Goal: Task Accomplishment & Management: Manage account settings

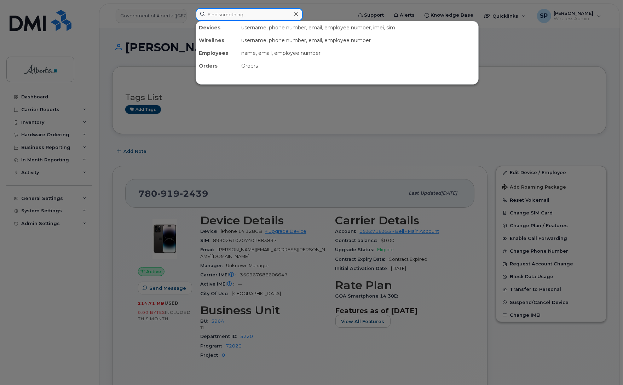
drag, startPoint x: 0, startPoint y: 0, endPoint x: 224, endPoint y: 17, distance: 224.7
click at [223, 18] on input at bounding box center [249, 14] width 107 height 13
paste input "7802982158"
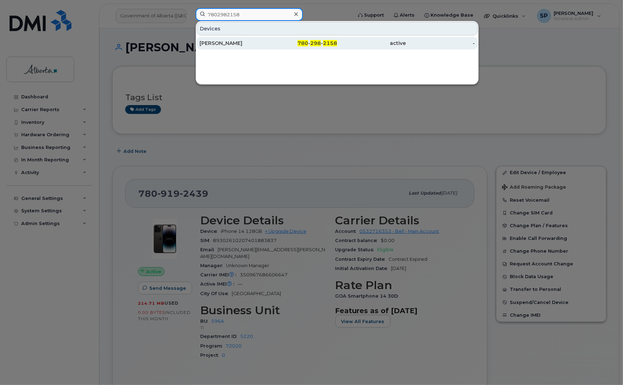
type input "7802982158"
click at [223, 43] on div "Dan Williams" at bounding box center [234, 43] width 69 height 7
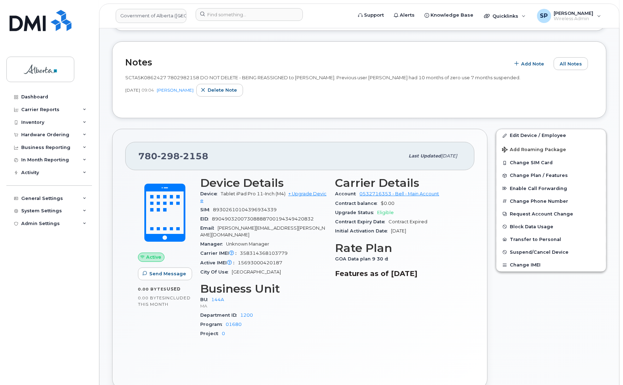
scroll to position [5, 0]
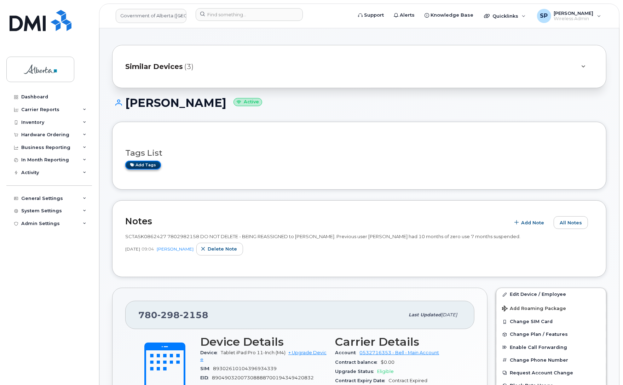
click at [151, 167] on link "Add tags" at bounding box center [143, 165] width 36 height 9
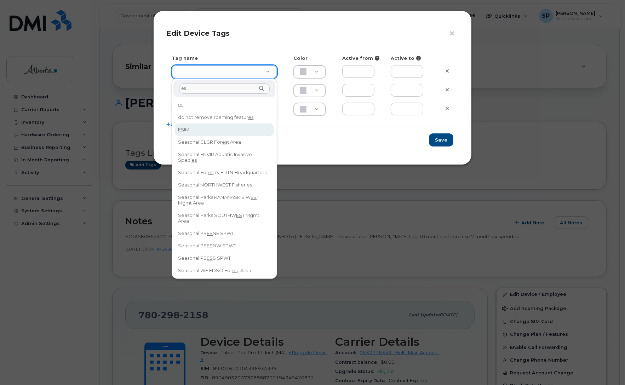
type input "es"
drag, startPoint x: 272, startPoint y: 130, endPoint x: 267, endPoint y: 165, distance: 35.7
type input "Seasonal Forestry EDTN Headquarters"
type input "FDDCC5"
type input "es"
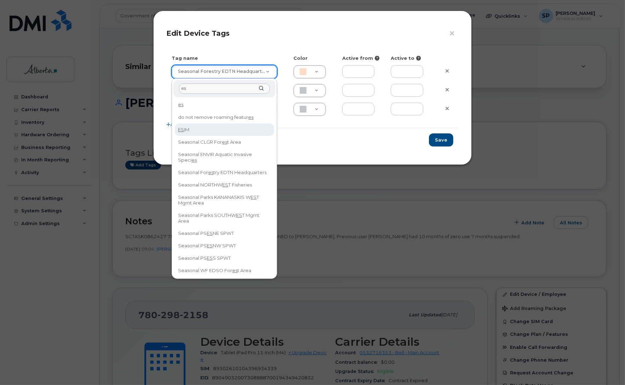
drag, startPoint x: 274, startPoint y: 110, endPoint x: 270, endPoint y: 130, distance: 19.9
type input "ESIM"
type input "D6CDC1"
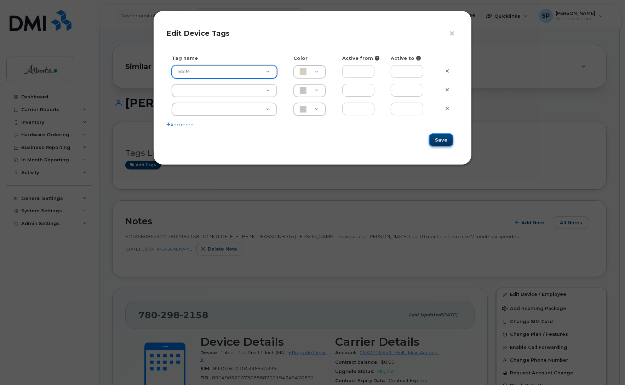
click at [437, 140] on button "Save" at bounding box center [441, 139] width 24 height 13
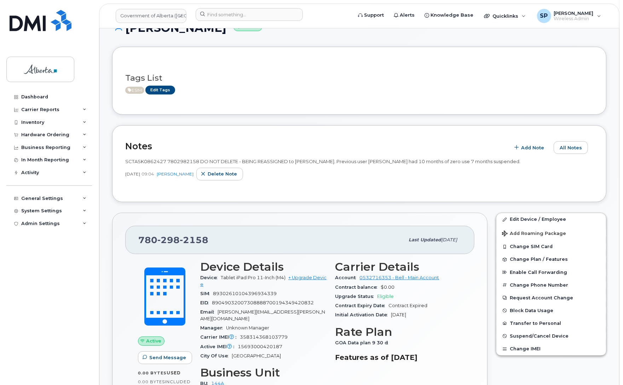
scroll to position [0, 0]
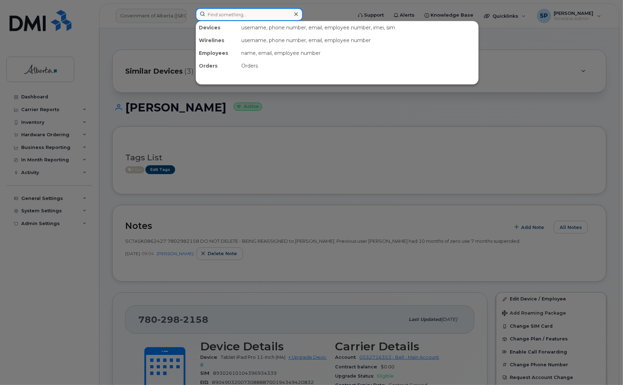
click at [250, 16] on input at bounding box center [249, 14] width 107 height 13
paste input "5873340815"
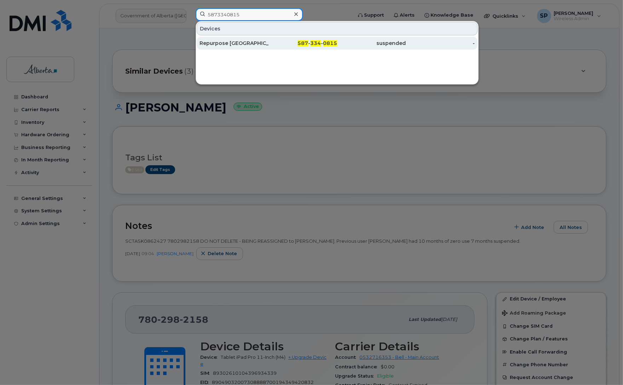
type input "5873340815"
click at [247, 44] on div "Repurpose Edmonton" at bounding box center [234, 43] width 69 height 7
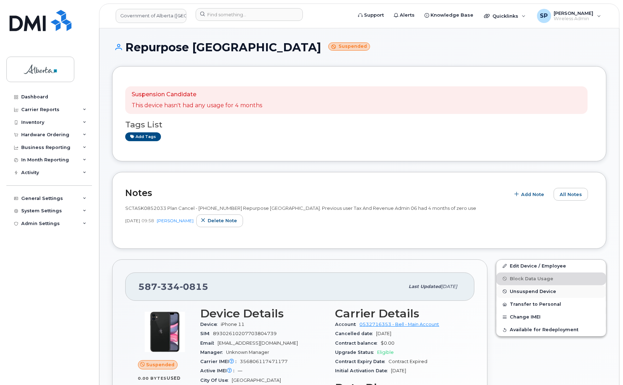
click at [525, 290] on span "Unsuspend Device" at bounding box center [533, 291] width 46 height 5
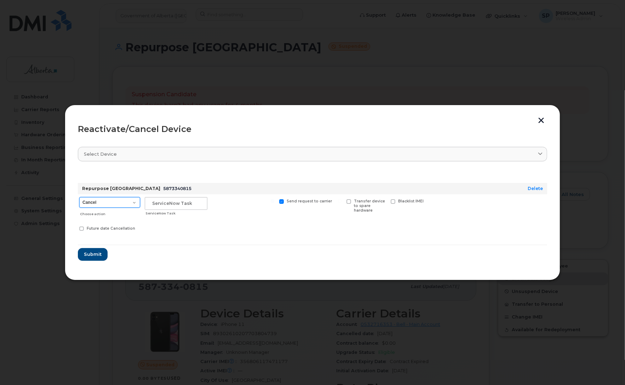
click at [136, 204] on select "Cancel Suspend - Extend Suspension Reactivate" at bounding box center [109, 202] width 61 height 11
select select "[object Object]"
click at [79, 197] on select "Cancel Suspend - Extend Suspension Reactivate" at bounding box center [109, 202] width 61 height 11
click at [173, 200] on input "text" at bounding box center [176, 203] width 63 height 13
paste input "SCTASK0859525"
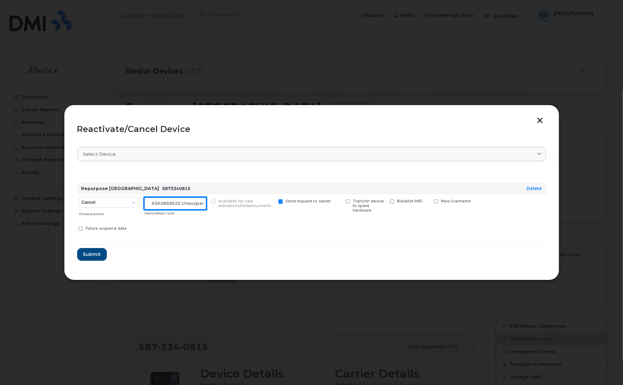
scroll to position [0, 12]
type input "SCTASK0859525 Unsuspend"
click at [93, 255] on span "Submit" at bounding box center [92, 254] width 18 height 7
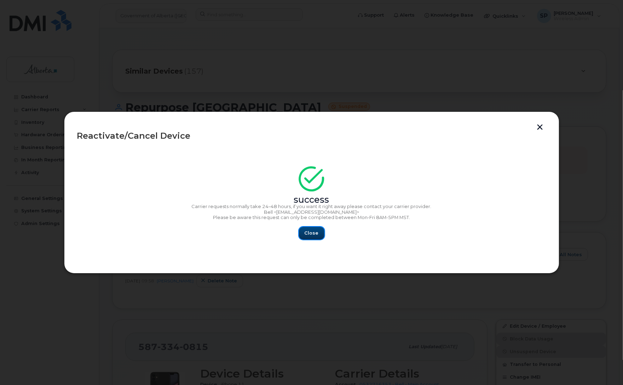
click at [310, 234] on span "Close" at bounding box center [312, 233] width 14 height 7
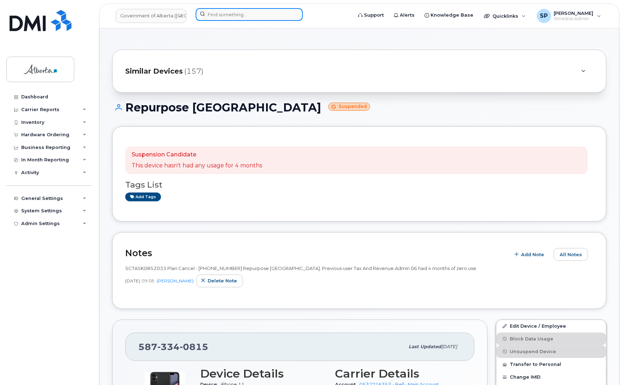
click at [254, 16] on input at bounding box center [249, 14] width 107 height 13
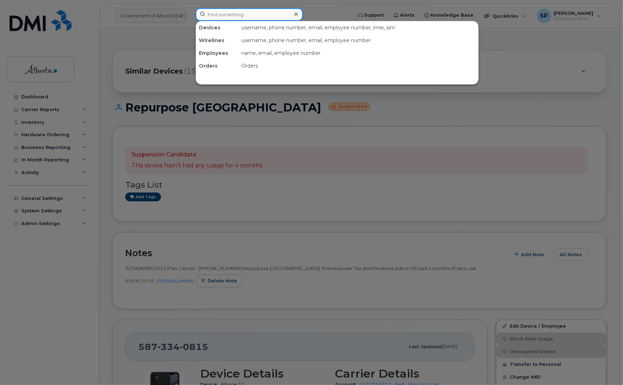
paste input "7802787316"
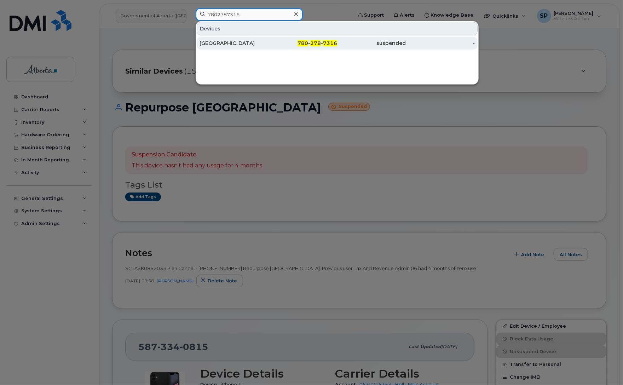
type input "7802787316"
click at [222, 43] on div "Ds Park Plaza 7" at bounding box center [234, 43] width 69 height 7
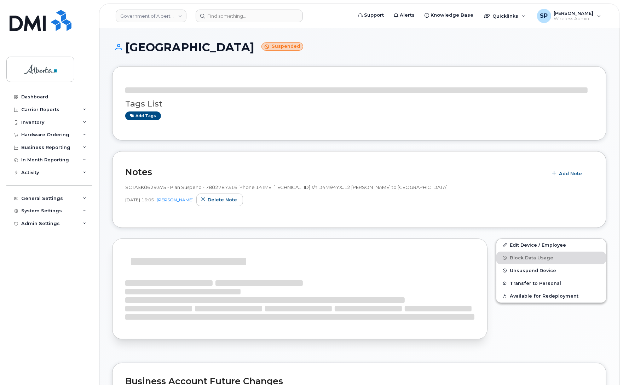
click at [526, 185] on div "SCTASK0629375 - Plan Suspend - 7802787316 iPhone 14 IMEI 350596485618428 s/n D4…" at bounding box center [359, 187] width 468 height 7
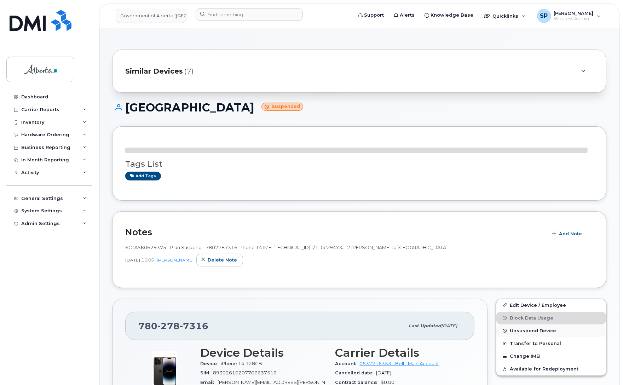
click at [525, 331] on span "Unsuspend Device" at bounding box center [533, 330] width 46 height 5
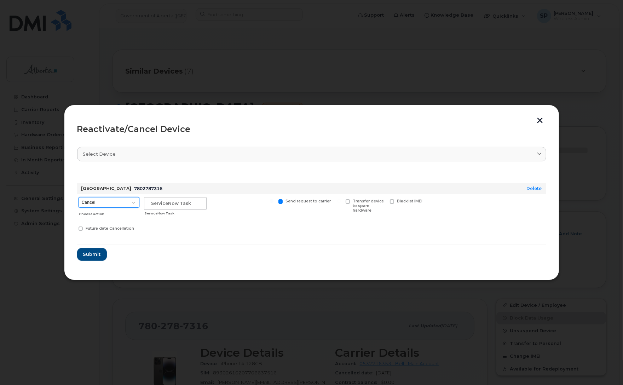
click at [105, 199] on select "Cancel Suspend - Extend Suspension Reactivate" at bounding box center [109, 202] width 61 height 11
select select "[object Object]"
click at [79, 197] on select "Cancel Suspend - Extend Suspension Reactivate" at bounding box center [109, 202] width 61 height 11
click at [187, 202] on input "text" at bounding box center [175, 203] width 63 height 13
paste input "SCTASK0859916"
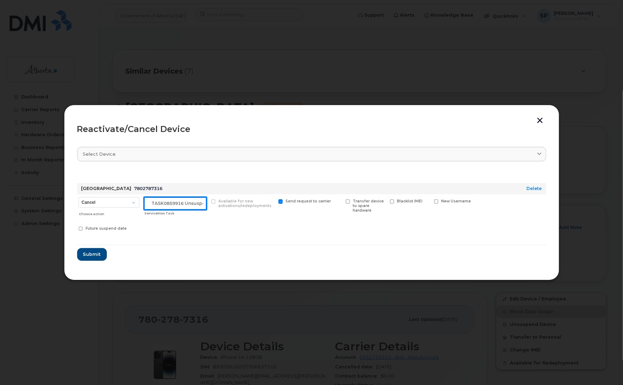
scroll to position [0, 12]
type input "SCTASK0859916 Unsuspend"
click at [90, 255] on span "Submit" at bounding box center [92, 254] width 18 height 7
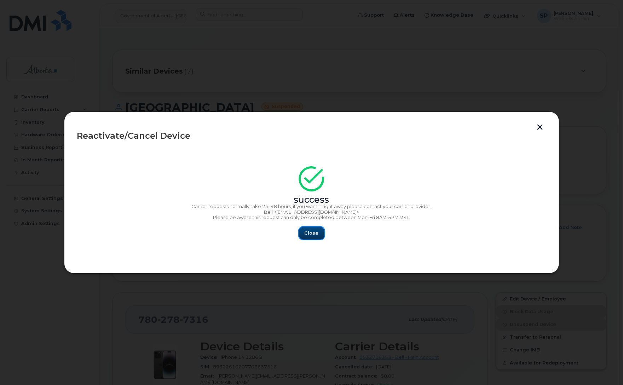
click at [314, 233] on span "Close" at bounding box center [312, 233] width 14 height 7
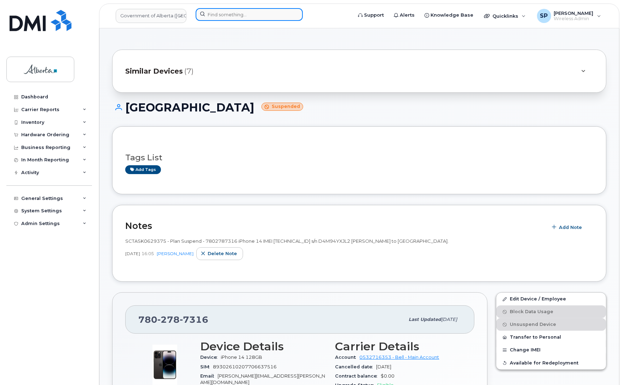
click at [236, 12] on input at bounding box center [249, 14] width 107 height 13
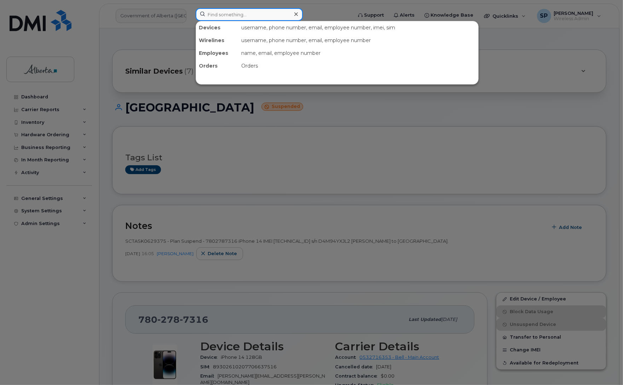
paste input "4035963579"
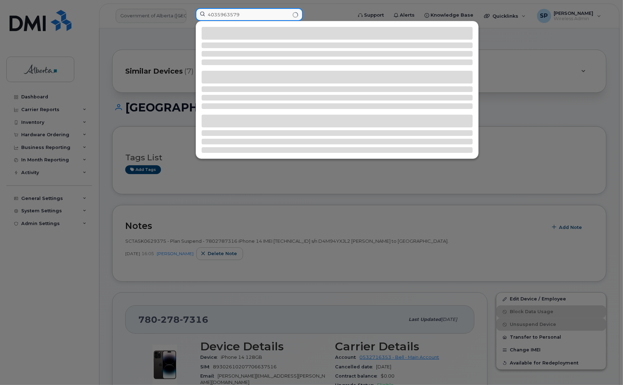
type input "4035963579"
click at [252, 32] on div at bounding box center [337, 33] width 271 height 13
click at [250, 17] on input "4035963579" at bounding box center [249, 14] width 107 height 13
click at [264, 13] on input "4035963579" at bounding box center [249, 14] width 107 height 13
click at [252, 15] on input "4035963579" at bounding box center [249, 14] width 107 height 13
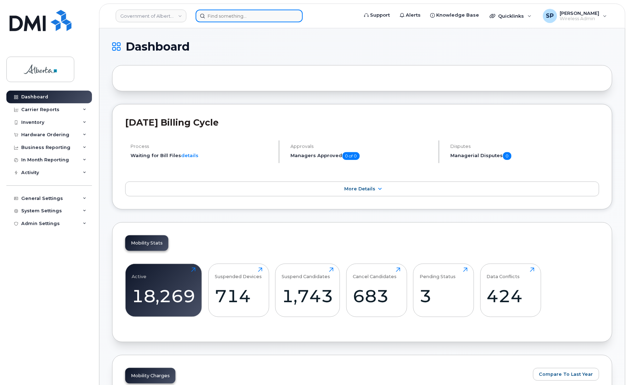
click at [241, 14] on input at bounding box center [249, 16] width 107 height 13
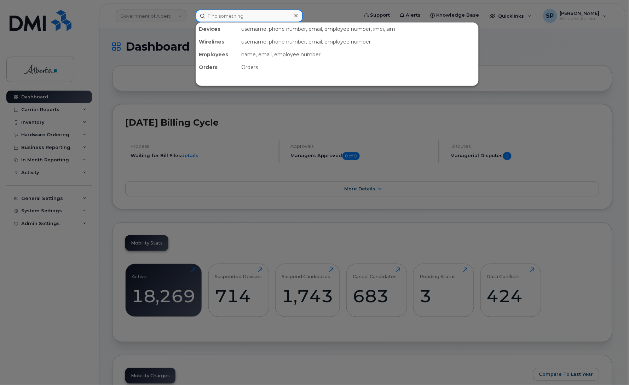
paste input "4035963579"
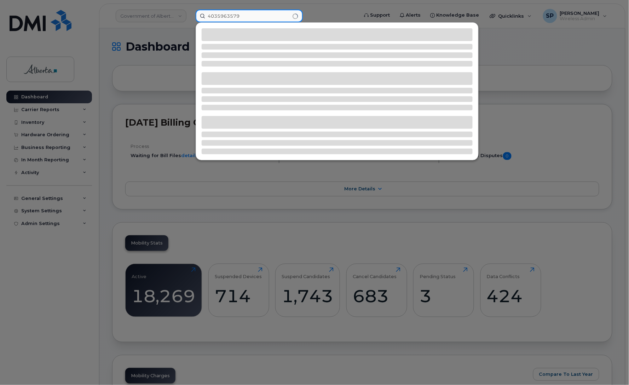
type input "4035963579"
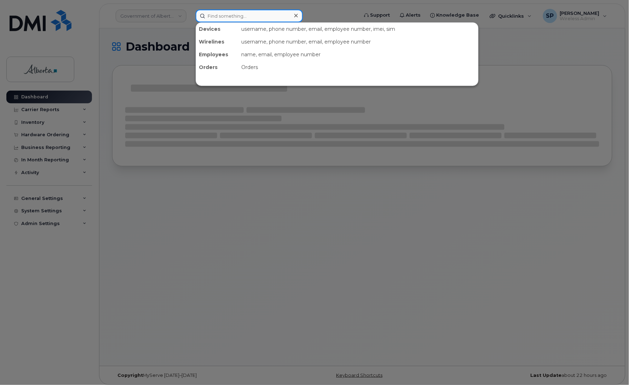
click at [236, 15] on input at bounding box center [249, 16] width 107 height 13
paste input "Ann-Marie.Thivierge"
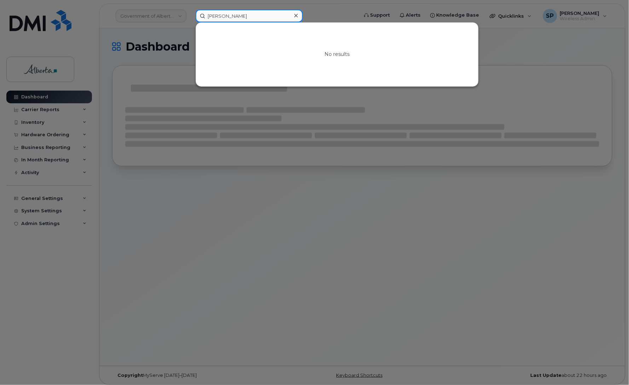
drag, startPoint x: 233, startPoint y: 15, endPoint x: 174, endPoint y: 22, distance: 58.8
click at [190, 22] on div "Ann-Marie Thivierge No results" at bounding box center [274, 16] width 169 height 13
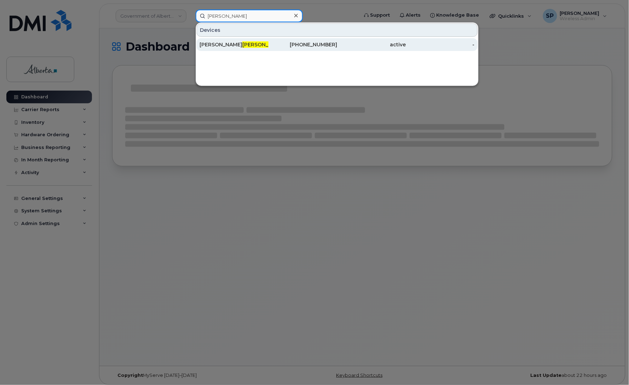
type input "Thivierge"
click at [219, 47] on div "Ann-Marie Thivierge" at bounding box center [234, 44] width 69 height 7
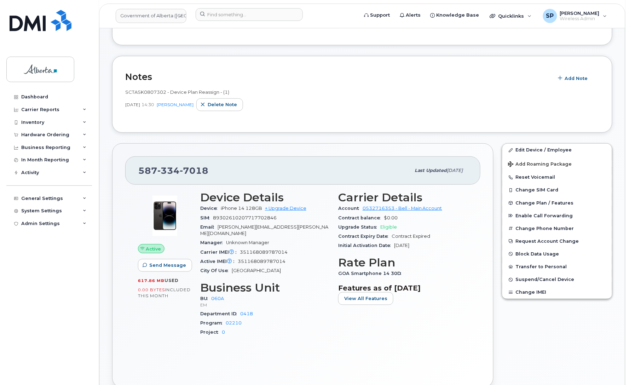
scroll to position [104, 0]
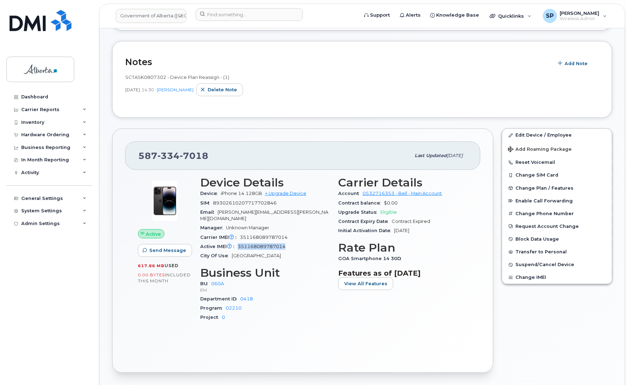
drag, startPoint x: 287, startPoint y: 239, endPoint x: 240, endPoint y: 244, distance: 47.4
click at [240, 244] on div "Active IMEI Active IMEI is refreshed daily with a delay of up to 48 hours follo…" at bounding box center [265, 246] width 130 height 9
copy span "351168089787014"
click at [542, 265] on span "Suspend/Cancel Device" at bounding box center [545, 264] width 59 height 5
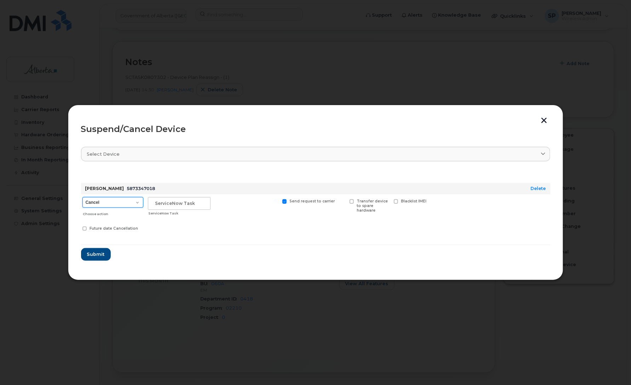
click at [104, 202] on select "Cancel Suspend - Extend Suspension Suspend - Reduced Rate Suspend - Lost Device…" at bounding box center [112, 202] width 61 height 11
select select "[object Object]"
click at [82, 197] on select "Cancel Suspend - Extend Suspension Suspend - Reduced Rate Suspend - Lost Device…" at bounding box center [112, 202] width 61 height 11
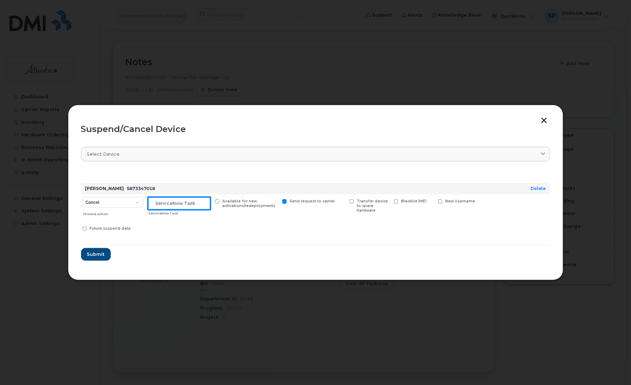
click at [179, 204] on input "text" at bounding box center [179, 203] width 63 height 13
type input "HR"
click at [92, 256] on span "Submit" at bounding box center [96, 254] width 18 height 7
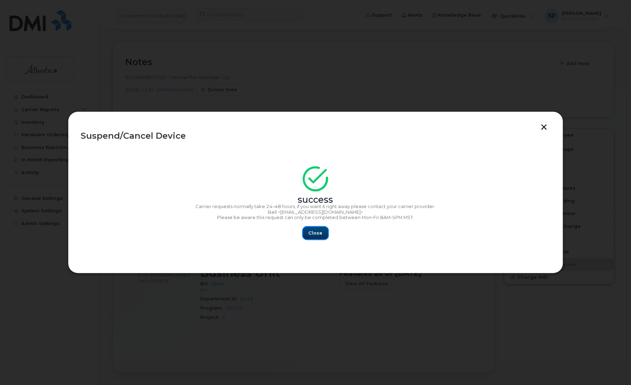
click at [320, 234] on span "Close" at bounding box center [316, 233] width 14 height 7
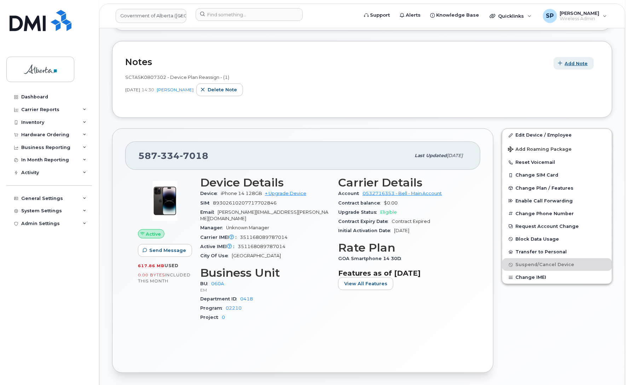
click at [579, 64] on span "Add Note" at bounding box center [576, 63] width 23 height 7
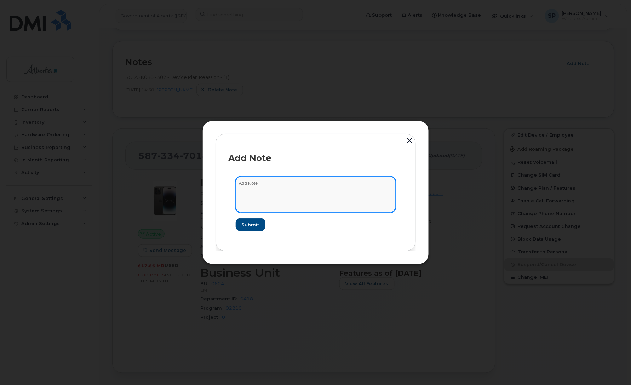
click at [376, 190] on textarea at bounding box center [316, 195] width 160 height 36
type textarea "Suspended as per HR"
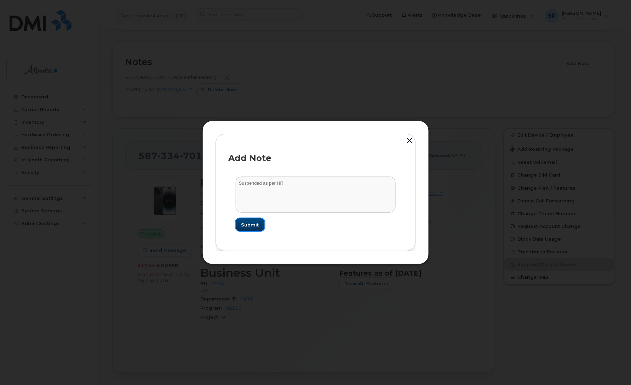
click at [251, 224] on span "Submit" at bounding box center [250, 225] width 18 height 7
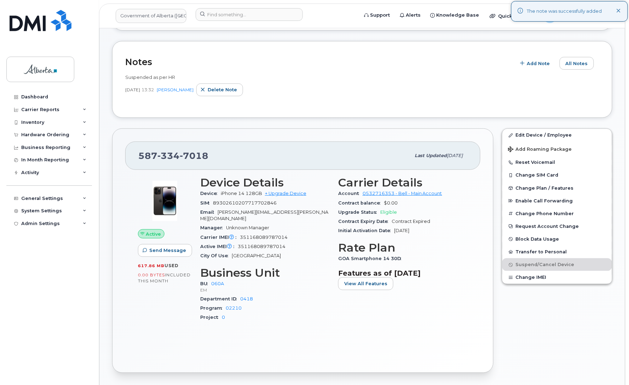
click at [190, 152] on span "7018" at bounding box center [194, 155] width 29 height 11
copy span "587 334 7018"
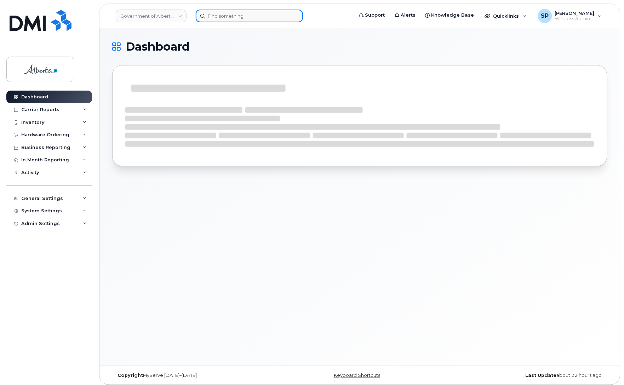
click at [227, 15] on input at bounding box center [249, 16] width 107 height 13
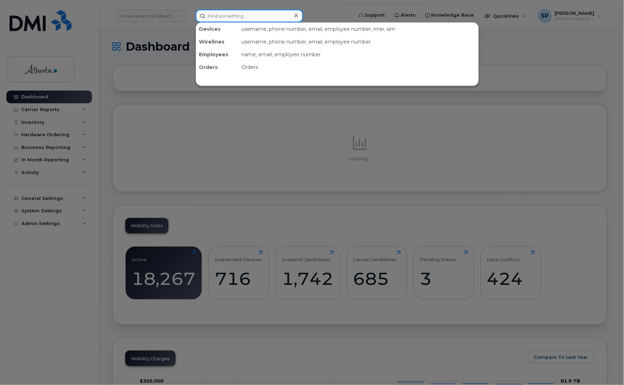
paste input "4033084592"
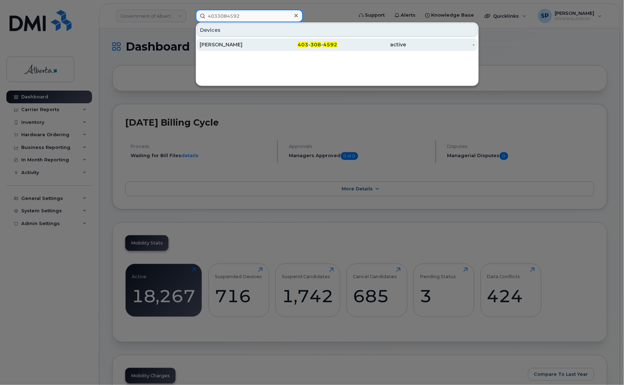
type input "4033084592"
drag, startPoint x: 231, startPoint y: 47, endPoint x: 200, endPoint y: 47, distance: 30.8
click at [231, 47] on div "Tyson Yanchycki" at bounding box center [234, 44] width 69 height 7
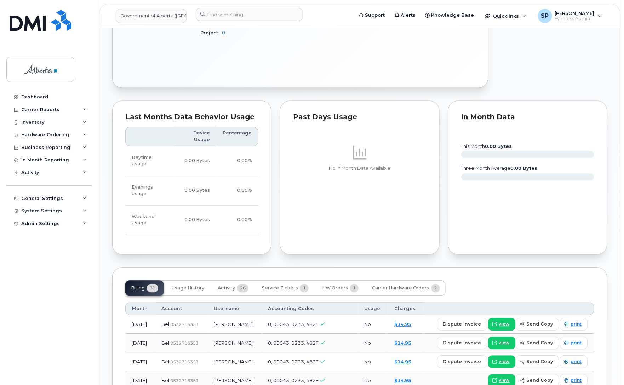
scroll to position [356, 0]
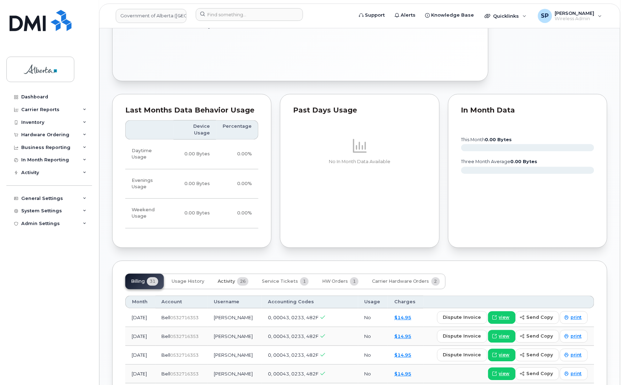
click at [225, 279] on span "Activity" at bounding box center [226, 282] width 17 height 6
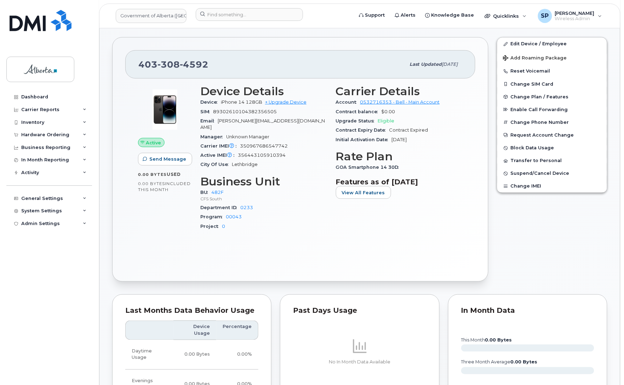
scroll to position [0, 0]
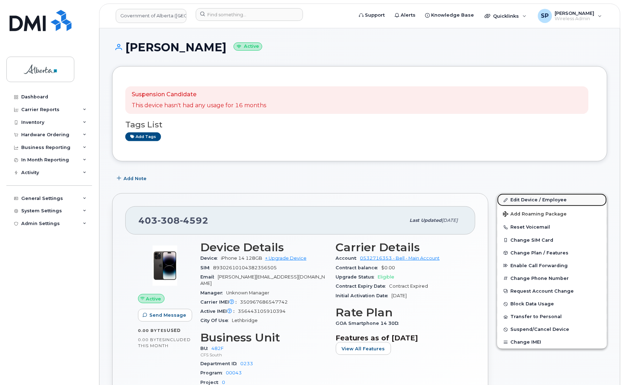
click at [524, 200] on link "Edit Device / Employee" at bounding box center [552, 200] width 110 height 13
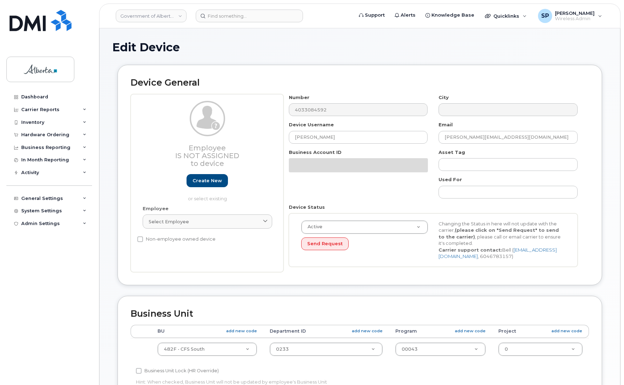
select select "4749740"
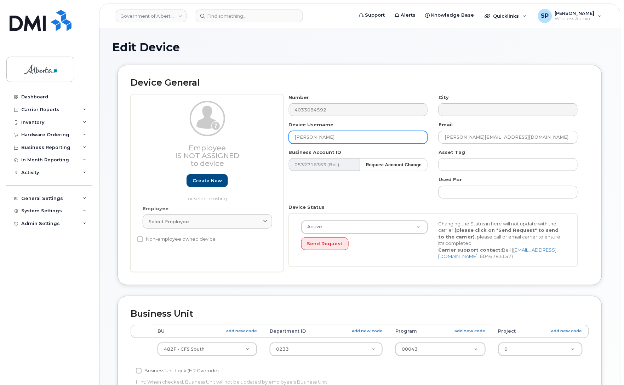
drag, startPoint x: 343, startPoint y: 139, endPoint x: 195, endPoint y: 144, distance: 148.1
click at [195, 144] on div "Employee Is not assigned to device Create new or select existing Employee Selec…" at bounding box center [360, 183] width 458 height 178
paste input "[PERSON_NAME]"
type input "Jack Shipton"
drag, startPoint x: 518, startPoint y: 136, endPoint x: 392, endPoint y: 133, distance: 126.1
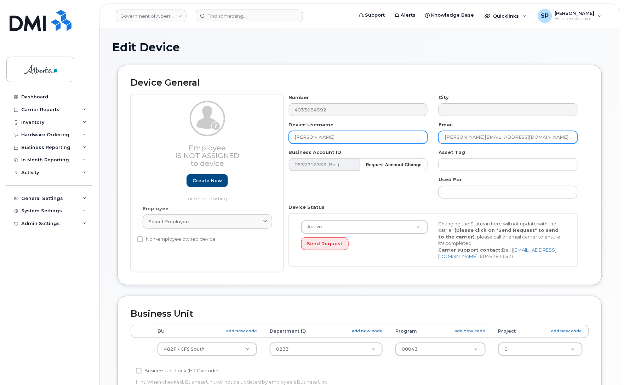
click at [392, 133] on div "Number 4033084592 City Device Username Jack Shipton Email Tyson.Yanchycki@gov.a…" at bounding box center [434, 183] width 300 height 178
paste input "Jack.Shipton"
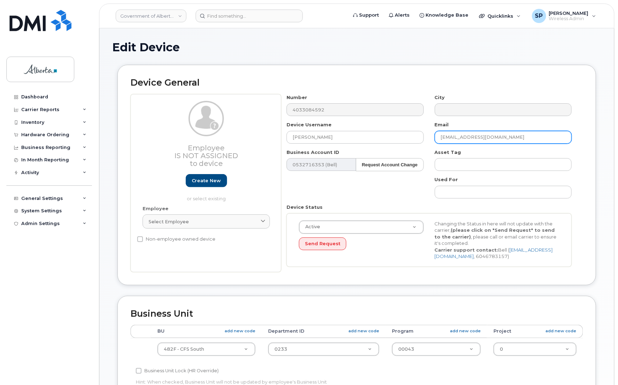
type input "Jack.Shipton@gov.ab.ca"
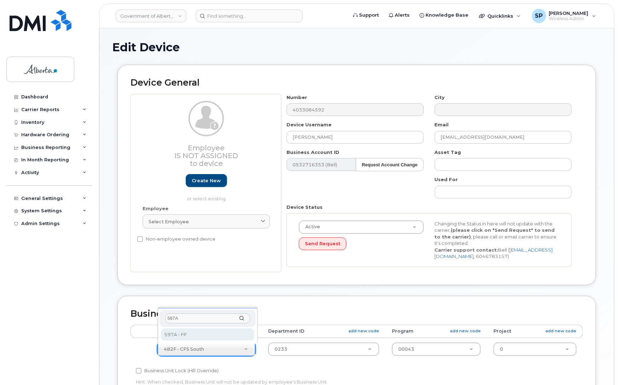
type input "597A"
select select "4797726"
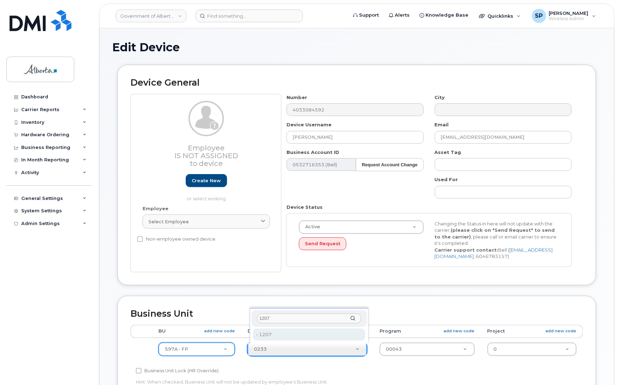
type input "1207"
type input "29637992"
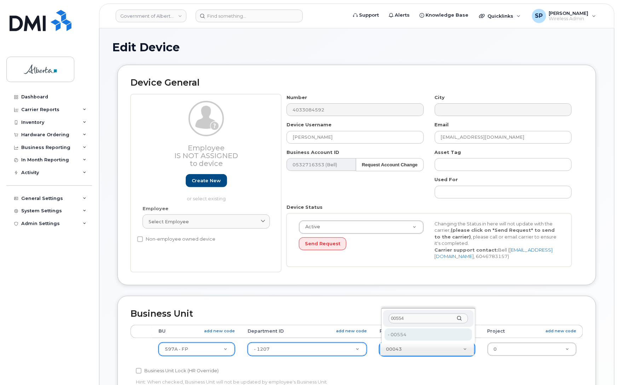
type input "00554"
type input "4753299"
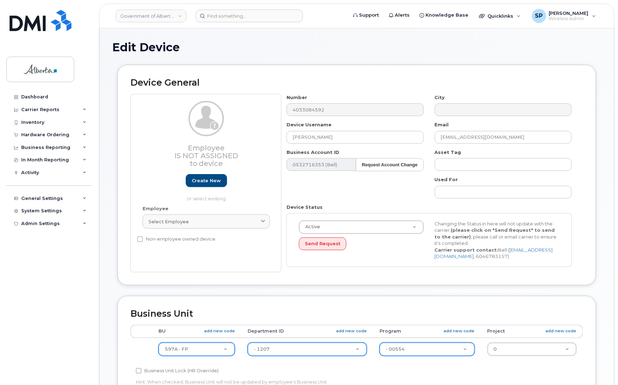
drag, startPoint x: 618, startPoint y: 220, endPoint x: 627, endPoint y: 297, distance: 77.0
click at [618, 297] on html "Government of Alberta (GOA) Support Alerts Knowledge Base Quicklinks Suspend / …" at bounding box center [309, 314] width 618 height 629
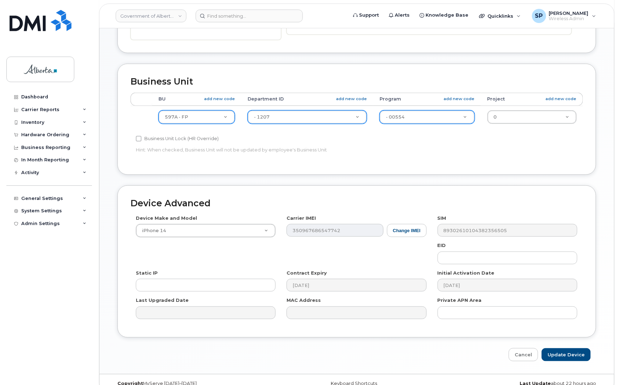
scroll to position [234, 0]
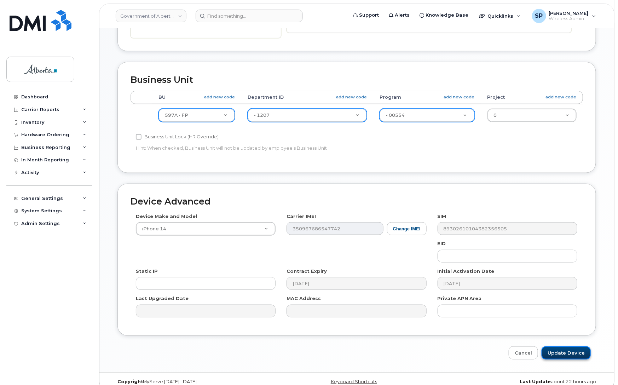
click at [580, 352] on input "Update Device" at bounding box center [566, 353] width 49 height 13
type input "Saving..."
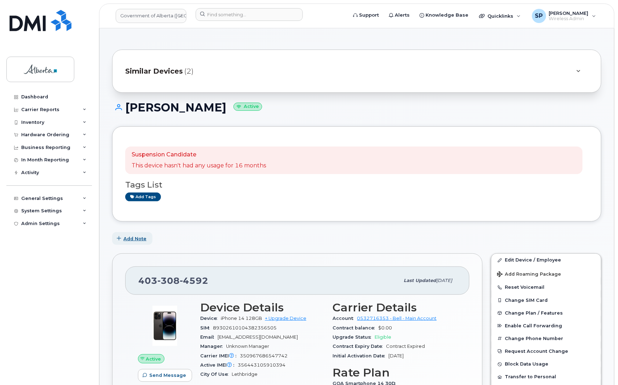
click at [135, 239] on span "Add Note" at bounding box center [135, 238] width 23 height 7
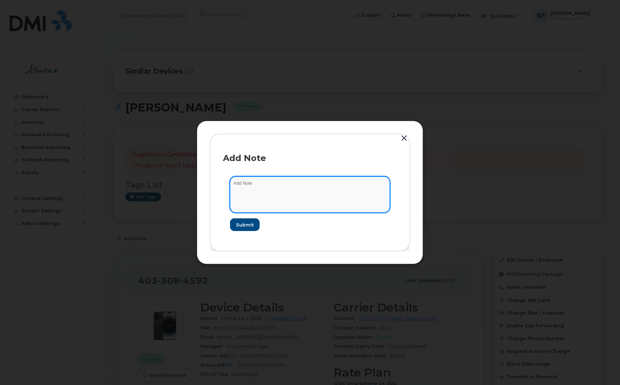
click at [310, 193] on textarea at bounding box center [310, 195] width 160 height 36
paste textarea "SCTASK0861367 4033084592 DO NOT DELETE - BEING REASSIGNED to Jack Shipton. Prev…"
type textarea "SCTASK0861367 4033084592 DO NOT DELETE - BEING REASSIGNED to Jack Shipton. Prev…"
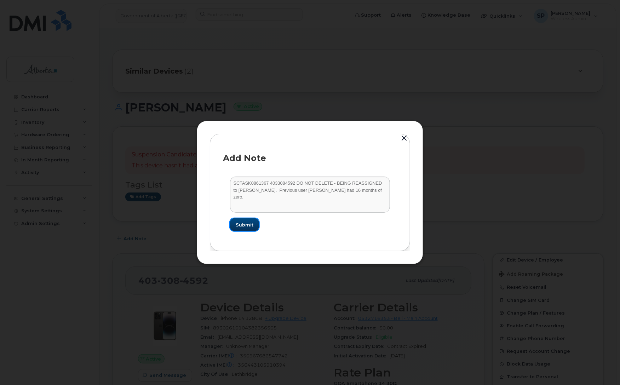
click at [247, 226] on span "Submit" at bounding box center [245, 225] width 18 height 7
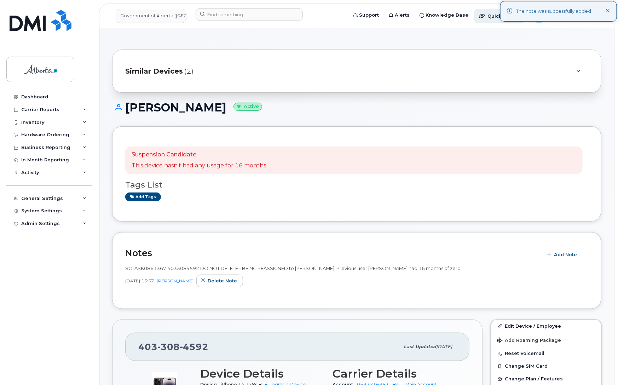
click at [494, 15] on span "Quicklinks" at bounding box center [501, 16] width 26 height 6
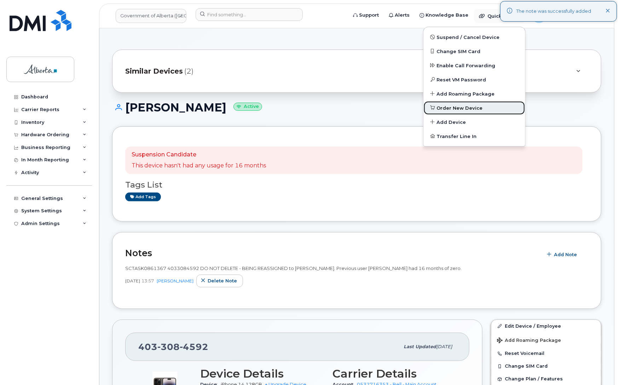
click at [461, 108] on span "Order New Device" at bounding box center [460, 108] width 46 height 7
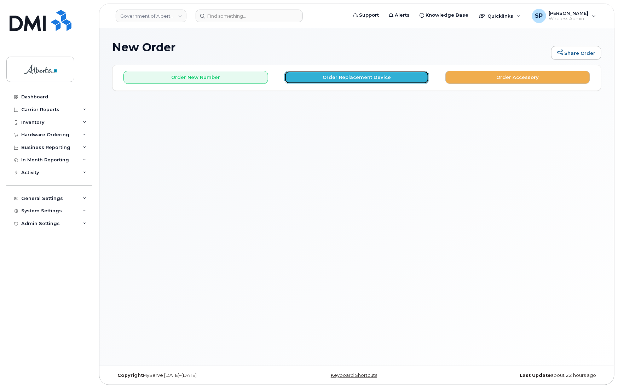
click at [332, 75] on button "Order Replacement Device" at bounding box center [357, 77] width 145 height 13
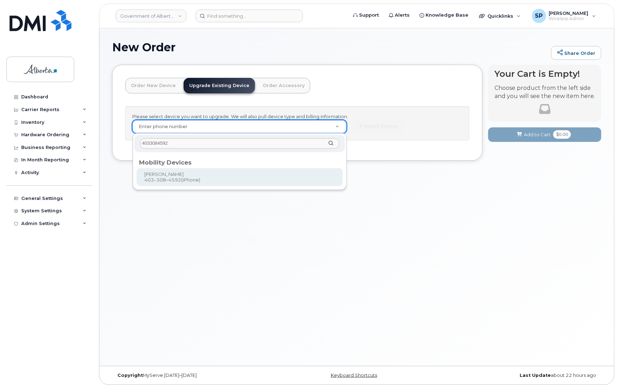
type input "4033084592"
type input "788134"
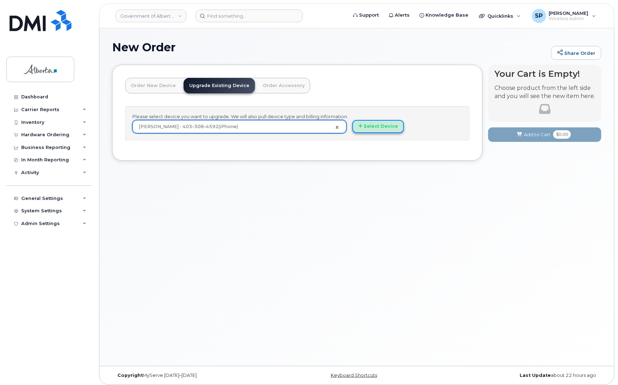
click at [380, 127] on button "Select Device" at bounding box center [379, 126] width 52 height 13
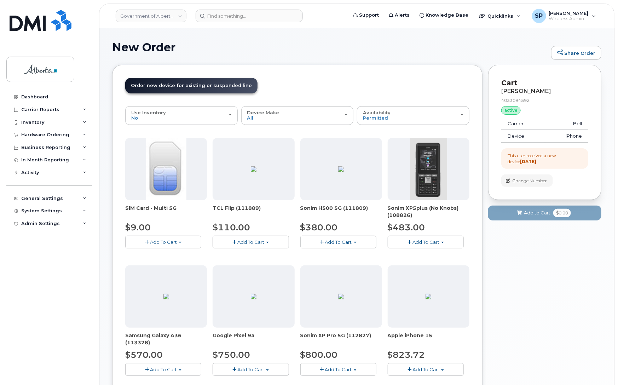
click at [531, 262] on div "Your Cart is Empty! Choose product from the left side and you will see the new …" at bounding box center [545, 313] width 113 height 496
click at [533, 289] on div "Your Cart is Empty! Choose product from the left side and you will see the new …" at bounding box center [545, 313] width 113 height 496
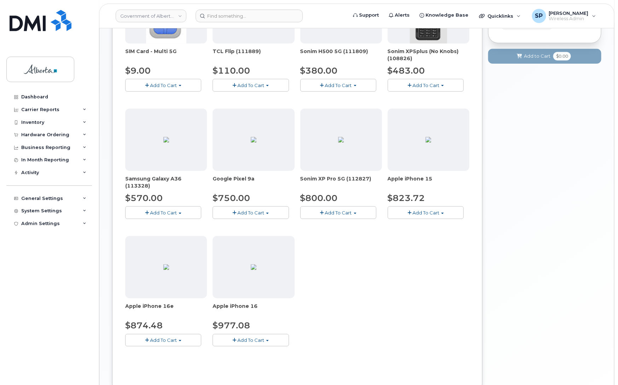
scroll to position [165, 0]
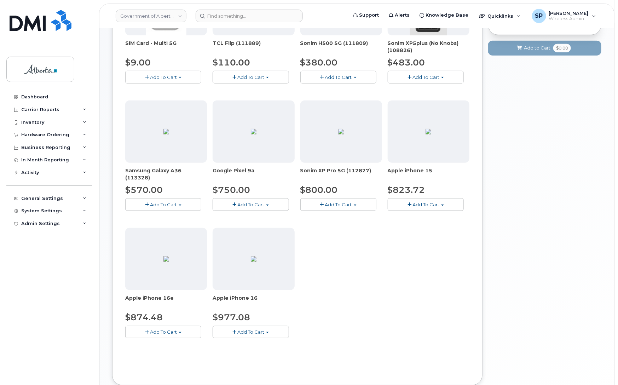
click at [156, 333] on span "Add To Cart" at bounding box center [163, 332] width 27 height 6
click at [151, 355] on link "$874.48 - 30-day upgrade (128GB model)" at bounding box center [183, 354] width 113 height 9
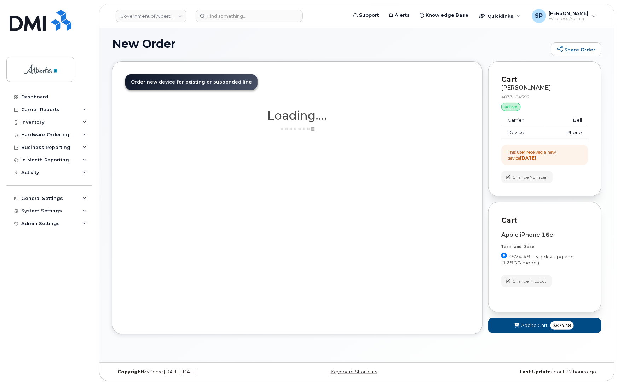
scroll to position [4, 0]
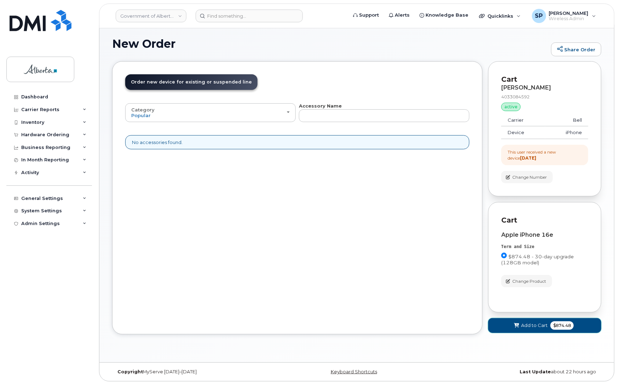
click at [523, 327] on span "Add to Cart" at bounding box center [534, 325] width 27 height 7
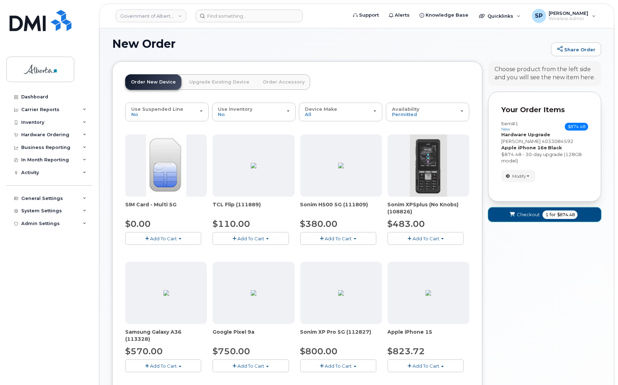
click at [531, 216] on span "Checkout" at bounding box center [528, 214] width 23 height 7
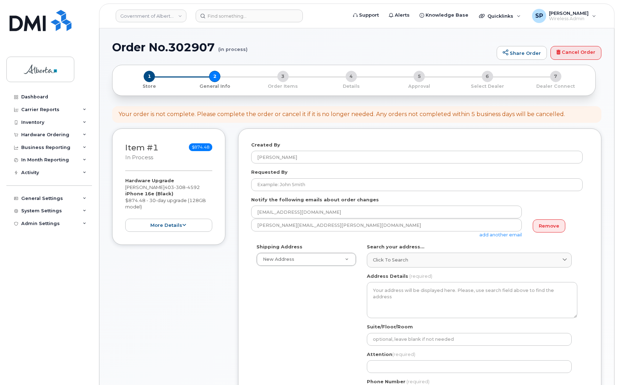
select select
click at [544, 226] on link "Remove" at bounding box center [549, 225] width 33 height 13
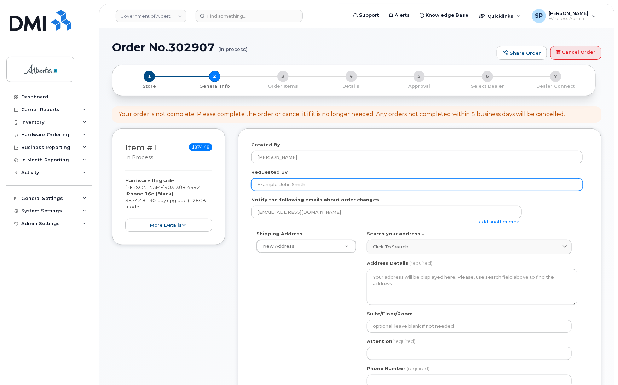
click at [289, 184] on input "Requested By" at bounding box center [417, 184] width 332 height 13
paste input "[PERSON_NAME]"
type input "Julia Geeregat"
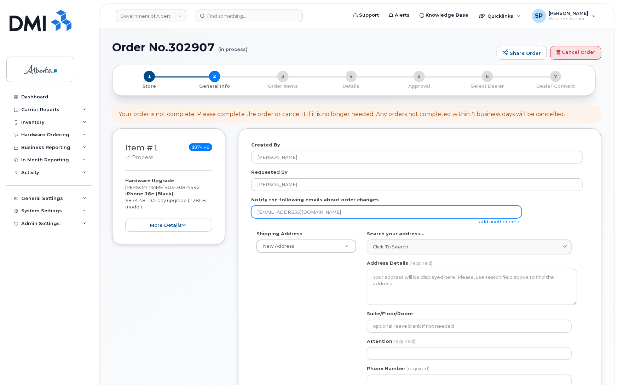
drag, startPoint x: 324, startPoint y: 211, endPoint x: 223, endPoint y: 215, distance: 101.0
click at [223, 215] on div "Item #1 in process $874.48 Hardware Upgrade Jack Shipton 403 308 4592 iPhone 16…" at bounding box center [357, 337] width 490 height 417
paste input "ulia.Geeregat"
type input "Julia.Geeregat@gov.ab.ca"
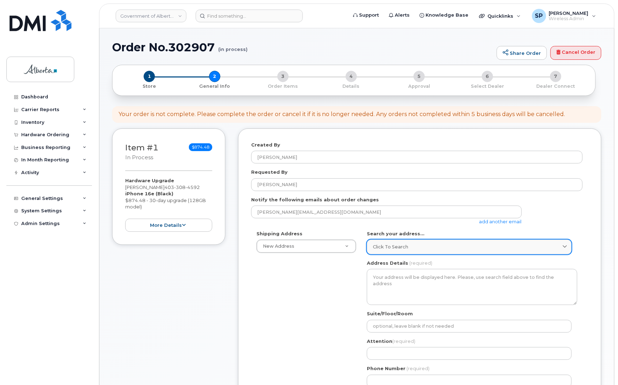
click at [394, 241] on link "Click to search" at bounding box center [469, 247] width 205 height 15
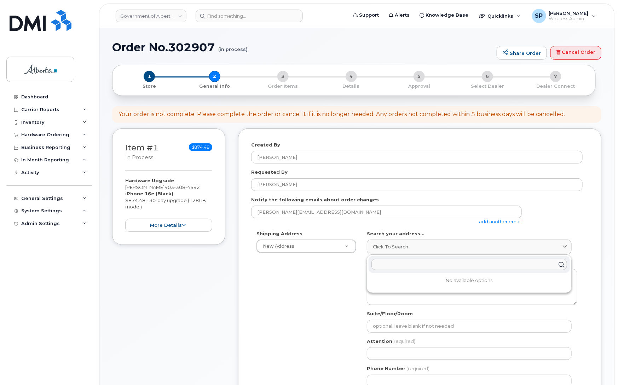
click at [425, 266] on input "text" at bounding box center [470, 264] width 196 height 11
paste input "9820 - 106 Street"
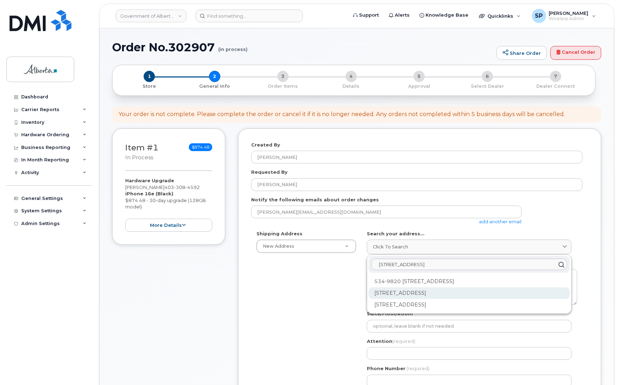
type input "9820 - 106 Street"
click at [408, 296] on div "9820 106 St NW Edmonton AB T5K 2J6" at bounding box center [469, 293] width 201 height 12
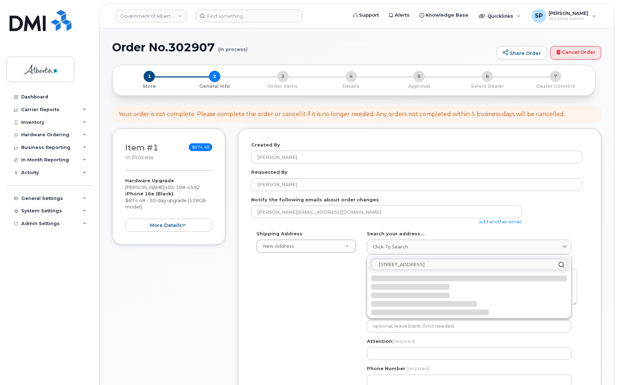
select select
type textarea "9820 106 St NW EDMONTON AB T5K 2J6 CANADA"
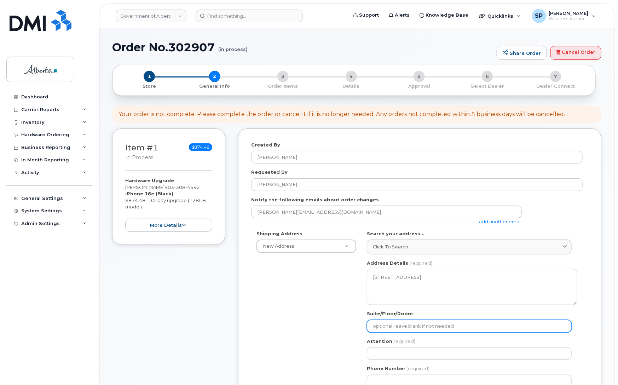
click at [398, 326] on input "Suite/Floor/Room" at bounding box center [469, 326] width 205 height 13
select select
type input "9"
select select
type input "9t"
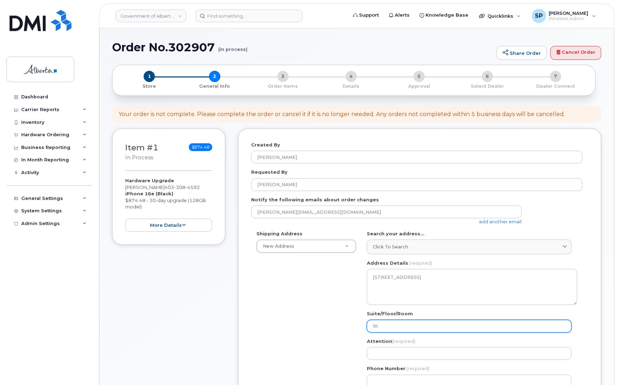
select select
type input "9th"
select select
type input "9th F"
select select
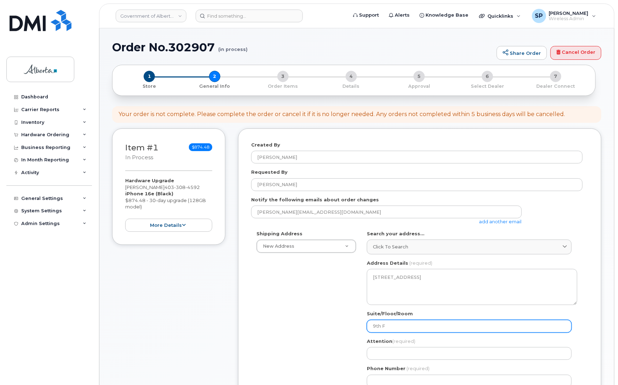
type input "9th Fl"
select select
type input "9th Flo"
select select
type input "9th Floo"
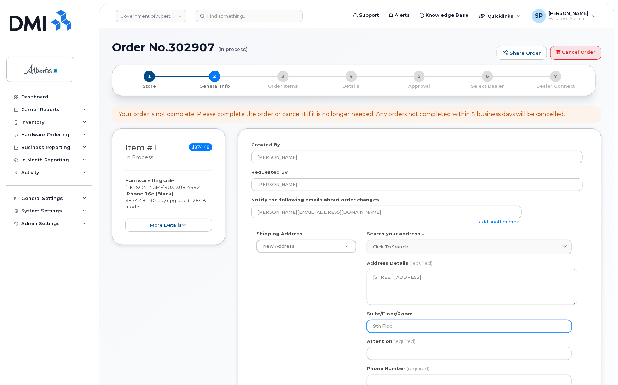
select select
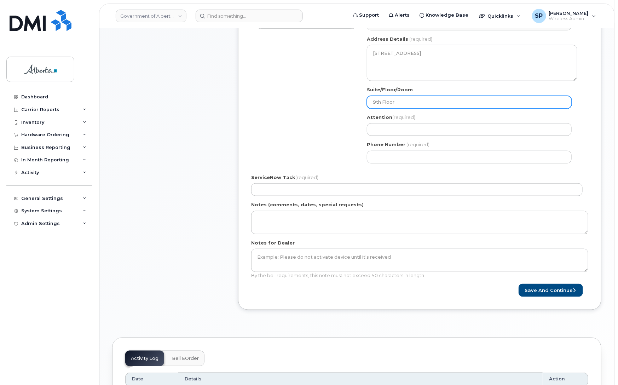
scroll to position [228, 0]
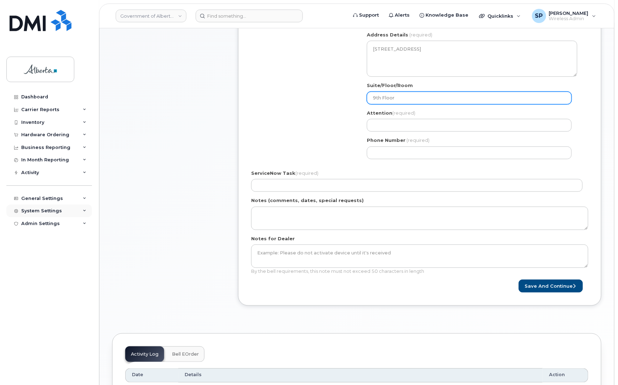
type input "9th Floor"
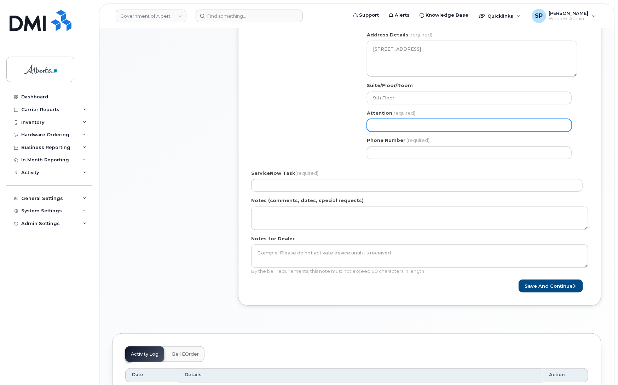
click at [390, 124] on input "Attention (required)" at bounding box center [469, 125] width 205 height 13
paste input "[PERSON_NAME]"
select select
type input "[PERSON_NAME]"
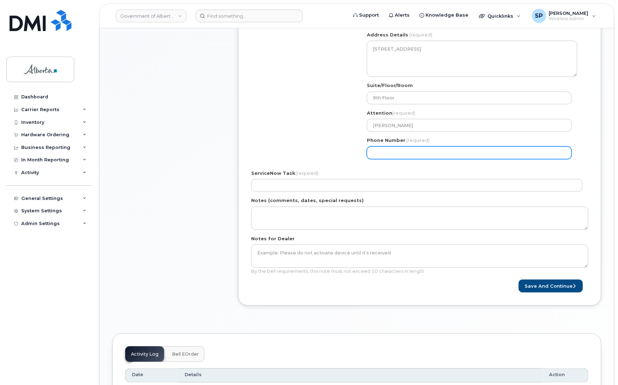
drag, startPoint x: 380, startPoint y: 154, endPoint x: 345, endPoint y: 152, distance: 34.7
click at [380, 154] on input "Phone Number" at bounding box center [469, 153] width 205 height 13
click at [466, 156] on input "Phone Number" at bounding box center [469, 153] width 205 height 13
paste input "5873356271"
select select
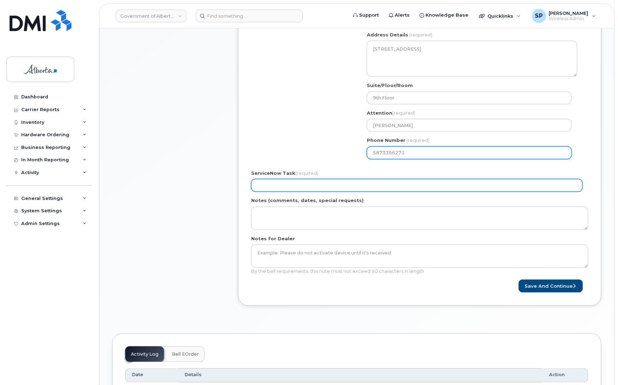
type input "5873356271"
click at [275, 181] on input "ServiceNow Task (required)" at bounding box center [417, 185] width 332 height 13
click at [282, 186] on input "ServiceNow Task (required)" at bounding box center [417, 185] width 332 height 13
paste input "SCTASK0861367"
type input "SCTASK0861367"
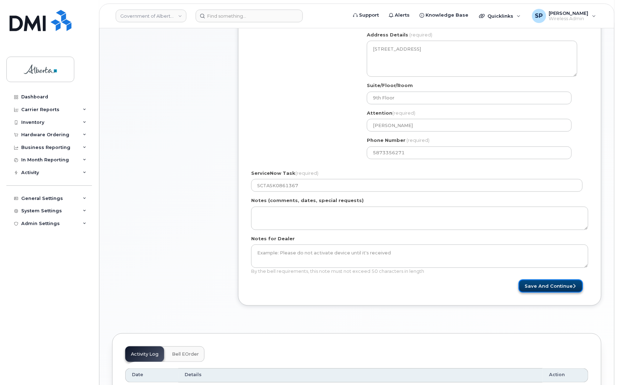
click at [540, 287] on button "Save and Continue" at bounding box center [551, 286] width 64 height 13
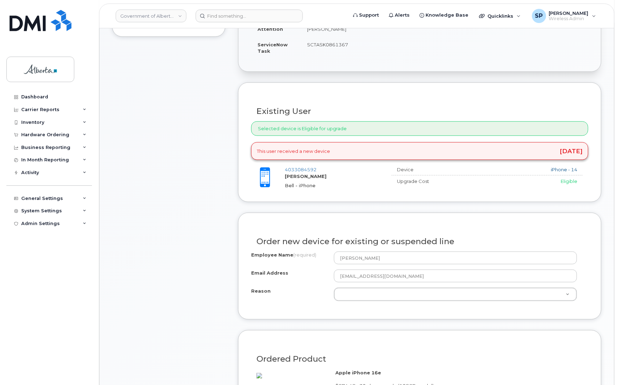
scroll to position [245, 0]
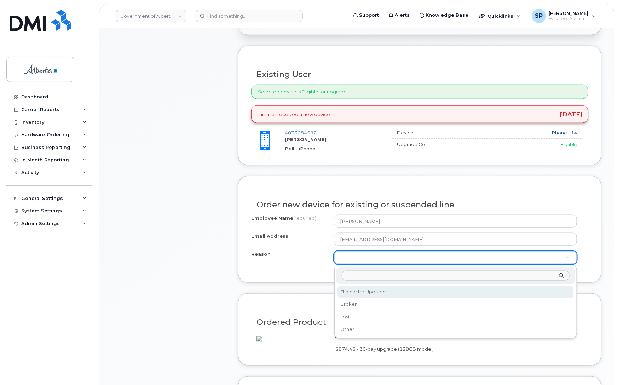
select select "eligible_for_upgrade"
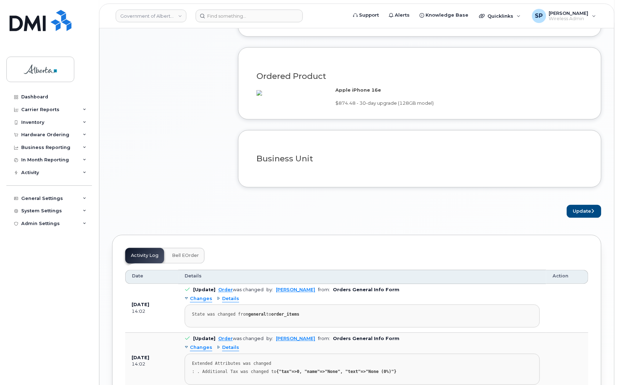
scroll to position [493, 0]
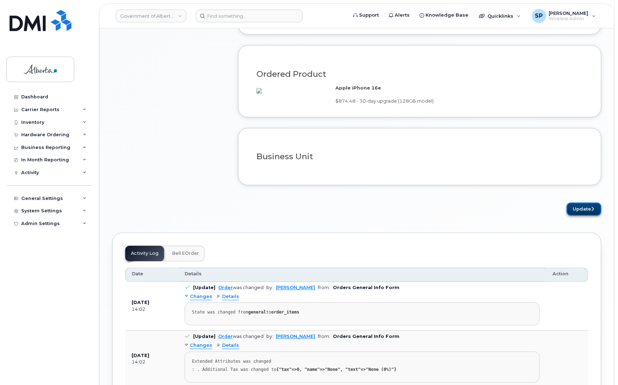
click at [583, 216] on button "Update" at bounding box center [584, 209] width 35 height 13
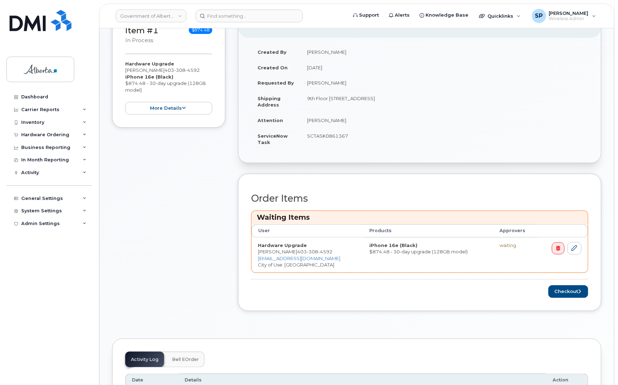
scroll to position [163, 0]
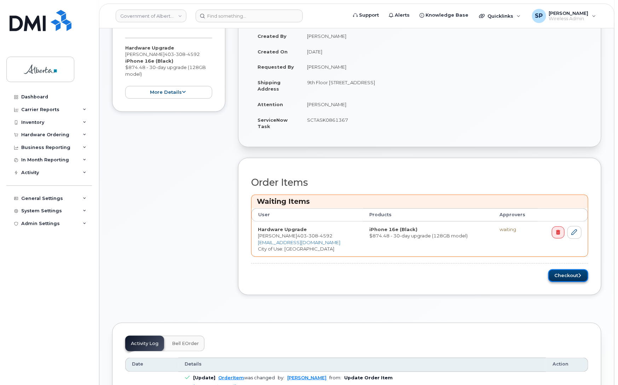
click at [565, 279] on button "Checkout" at bounding box center [569, 275] width 40 height 13
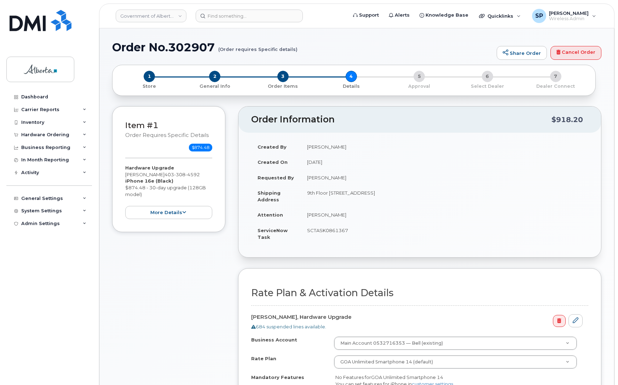
select select
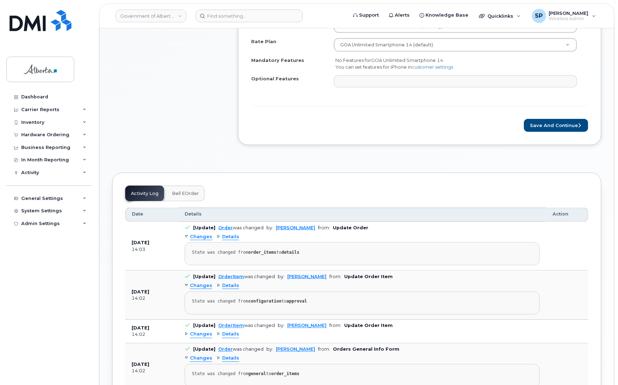
scroll to position [318, 0]
click at [567, 128] on button "Save and Continue" at bounding box center [556, 124] width 64 height 13
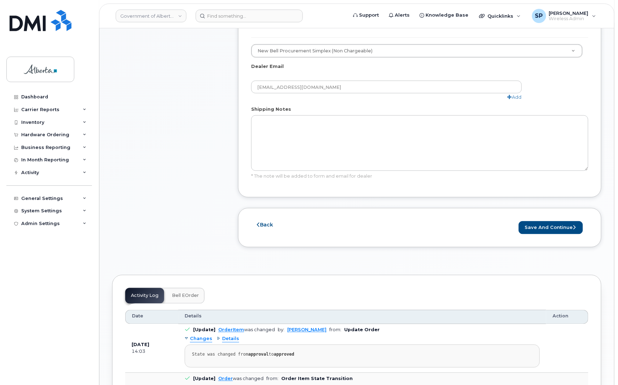
scroll to position [398, 0]
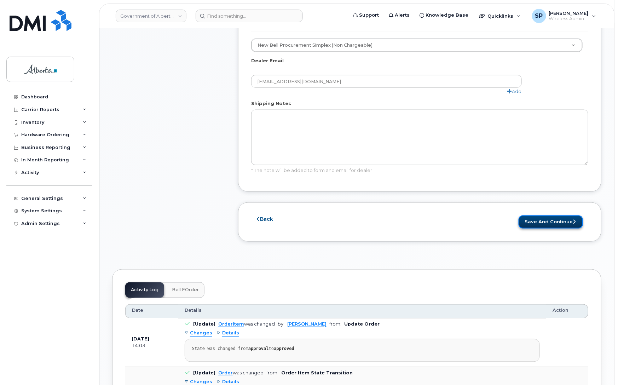
click at [542, 218] on button "Save and Continue" at bounding box center [551, 222] width 64 height 13
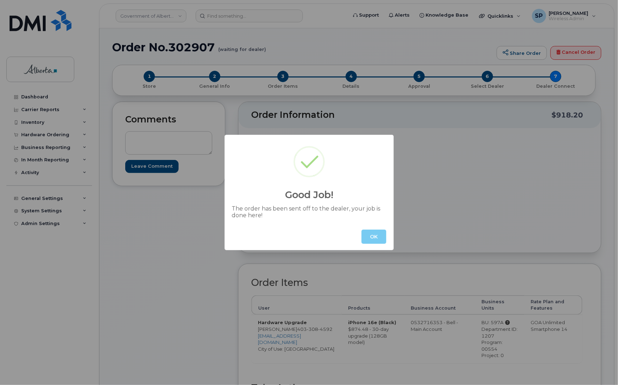
click at [378, 241] on button "OK" at bounding box center [374, 237] width 25 height 14
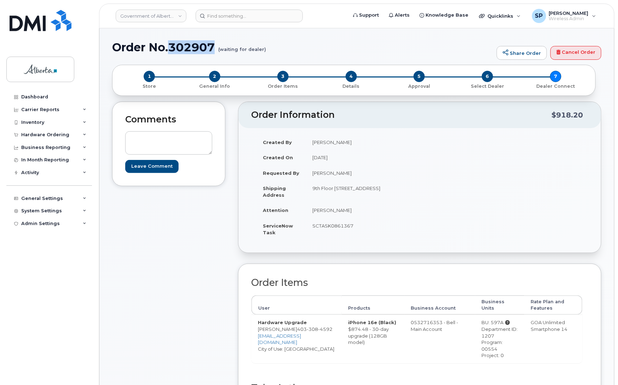
drag, startPoint x: 216, startPoint y: 47, endPoint x: 172, endPoint y: 48, distance: 44.6
click at [172, 48] on h1 "Order No.302907 (waiting for dealer)" at bounding box center [302, 47] width 381 height 12
copy h1 "302907"
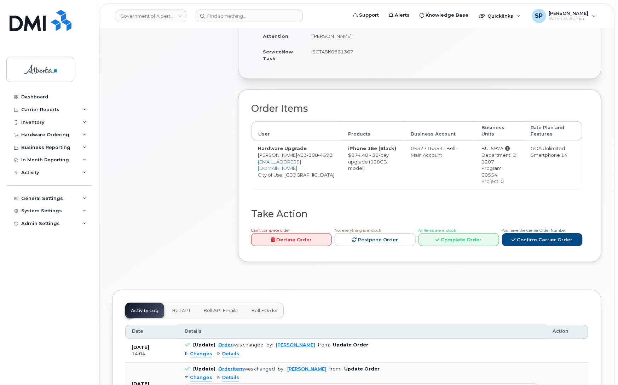
scroll to position [265, 0]
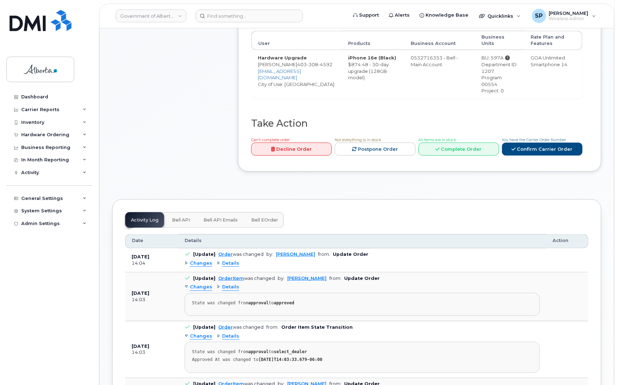
click at [183, 217] on span "Bell API" at bounding box center [181, 220] width 18 height 6
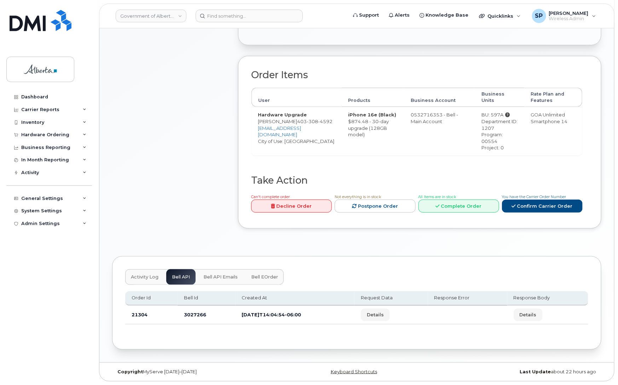
scroll to position [202, 0]
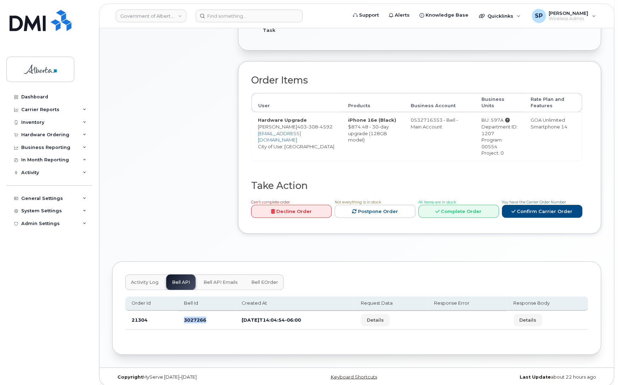
drag, startPoint x: 207, startPoint y: 316, endPoint x: 179, endPoint y: 317, distance: 27.6
click at [179, 317] on td "3027266" at bounding box center [207, 320] width 58 height 19
copy td "3027266"
drag, startPoint x: 290, startPoint y: 127, endPoint x: 308, endPoint y: 131, distance: 19.2
click at [308, 131] on td "Hardware Upgrade Jack Shipton 403 308 4592 Jack.Shipton@gov.ab.ca City of Use: …" at bounding box center [297, 136] width 90 height 48
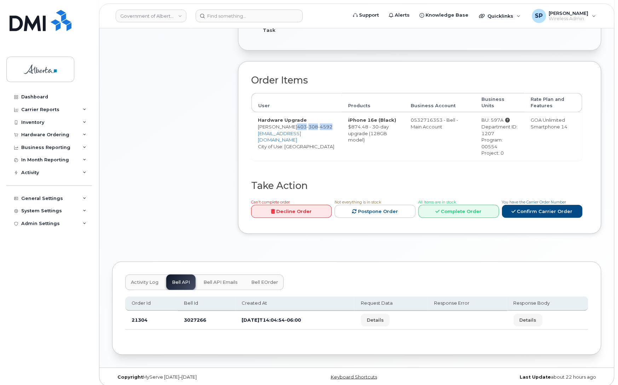
copy span "403 308 4592"
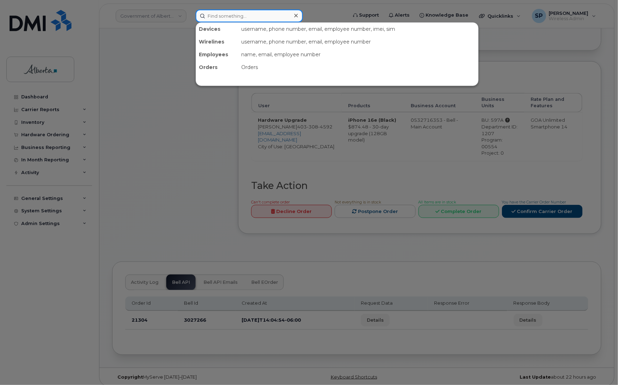
click at [236, 14] on input at bounding box center [249, 16] width 107 height 13
paste input "4033084592"
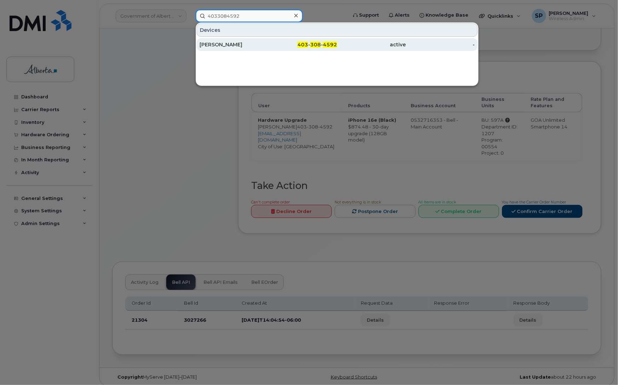
type input "4033084592"
click at [225, 47] on div "[PERSON_NAME]" at bounding box center [234, 44] width 69 height 7
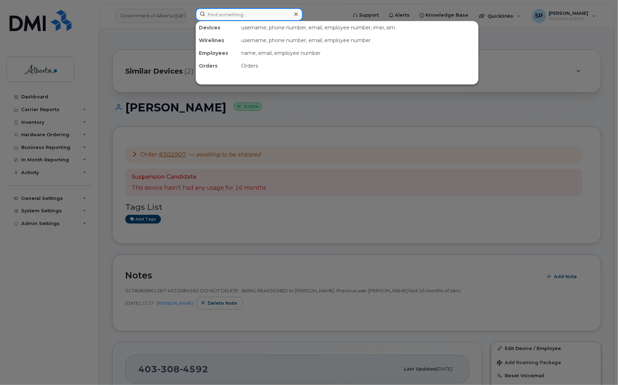
click at [229, 15] on input at bounding box center [249, 14] width 107 height 13
paste input "5873416887"
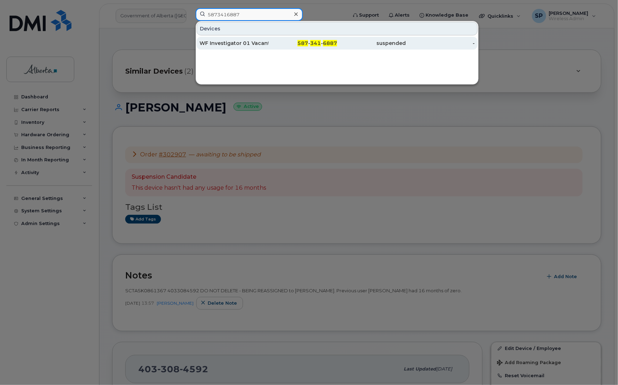
type input "5873416887"
click at [255, 45] on div "WF Investigator 01 Vacant" at bounding box center [234, 43] width 69 height 7
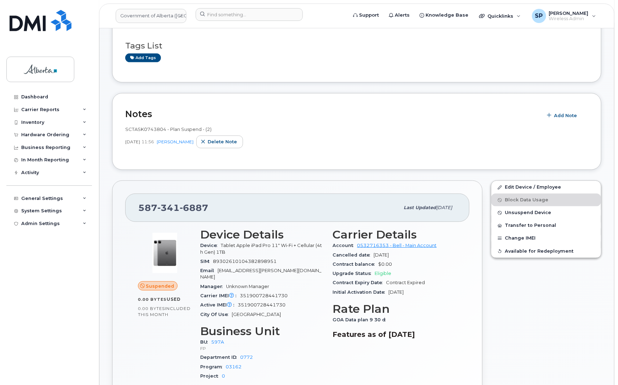
scroll to position [114, 0]
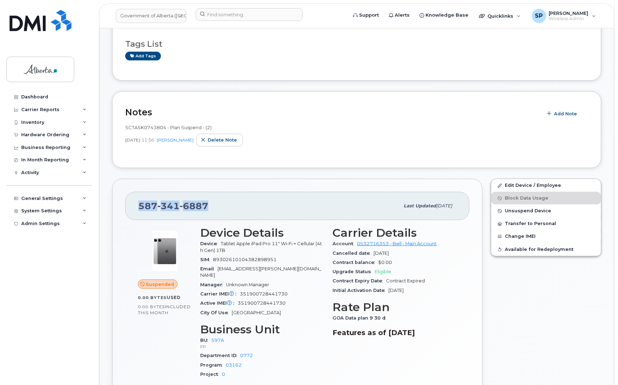
drag, startPoint x: 219, startPoint y: 211, endPoint x: 136, endPoint y: 212, distance: 83.2
click at [136, 212] on div "587 341 6887 Last updated Jul 25, 2025" at bounding box center [297, 206] width 344 height 28
copy span "587 341 6887"
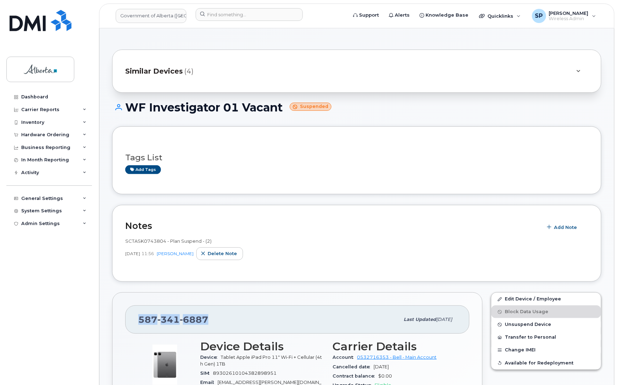
drag, startPoint x: 206, startPoint y: 319, endPoint x: 139, endPoint y: 323, distance: 67.4
click at [139, 323] on div "[PHONE_NUMBER]" at bounding box center [268, 319] width 261 height 15
copy span "[PHONE_NUMBER]"
click at [397, 254] on div "[DATE] 11:56 [PERSON_NAME] note" at bounding box center [356, 253] width 463 height 13
click at [515, 325] on span "Unsuspend Device" at bounding box center [528, 324] width 46 height 5
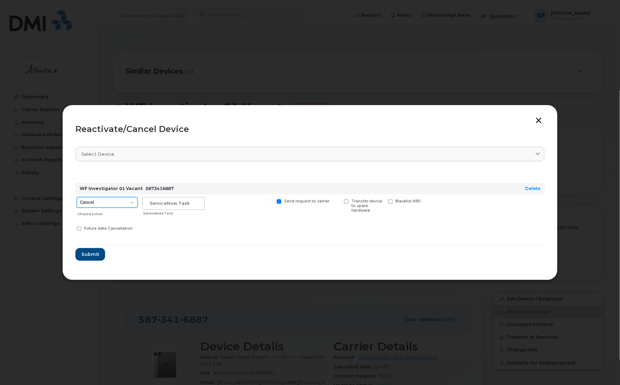
click at [100, 204] on select "Cancel Suspend - Extend Suspension Reactivate" at bounding box center [107, 202] width 61 height 11
select select "[object Object]"
click at [77, 197] on select "Cancel Suspend - Extend Suspension Reactivate" at bounding box center [107, 202] width 61 height 11
click at [160, 202] on input "text" at bounding box center [173, 203] width 63 height 13
paste input "SCTASK0862899"
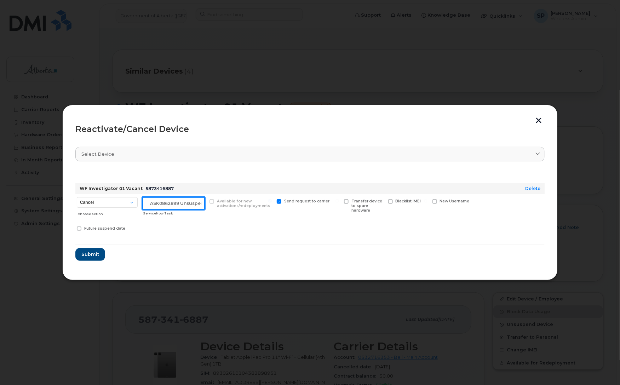
scroll to position [0, 12]
type input "SCTASK0862899 Unsuspend"
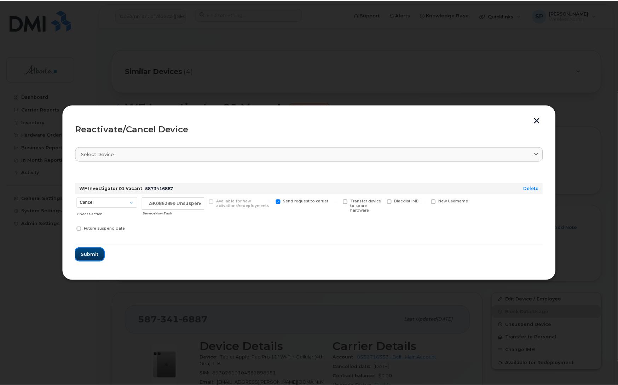
scroll to position [0, 0]
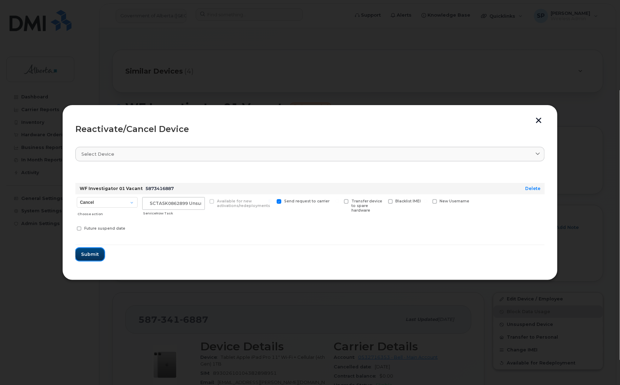
click at [95, 253] on span "Submit" at bounding box center [90, 254] width 18 height 7
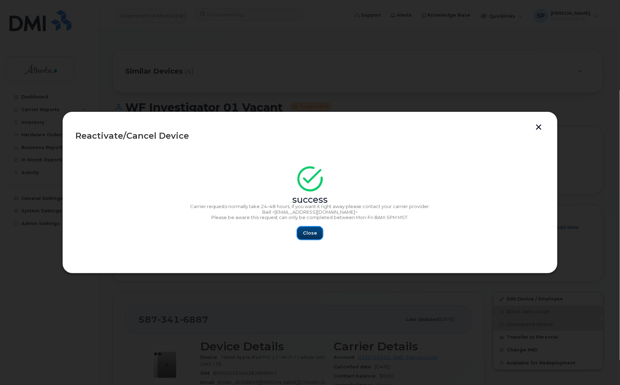
click at [313, 234] on span "Close" at bounding box center [310, 233] width 14 height 7
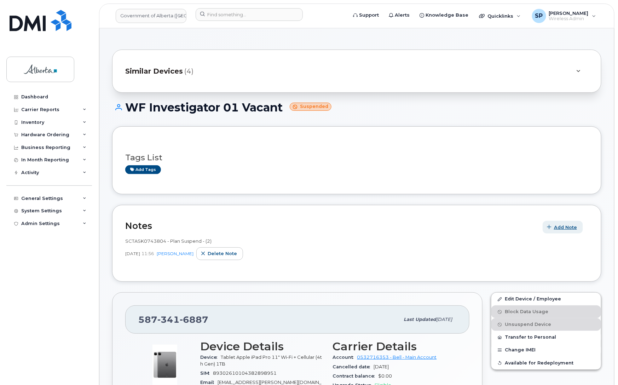
click at [567, 229] on span "Add Note" at bounding box center [565, 227] width 23 height 7
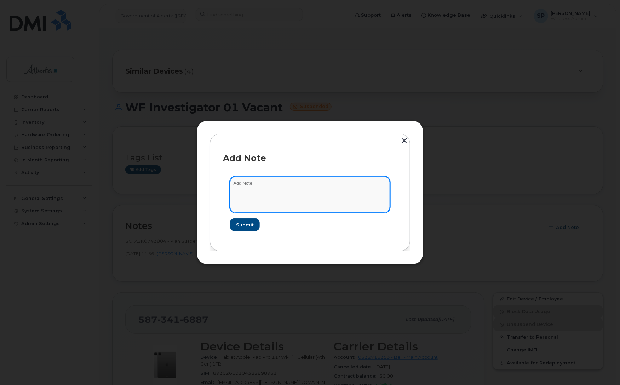
drag, startPoint x: 296, startPoint y: 185, endPoint x: 194, endPoint y: 183, distance: 102.7
click at [194, 183] on div "Add Note Submit" at bounding box center [310, 192] width 620 height 385
paste textarea "SCTASK0862899 5873416887 DO NOT DELETE - BEING REASSIGNED to Eric Empey. Previo…"
type textarea "SCTASK0862899 5873416887 DO NOT DELETE - BEING REASSIGNED to Eric Empey. Previo…"
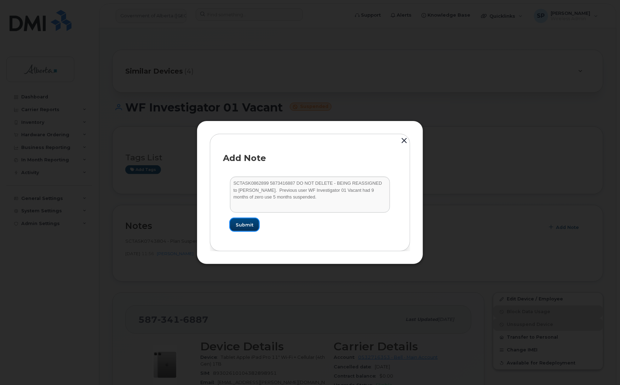
click at [248, 225] on span "Submit" at bounding box center [245, 225] width 18 height 7
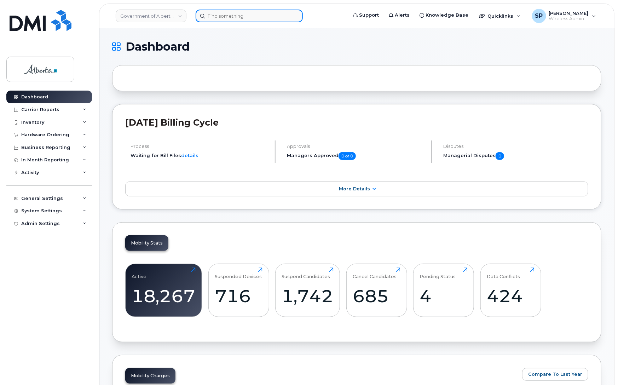
click at [239, 16] on input at bounding box center [249, 16] width 107 height 13
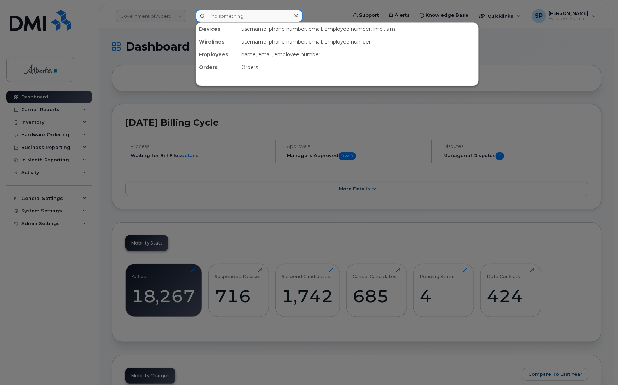
paste input "5873416887"
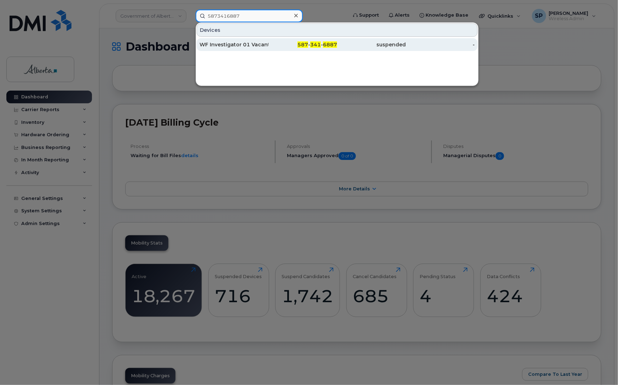
type input "5873416887"
click at [225, 48] on div "WF Investigator 01 Vacant" at bounding box center [234, 44] width 69 height 13
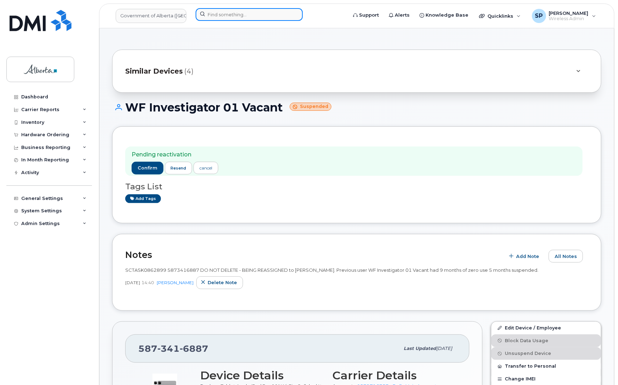
click at [243, 15] on input at bounding box center [249, 14] width 107 height 13
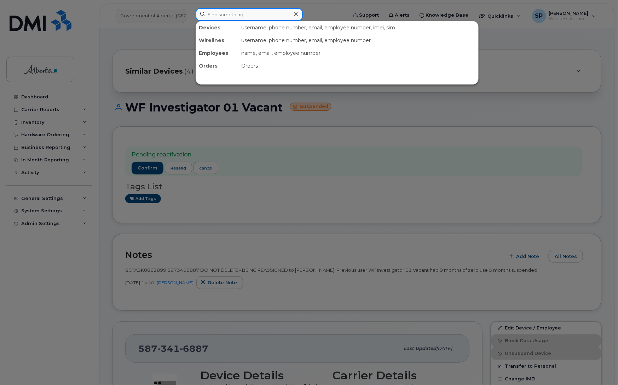
paste input "7802038583"
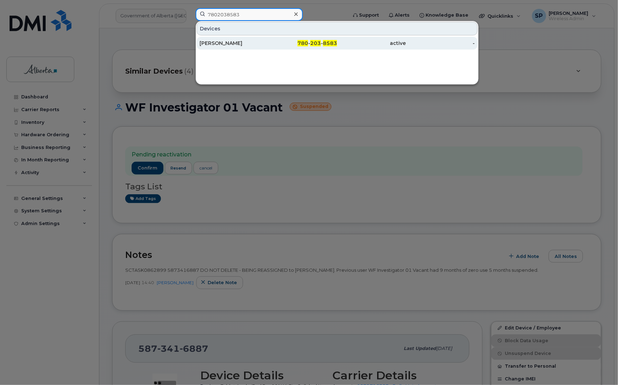
type input "7802038583"
click at [230, 44] on div "[PERSON_NAME]" at bounding box center [234, 43] width 69 height 7
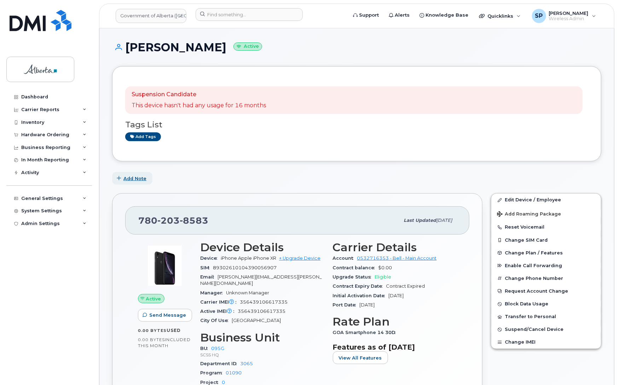
click at [134, 177] on span "Add Note" at bounding box center [135, 178] width 23 height 7
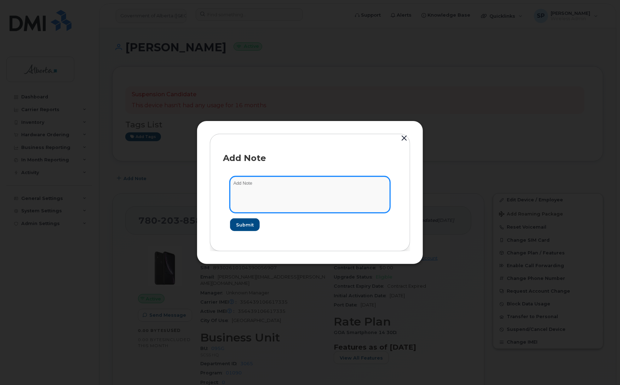
click at [303, 193] on textarea at bounding box center [310, 195] width 160 height 36
paste textarea "SCTASK0860310 7802038583 DO NOT DELETE - BEING REASSIGNED to Brent Friesen. Pre…"
type textarea "SCTASK0860310 7802038583 DO NOT DELETE - BEING REASSIGNED to Brent Friesen. Pre…"
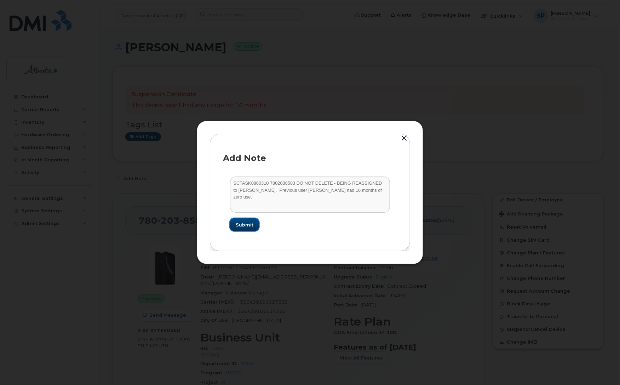
click at [249, 228] on span "Submit" at bounding box center [245, 225] width 18 height 7
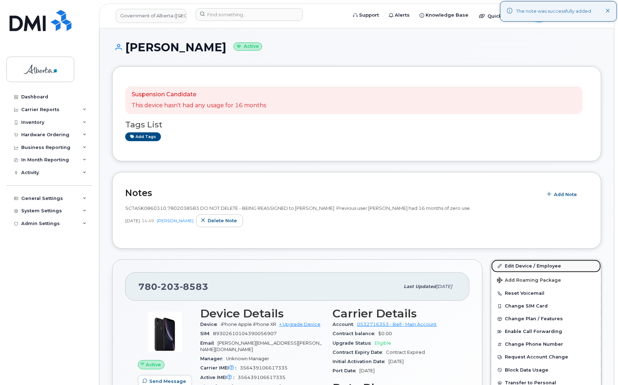
click at [541, 265] on link "Edit Device / Employee" at bounding box center [547, 266] width 110 height 13
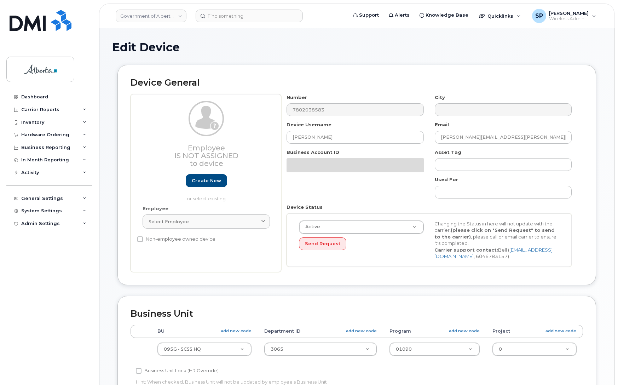
select select "4120333"
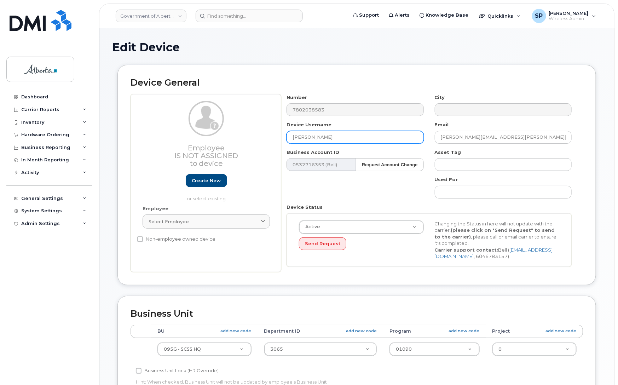
drag, startPoint x: 361, startPoint y: 136, endPoint x: 202, endPoint y: 148, distance: 159.8
click at [202, 148] on div "Employee Is not assigned to device Create new or select existing Employee Selec…" at bounding box center [357, 183] width 453 height 178
paste input "[PERSON_NAME]"
type input "[PERSON_NAME]"
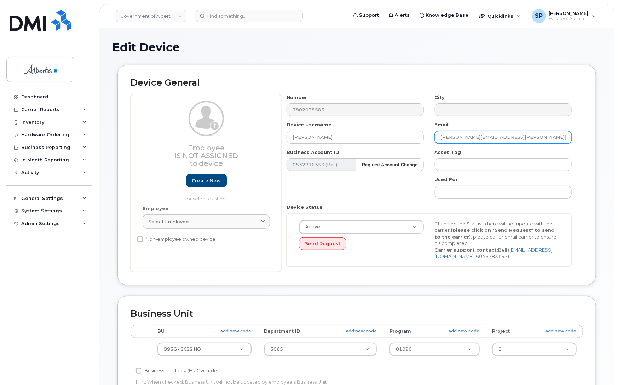
drag, startPoint x: 535, startPoint y: 132, endPoint x: 424, endPoint y: 135, distance: 111.2
click at [424, 135] on div "Number 7802038583 City Device Username Brent Friesen Email cameron.k.bradshaw@g…" at bounding box center [429, 183] width 296 height 178
paste input "Brent.Friesen"
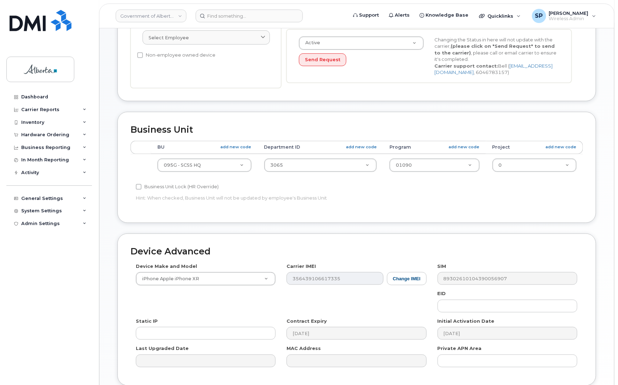
scroll to position [185, 0]
type input "[PERSON_NAME][EMAIL_ADDRESS][PERSON_NAME][DOMAIN_NAME]"
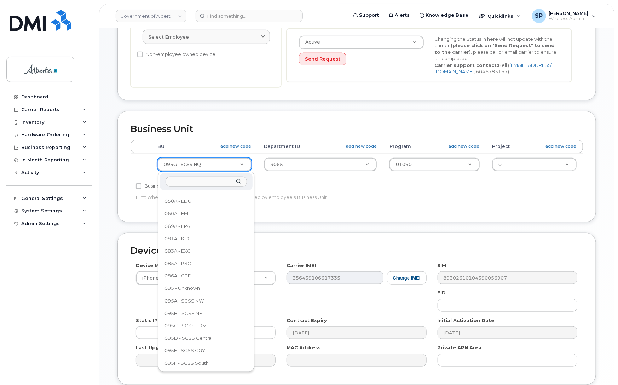
scroll to position [0, 0]
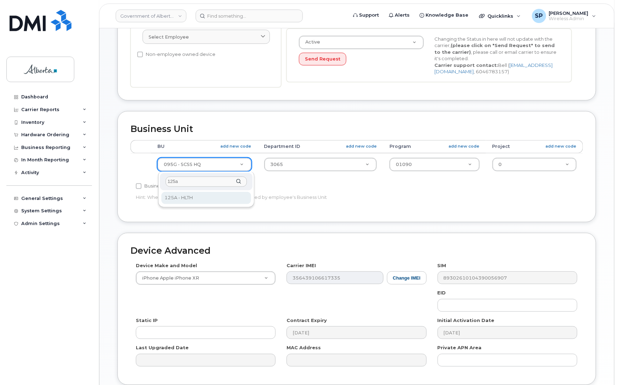
type input "125a"
select select "4120335"
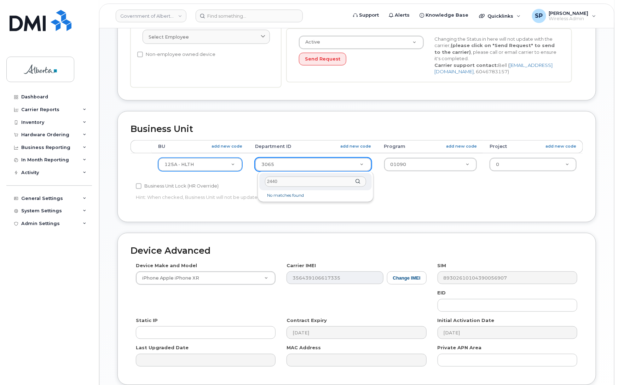
type input "2440"
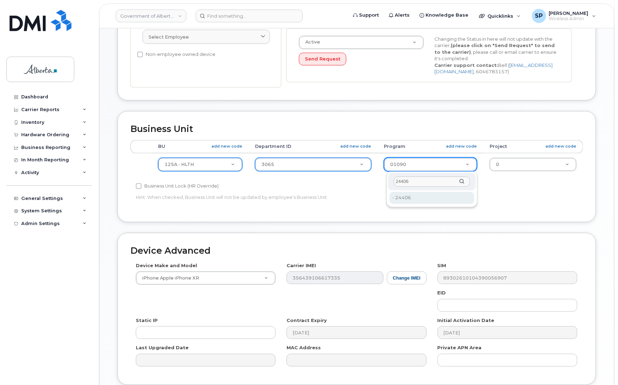
type input "24406"
type input "4120392"
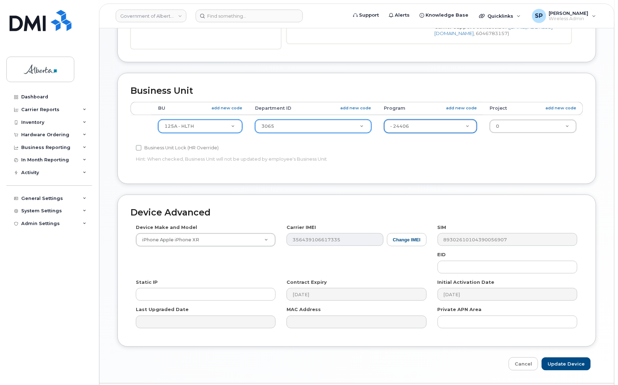
scroll to position [245, 0]
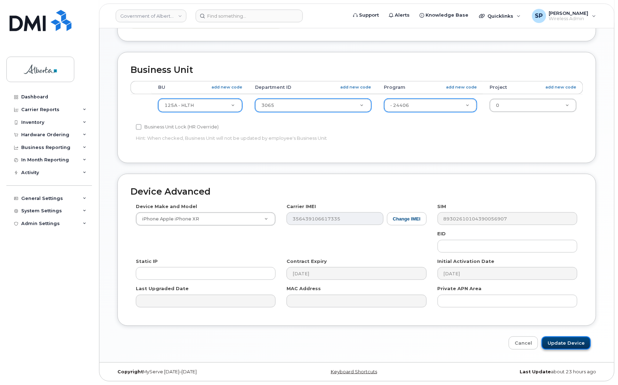
click at [572, 343] on input "Update Device" at bounding box center [566, 343] width 49 height 13
type input "Saving..."
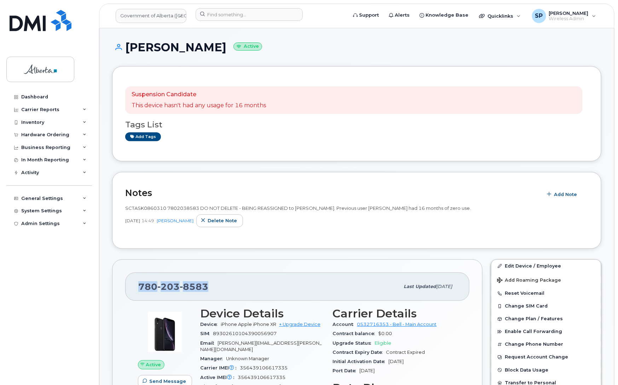
drag, startPoint x: 217, startPoint y: 286, endPoint x: 137, endPoint y: 284, distance: 79.7
click at [137, 284] on div "[PHONE_NUMBER] Last updated [DATE]" at bounding box center [297, 287] width 344 height 28
copy span "[PHONE_NUMBER]"
click at [498, 18] on span "Quicklinks" at bounding box center [501, 16] width 26 height 6
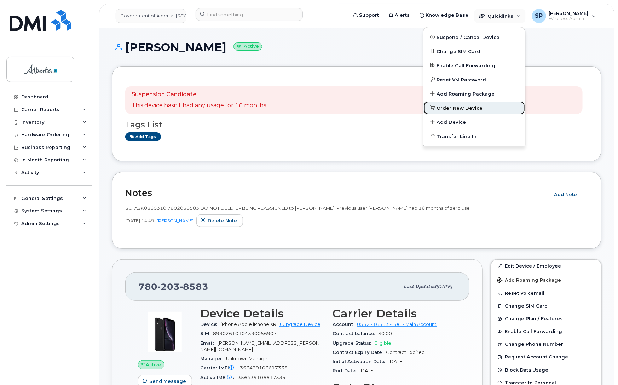
click at [452, 107] on span "Order New Device" at bounding box center [460, 108] width 46 height 7
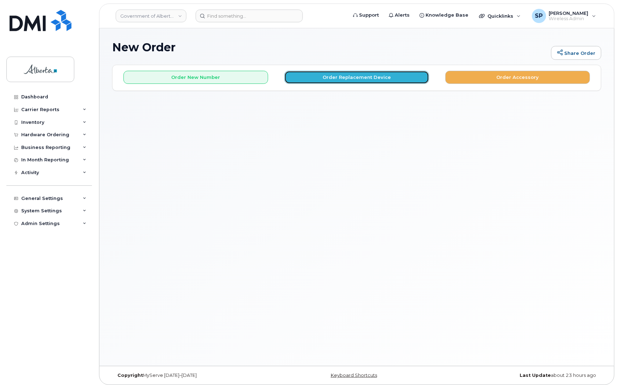
click at [333, 78] on button "Order Replacement Device" at bounding box center [357, 77] width 145 height 13
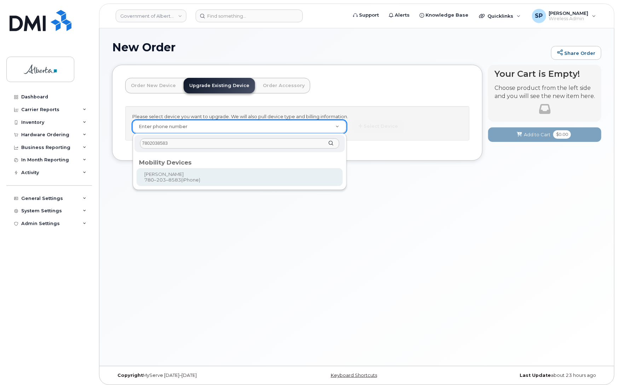
type input "7802038583"
type input "797711"
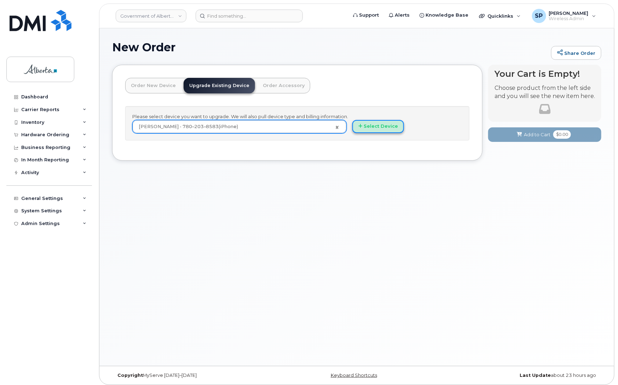
click at [372, 128] on button "Select Device" at bounding box center [379, 126] width 52 height 13
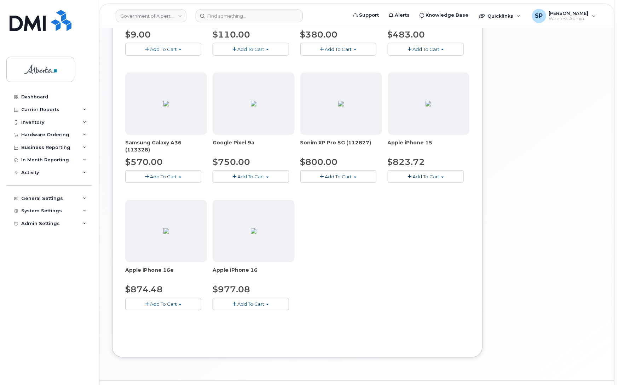
scroll to position [203, 0]
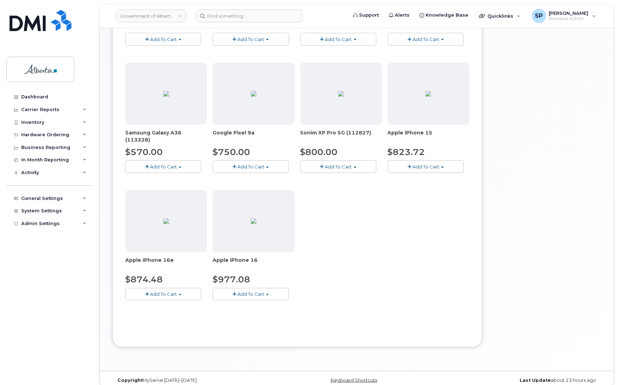
click at [165, 293] on span "Add To Cart" at bounding box center [163, 294] width 27 height 6
click at [166, 317] on link "$874.48 - 30-day upgrade (128GB model)" at bounding box center [183, 316] width 113 height 9
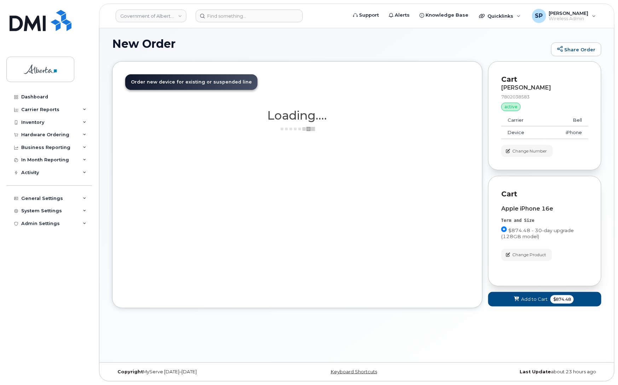
scroll to position [4, 0]
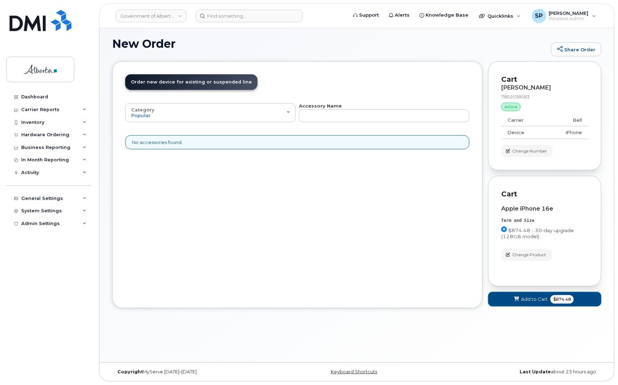
click at [538, 299] on span "Add to Cart" at bounding box center [534, 299] width 27 height 7
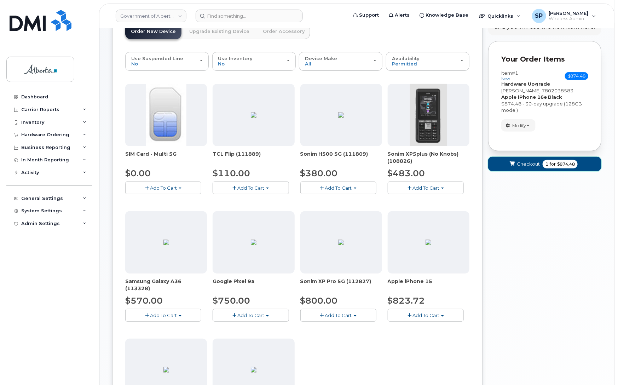
click at [507, 163] on button "Checkout 1 for $874.48" at bounding box center [545, 164] width 113 height 15
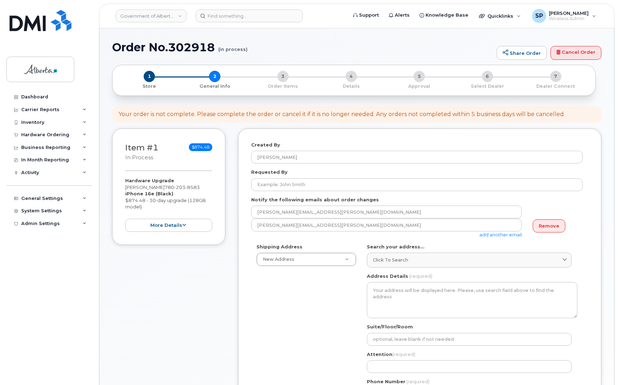
select select
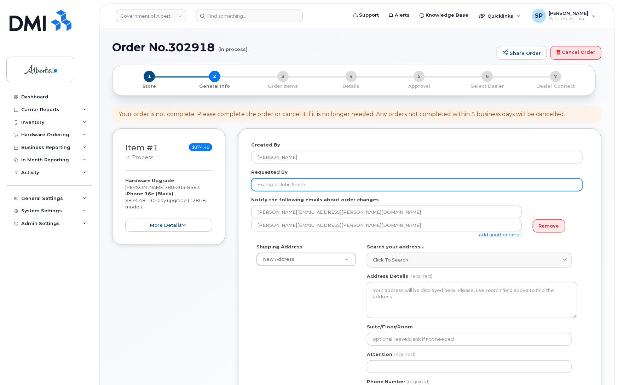
click at [303, 185] on input "Requested By" at bounding box center [417, 184] width 332 height 13
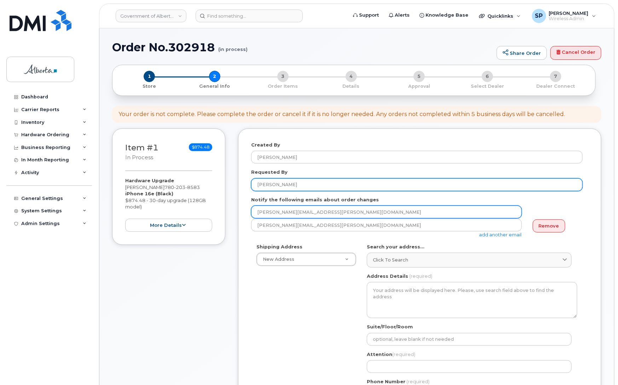
type input "[PERSON_NAME]"
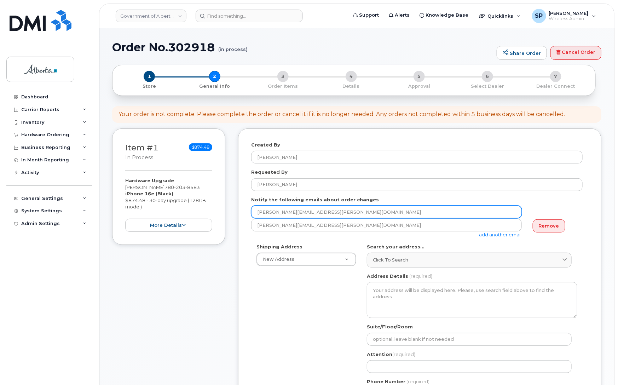
click at [296, 209] on input "[PERSON_NAME][EMAIL_ADDRESS][PERSON_NAME][DOMAIN_NAME]" at bounding box center [386, 212] width 271 height 13
drag, startPoint x: 320, startPoint y: 213, endPoint x: 230, endPoint y: 204, distance: 89.6
click at [230, 204] on div "Item #1 in process $874.48 Hardware Upgrade [PERSON_NAME] [PHONE_NUMBER] iPhone…" at bounding box center [357, 344] width 490 height 430
paste input "[PERSON_NAME].[PERSON_NAME]"
type input "[PERSON_NAME][EMAIL_ADDRESS][PERSON_NAME][DOMAIN_NAME]"
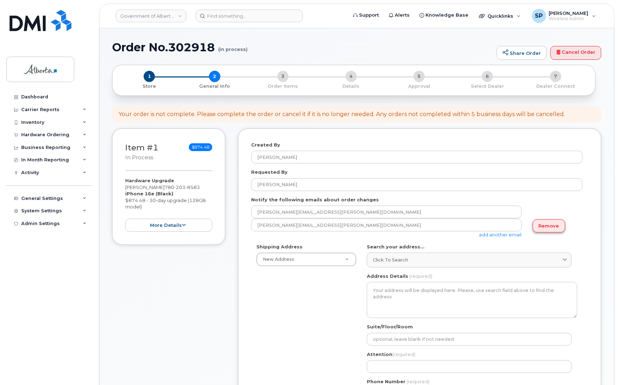
click at [548, 231] on link "Remove" at bounding box center [549, 225] width 33 height 13
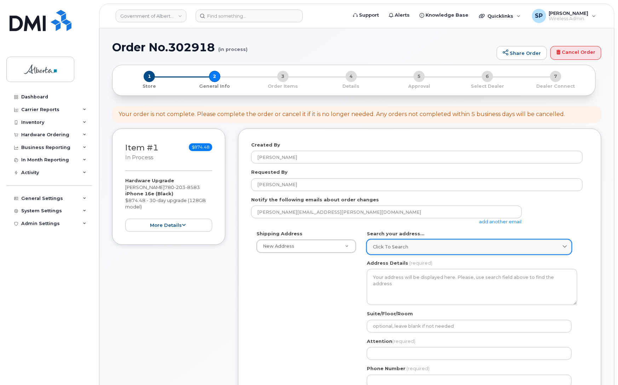
click at [398, 246] on span "Click to search" at bounding box center [390, 247] width 35 height 7
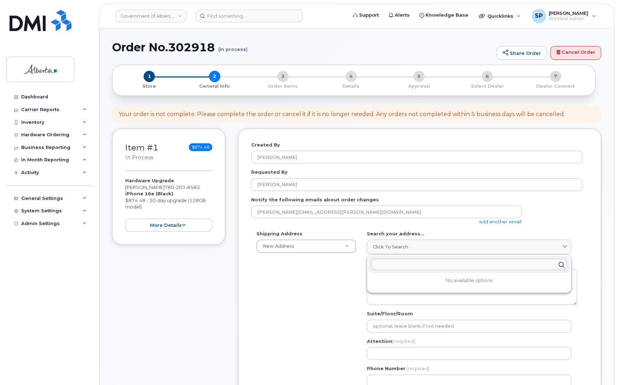
click at [405, 267] on input "text" at bounding box center [470, 264] width 196 height 11
paste input "10025 Jasper Avenue"
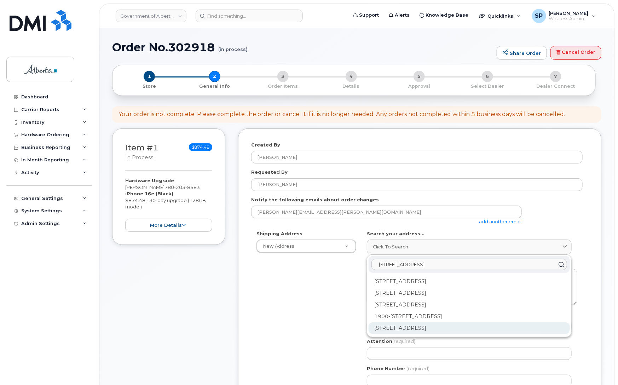
type input "10025 Jasper Avenue"
click at [427, 332] on div "10025 Jasper Ave NW Edmonton AB T5J 1S6" at bounding box center [469, 329] width 201 height 12
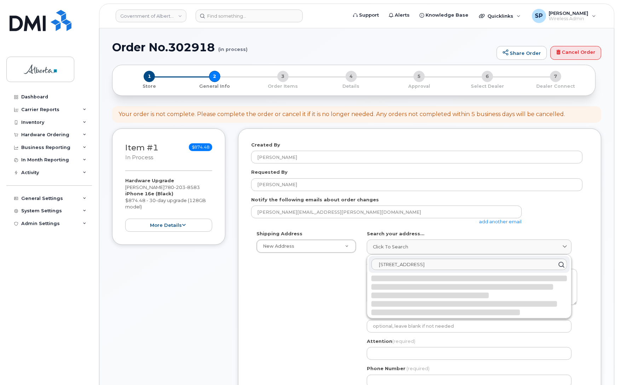
select select
type textarea "10025 Jasper Ave NW EDMONTON AB T5J 1S6 CANADA"
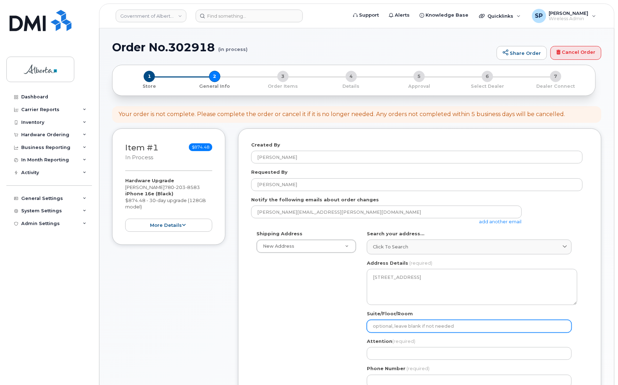
click at [409, 327] on input "Suite/Floor/Room" at bounding box center [469, 326] width 205 height 13
select select
type input "M"
select select
type input "Ma"
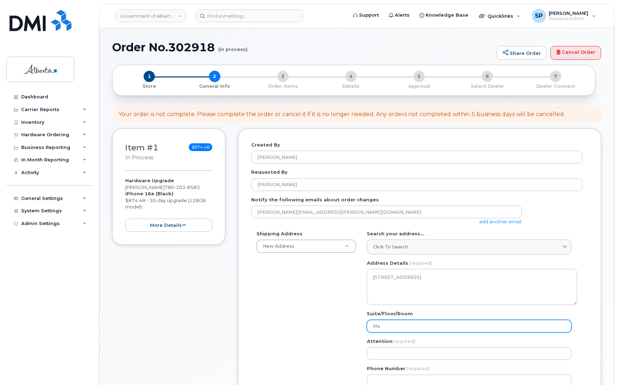
select select
type input "Mai"
select select
type input "Main"
select select
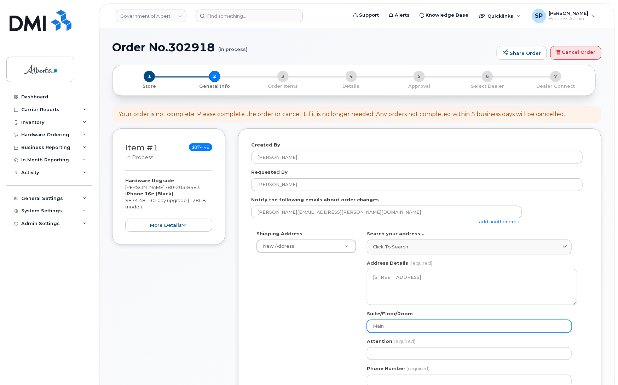
type input "Main F"
select select
type input "Main Fl"
select select
type input "Main Flo"
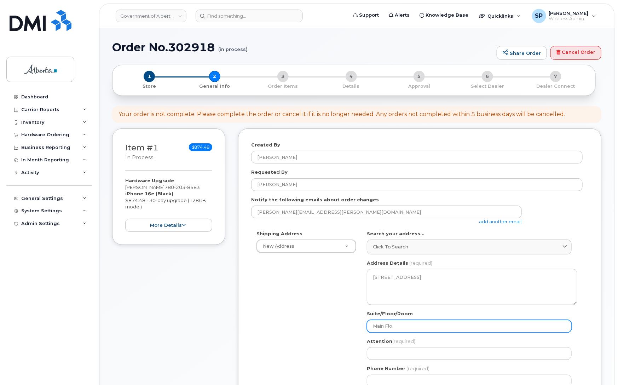
select select
type input "Main Floo"
select select
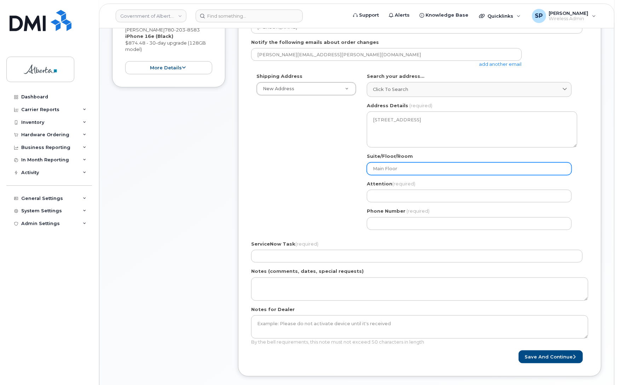
scroll to position [169, 0]
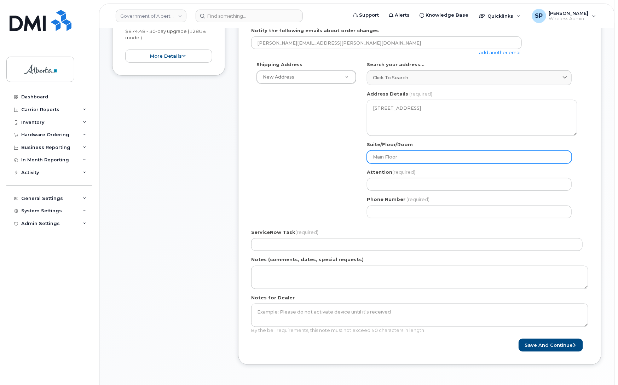
type input "Main Floor"
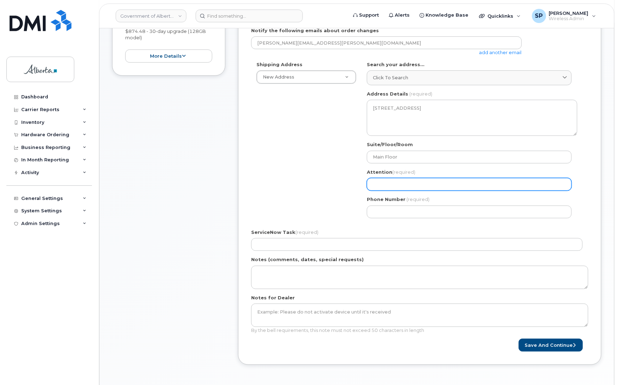
drag, startPoint x: 412, startPoint y: 178, endPoint x: 369, endPoint y: 179, distance: 43.6
click at [412, 178] on div "Attention (required)" at bounding box center [472, 180] width 211 height 22
click at [388, 182] on input "Attention (required)" at bounding box center [469, 184] width 205 height 13
paste input "[PERSON_NAME]"
select select
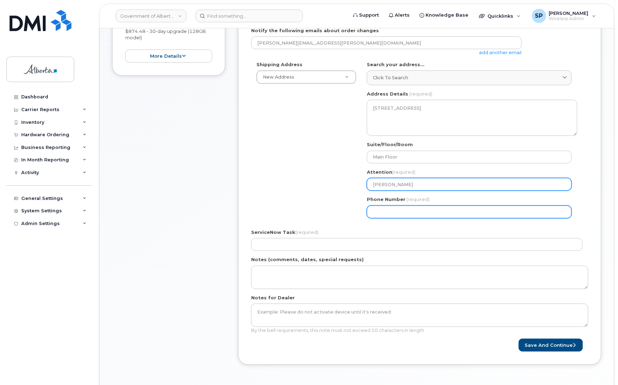
type input "[PERSON_NAME]"
click at [383, 213] on input "Phone Number" at bounding box center [469, 212] width 205 height 13
click at [412, 210] on input "Phone Number" at bounding box center [469, 212] width 205 height 13
paste input "7806446877"
select select
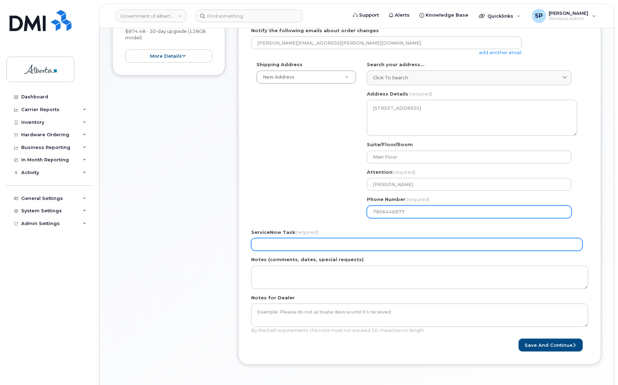
type input "7806446877"
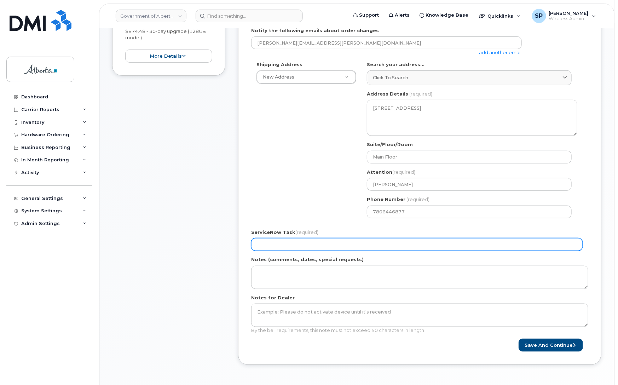
click at [291, 242] on input "ServiceNow Task (required)" at bounding box center [417, 244] width 332 height 13
click at [273, 239] on input "ServiceNow Task (required)" at bounding box center [417, 244] width 332 height 13
paste input "SCTASK0860310"
type input "SCTASK0860310"
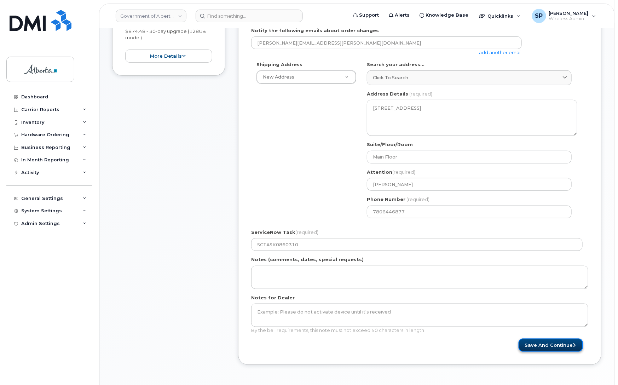
click at [544, 347] on button "Save and Continue" at bounding box center [551, 345] width 64 height 13
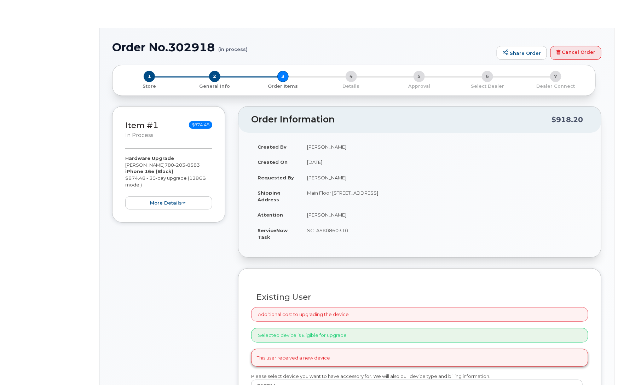
type input "[PERSON_NAME]"
type input "[PERSON_NAME][EMAIL_ADDRESS][PERSON_NAME][DOMAIN_NAME]"
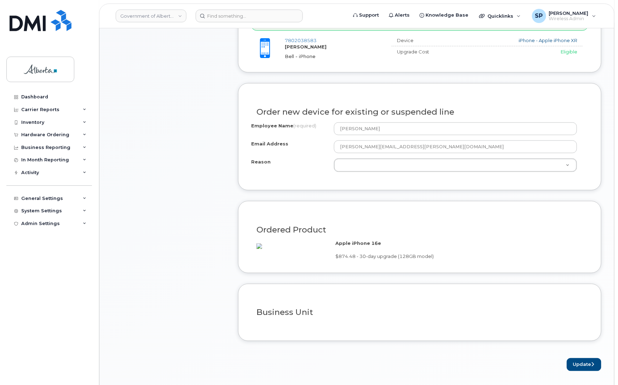
scroll to position [325, 0]
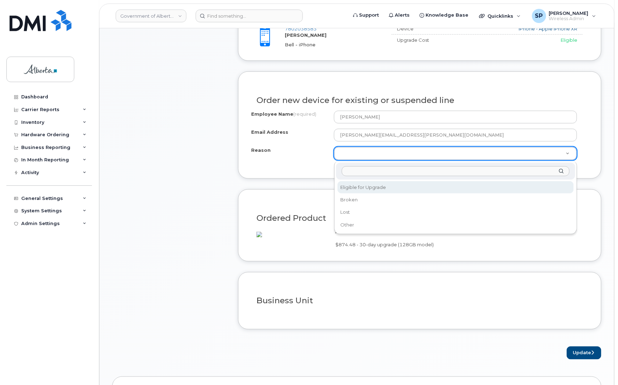
select select "eligible_for_upgrade"
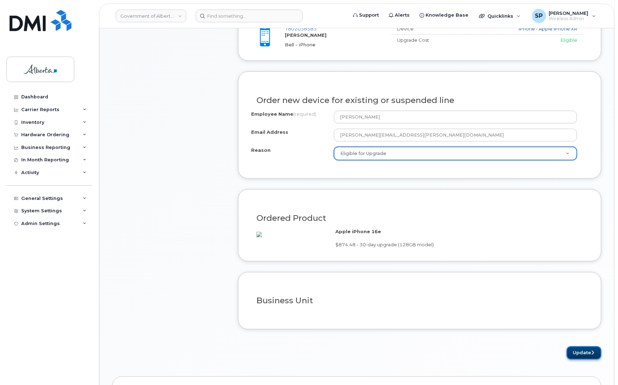
click at [588, 360] on button "Update" at bounding box center [584, 353] width 35 height 13
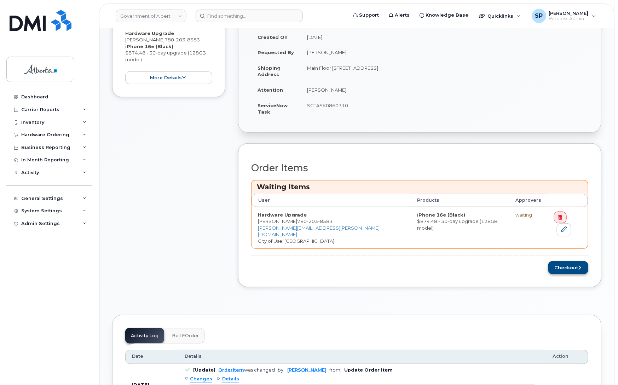
scroll to position [179, 0]
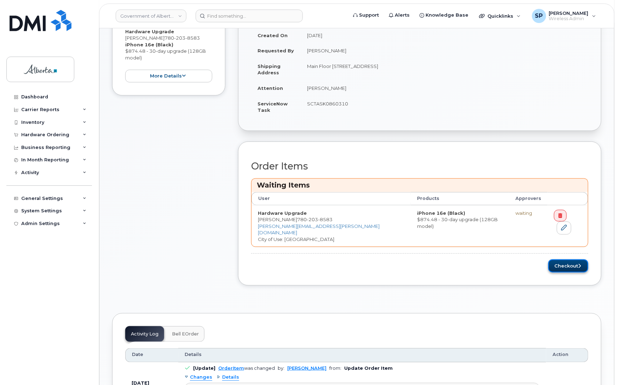
click at [571, 261] on button "Checkout" at bounding box center [569, 265] width 40 height 13
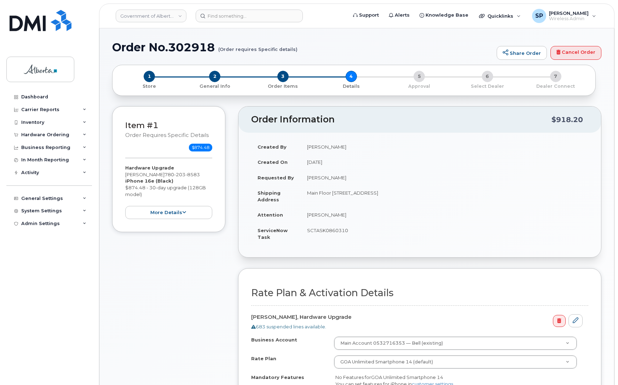
select select
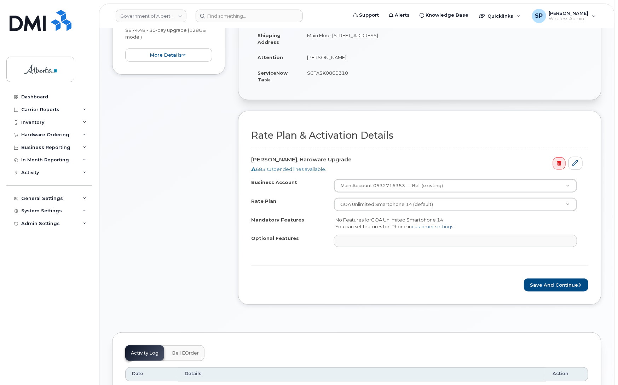
scroll to position [163, 0]
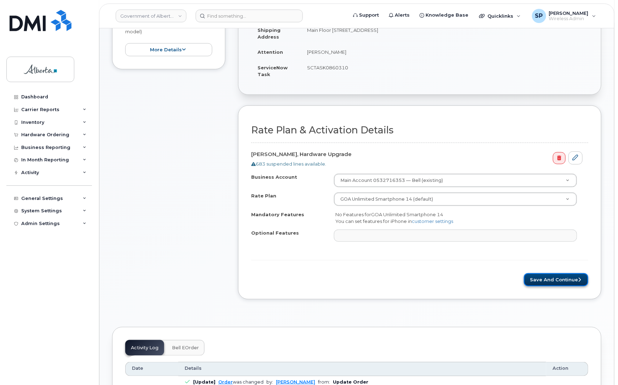
click at [572, 280] on button "Save and Continue" at bounding box center [556, 279] width 64 height 13
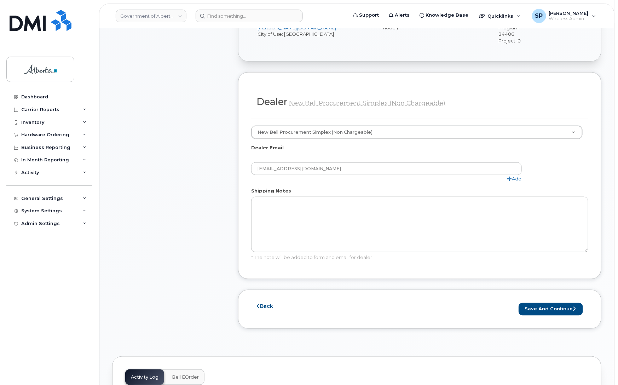
scroll to position [360, 0]
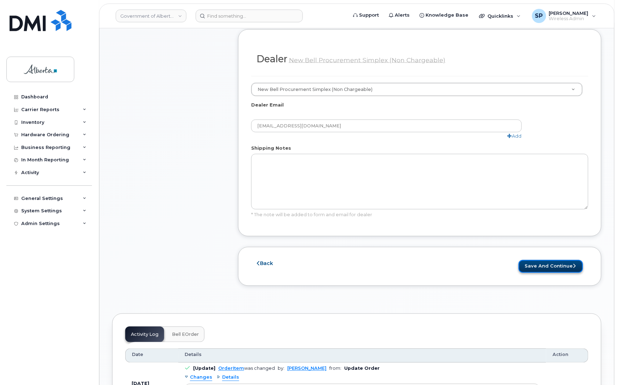
click at [557, 260] on button "Save and Continue" at bounding box center [551, 266] width 64 height 13
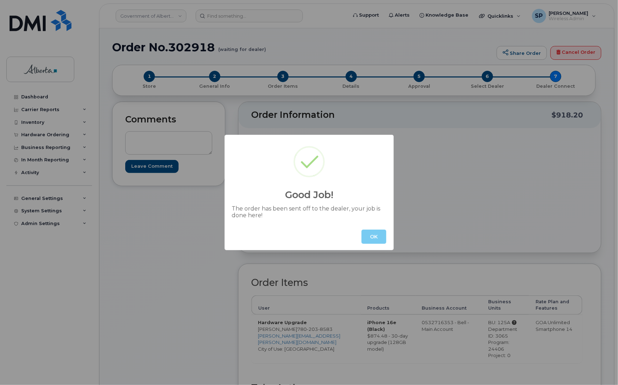
click at [374, 235] on button "OK" at bounding box center [374, 237] width 25 height 14
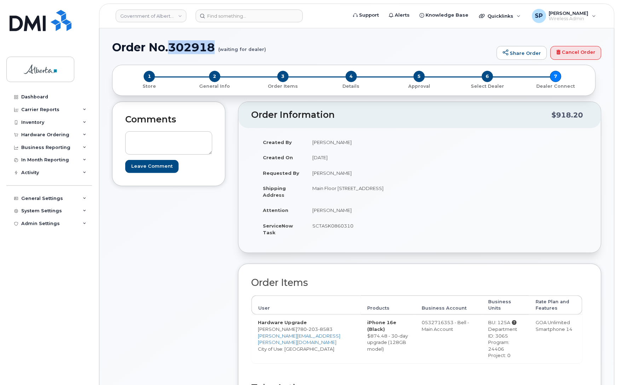
drag, startPoint x: 218, startPoint y: 46, endPoint x: 171, endPoint y: 49, distance: 47.5
click at [171, 49] on h1 "Order No.302918 (waiting for dealer)" at bounding box center [302, 47] width 381 height 12
copy h1 "302918"
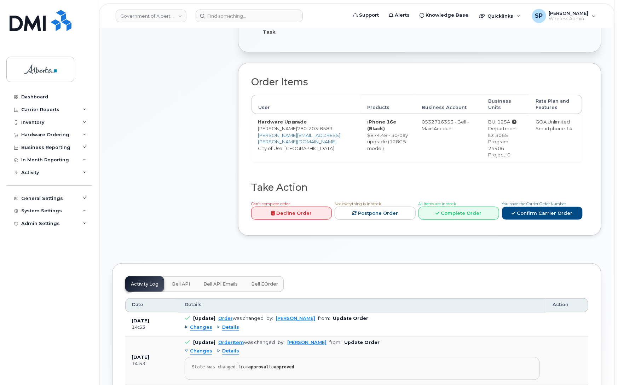
scroll to position [332, 0]
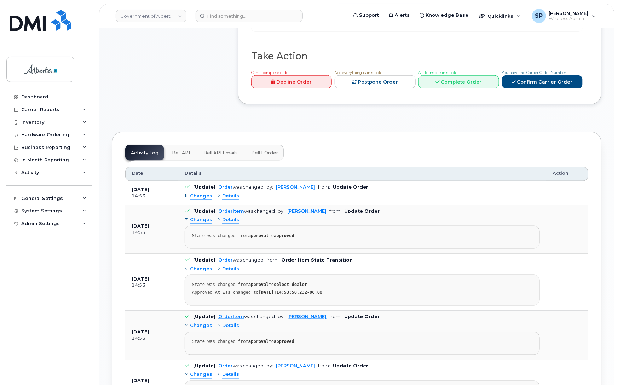
click at [176, 150] on span "Bell API" at bounding box center [181, 153] width 18 height 6
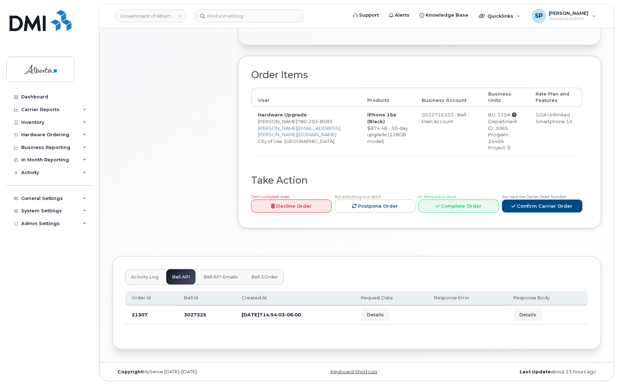
scroll to position [202, 0]
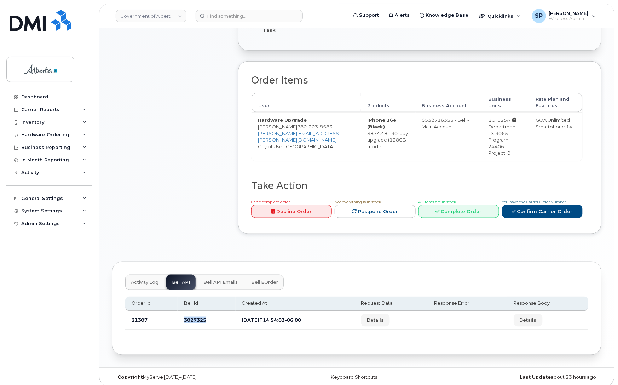
drag, startPoint x: 209, startPoint y: 314, endPoint x: 183, endPoint y: 314, distance: 26.2
click at [183, 314] on td "3027325" at bounding box center [207, 320] width 58 height 19
copy td "3027325"
click at [172, 153] on div "Comments Leave Comment" at bounding box center [168, 72] width 113 height 346
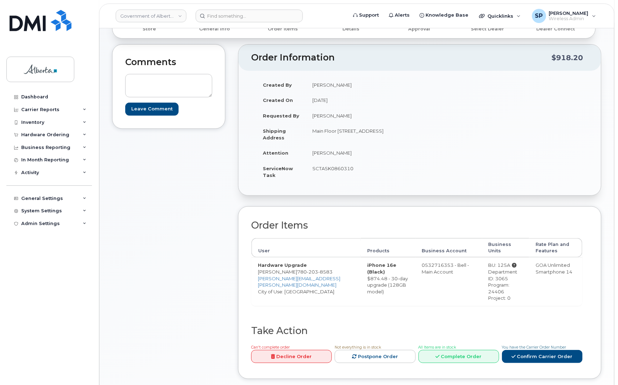
scroll to position [0, 0]
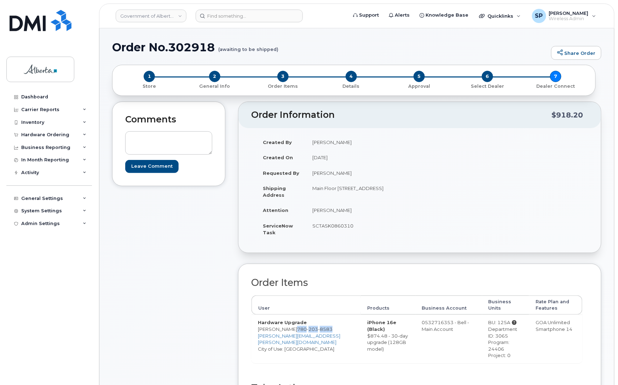
drag, startPoint x: 291, startPoint y: 331, endPoint x: 316, endPoint y: 335, distance: 24.8
click at [316, 335] on td "Hardware Upgrade [PERSON_NAME] [PHONE_NUMBER] [PERSON_NAME][EMAIL_ADDRESS][PERS…" at bounding box center [306, 339] width 109 height 48
copy span "[PHONE_NUMBER]"
click at [248, 16] on input at bounding box center [249, 16] width 107 height 13
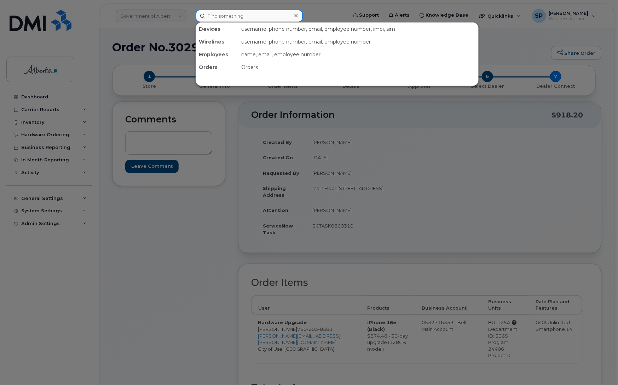
paste input "7802038583"
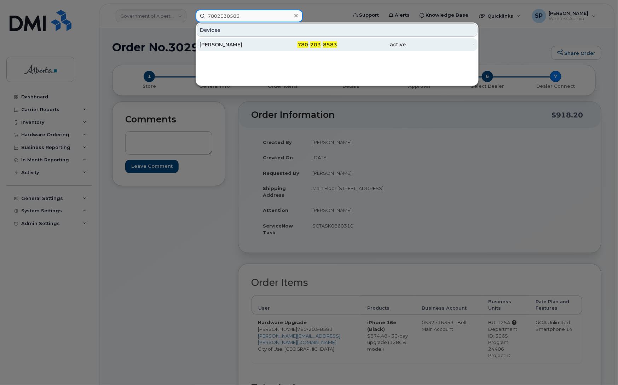
type input "7802038583"
click at [221, 44] on div "[PERSON_NAME]" at bounding box center [234, 44] width 69 height 7
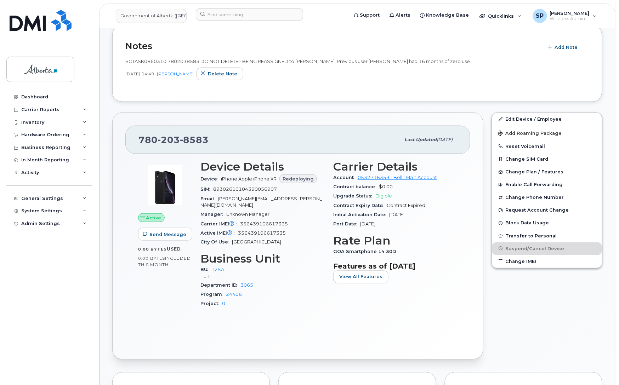
scroll to position [193, 0]
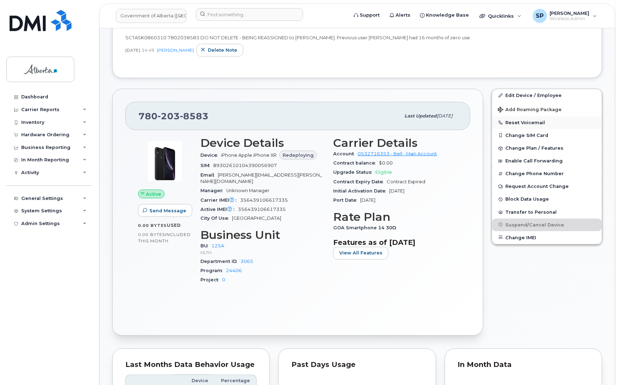
click at [523, 123] on button "Reset Voicemail" at bounding box center [547, 122] width 110 height 13
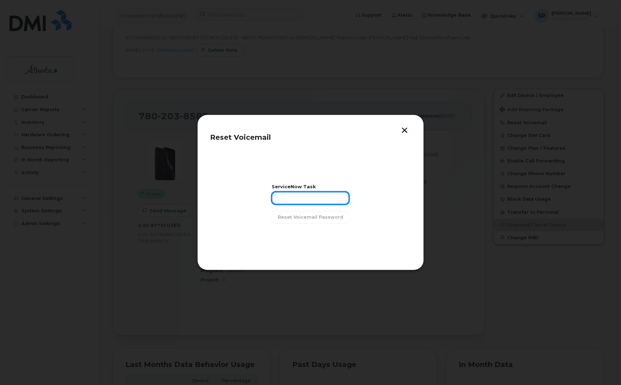
click at [323, 199] on input "text" at bounding box center [311, 198] width 78 height 13
paste input "SCTASK0860310"
type input "SCTASK0860310"
click at [327, 217] on span "Reset Voicemail Password" at bounding box center [310, 217] width 65 height 7
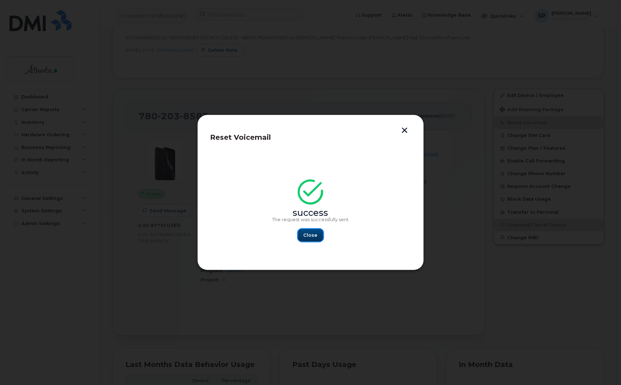
click at [314, 238] on span "Close" at bounding box center [310, 235] width 14 height 7
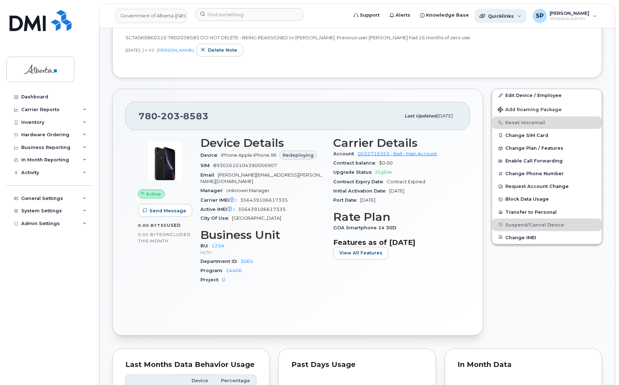
click at [506, 13] on span "Quicklinks" at bounding box center [501, 16] width 26 height 6
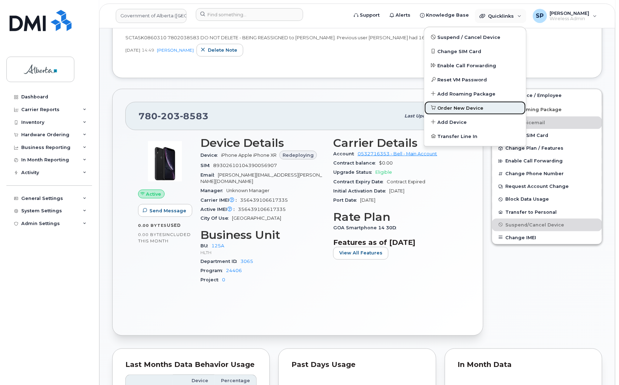
click at [455, 107] on span "Order New Device" at bounding box center [461, 108] width 46 height 7
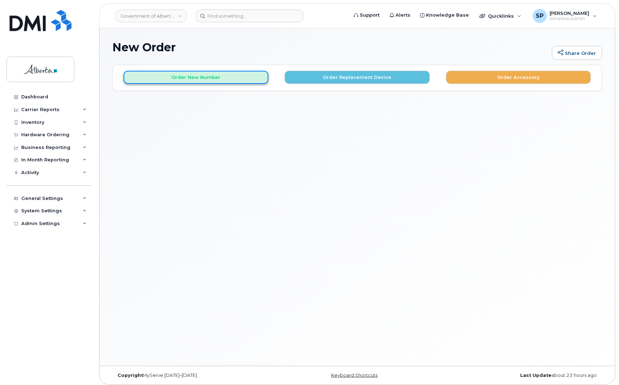
click at [172, 75] on button "Order New Number" at bounding box center [196, 77] width 145 height 13
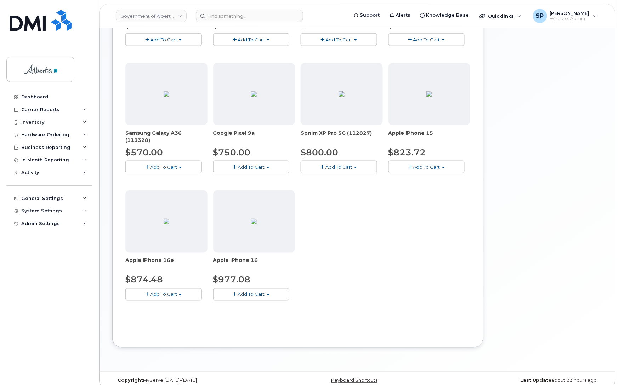
scroll to position [212, 0]
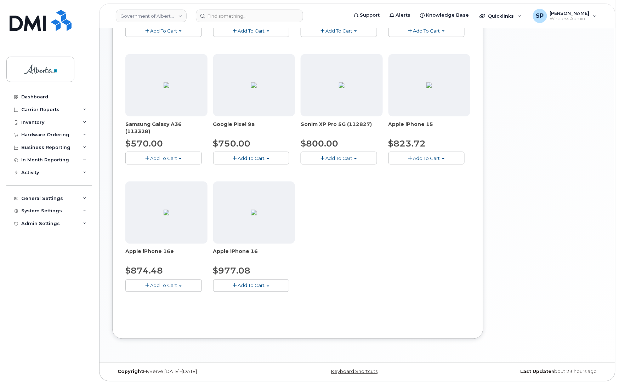
click at [421, 158] on span "Add To Cart" at bounding box center [426, 158] width 27 height 6
click at [425, 179] on link "$823.72 - 30-day activation (128GB model)" at bounding box center [447, 180] width 115 height 9
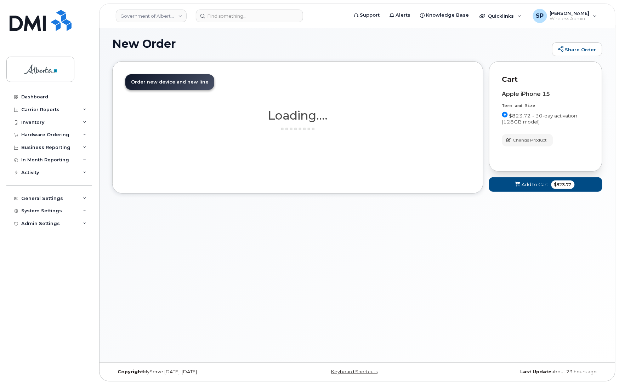
scroll to position [4, 0]
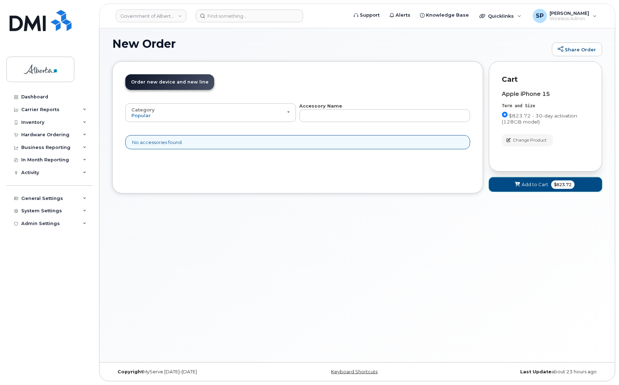
click at [521, 188] on button "Add to Cart $823.72" at bounding box center [545, 184] width 113 height 15
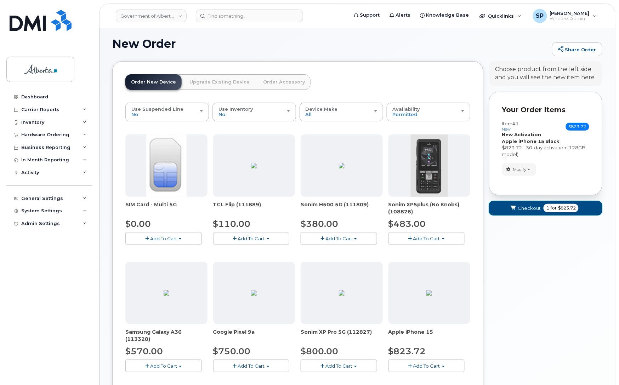
click at [524, 208] on span "Checkout" at bounding box center [529, 208] width 23 height 7
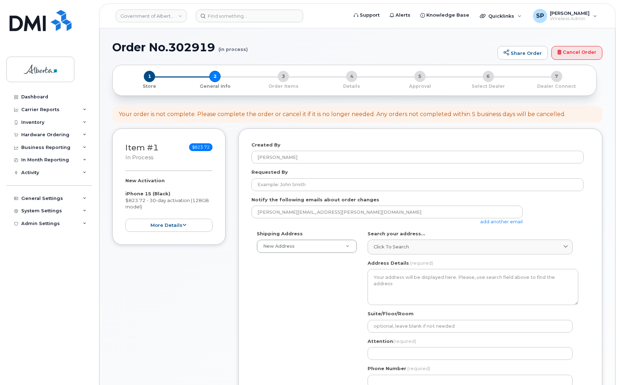
select select
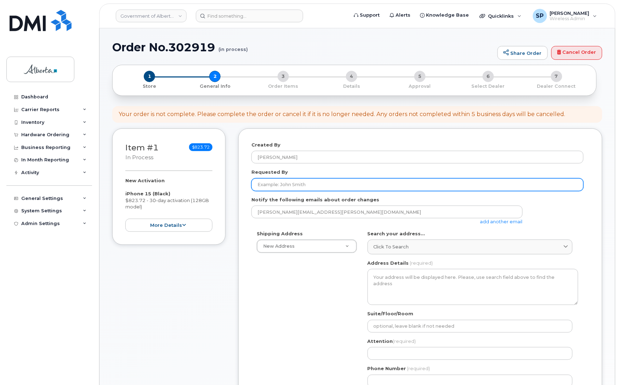
click at [314, 180] on input "Requested By" at bounding box center [417, 184] width 332 height 13
paste input "[PERSON_NAME]"
type input "[PERSON_NAME]"
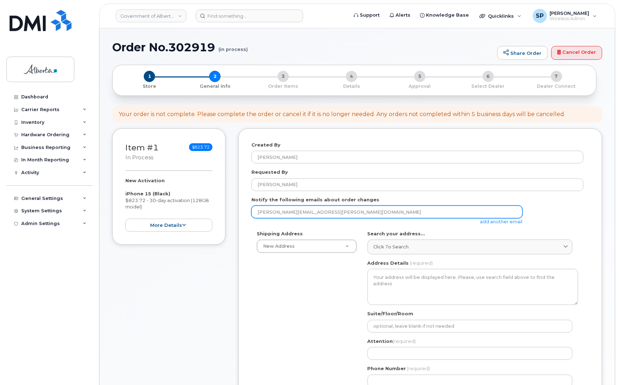
drag, startPoint x: 328, startPoint y: 209, endPoint x: 226, endPoint y: 211, distance: 102.7
click at [226, 211] on div "Item #1 in process $823.72 New Activation iPhone 15 (Black) $823.72 - 30-day ac…" at bounding box center [357, 337] width 490 height 417
paste input "[PERSON_NAME].[PERSON_NAME]"
type input "[PERSON_NAME][EMAIL_ADDRESS][PERSON_NAME][DOMAIN_NAME]"
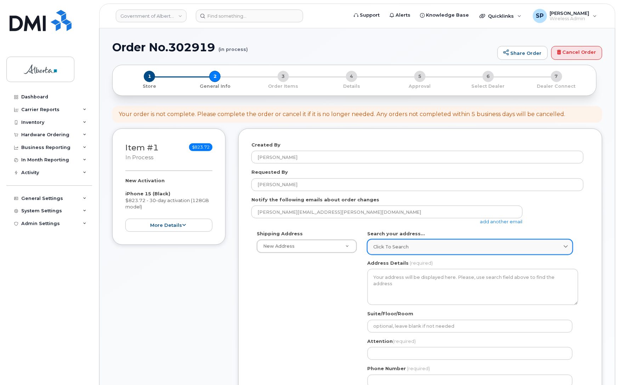
click at [389, 245] on span "Click to search" at bounding box center [390, 247] width 35 height 7
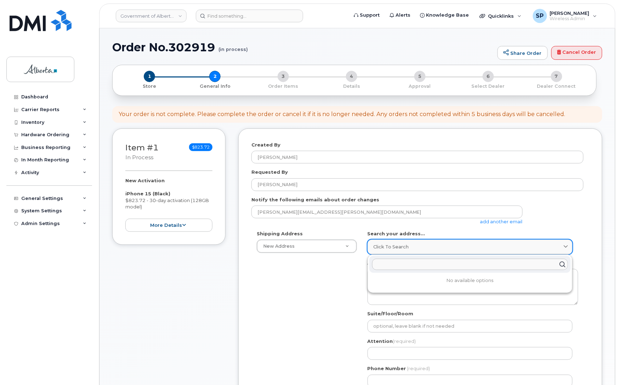
paste input "[STREET_ADDRESS]"
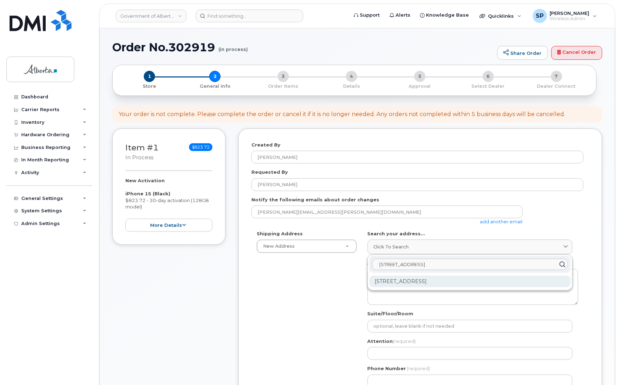
type input "[STREET_ADDRESS]"
click at [429, 284] on div "[STREET_ADDRESS]" at bounding box center [469, 282] width 201 height 12
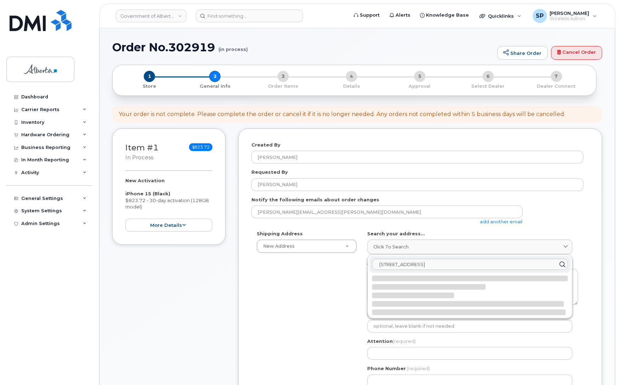
select select
type textarea "[STREET_ADDRESS]"
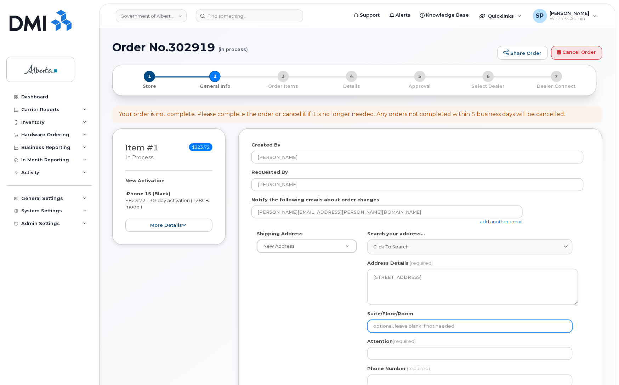
click at [393, 325] on input "Suite/Floor/Room" at bounding box center [469, 326] width 205 height 13
select select
type input "3"
select select
type input "3r"
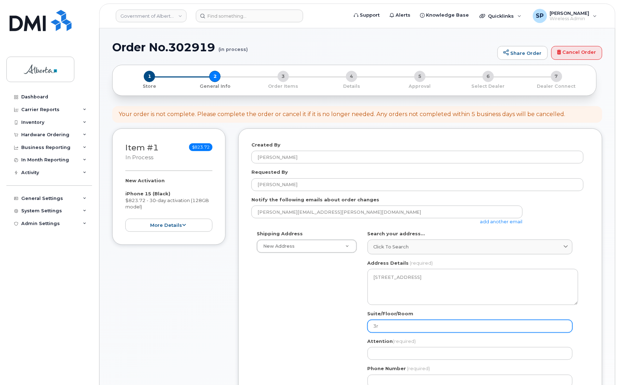
select select
type input "3rd"
select select
type input "3rd F"
select select
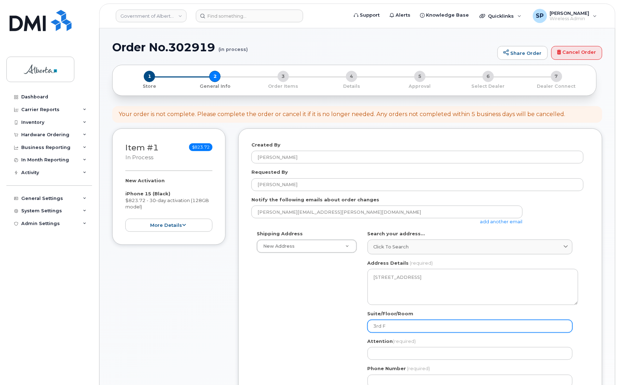
type input "3rd Fl"
select select
type input "3rd Flo"
select select
type input "3rd Floo"
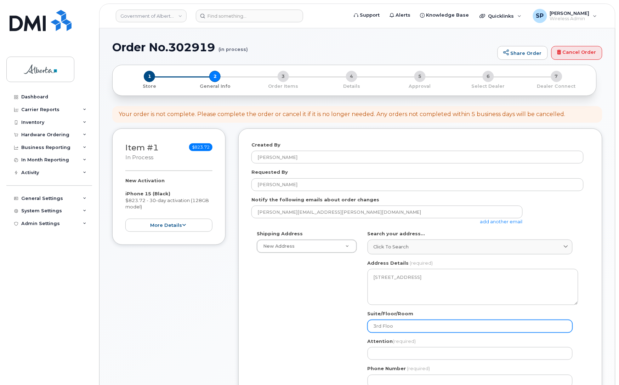
select select
type input "3rd Floor"
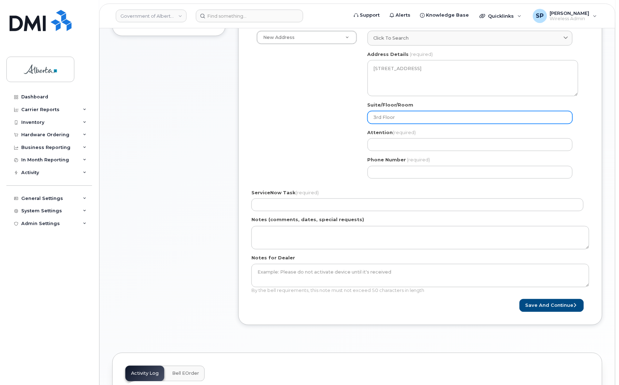
scroll to position [213, 0]
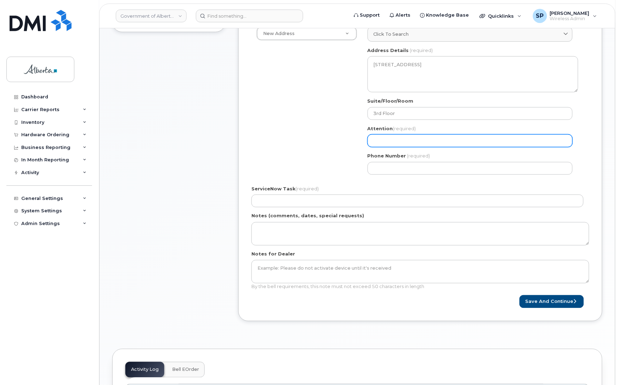
click at [404, 144] on input "Attention (required)" at bounding box center [469, 141] width 205 height 13
paste input "[PERSON_NAME]"
select select
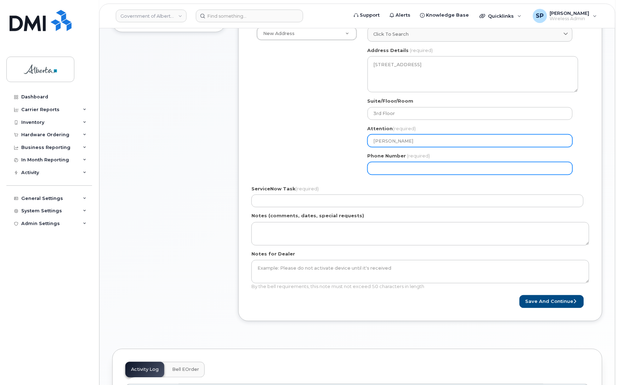
type input "[PERSON_NAME]"
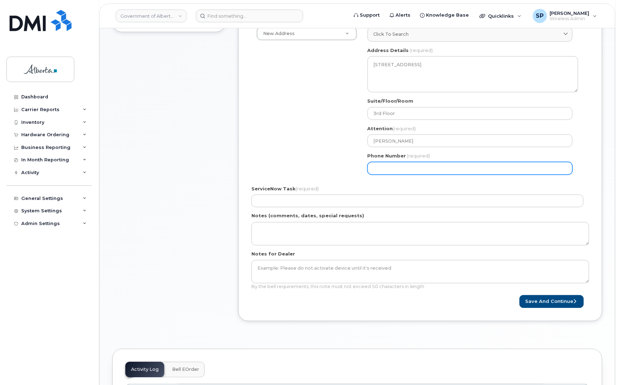
click at [387, 172] on input "Phone Number" at bounding box center [469, 168] width 205 height 13
click at [383, 170] on input "Phone Number" at bounding box center [469, 168] width 205 height 13
paste input "4032976693"
select select
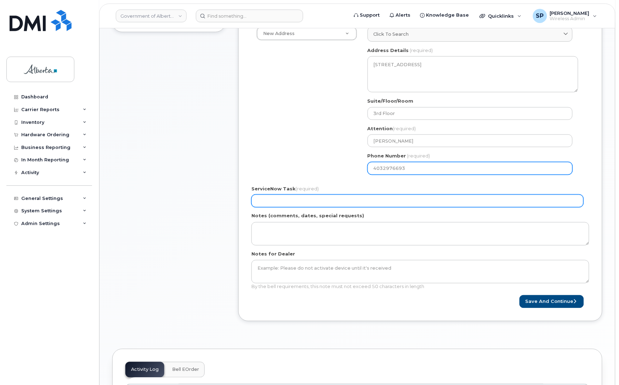
type input "4032976693"
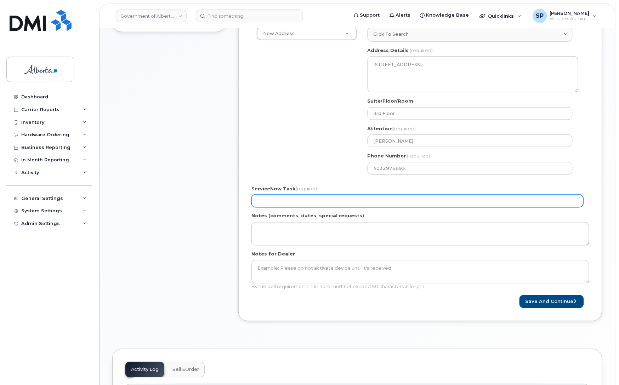
click at [308, 202] on input "ServiceNow Task (required)" at bounding box center [417, 201] width 332 height 13
click at [302, 197] on input "ServiceNow Task (required)" at bounding box center [417, 201] width 332 height 13
paste input "SCTASK0860997"
type input "SCTASK0860997"
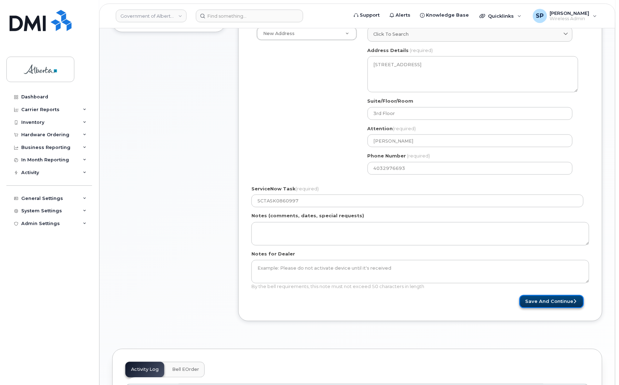
click at [556, 304] on button "Save and Continue" at bounding box center [551, 301] width 64 height 13
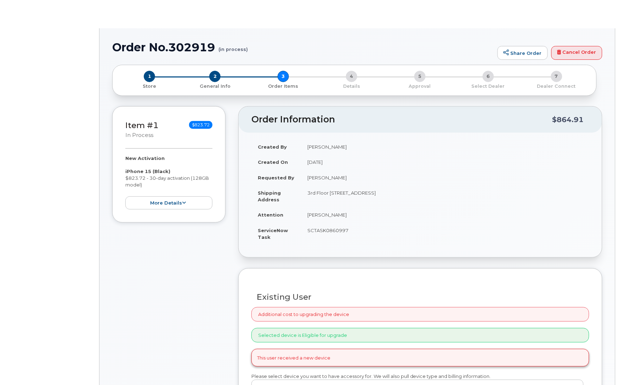
radio input "true"
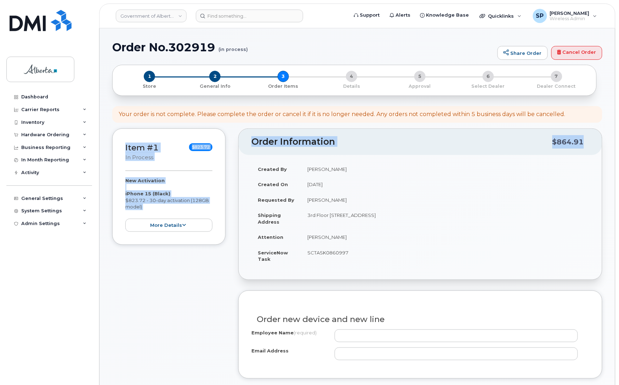
drag, startPoint x: 618, startPoint y: 120, endPoint x: 611, endPoint y: 169, distance: 49.1
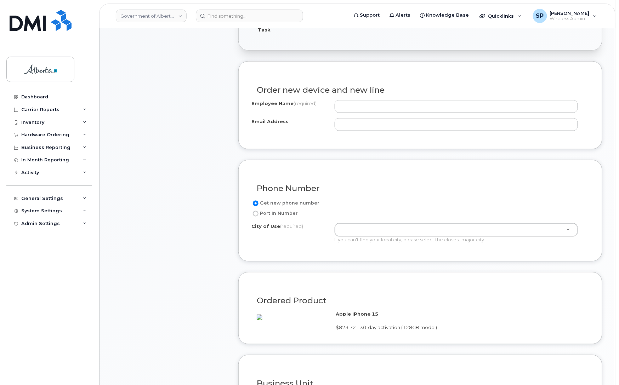
scroll to position [239, 0]
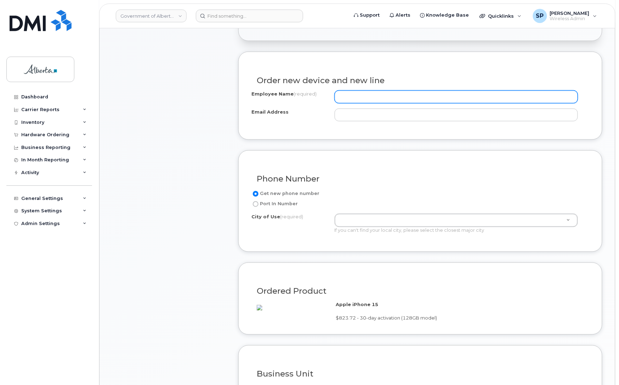
click at [366, 98] on input "Employee Name (required)" at bounding box center [457, 97] width 244 height 13
click at [390, 97] on input "Employee Name (required)" at bounding box center [457, 97] width 244 height 13
paste input "[PERSON_NAME]"
type input "[PERSON_NAME]"
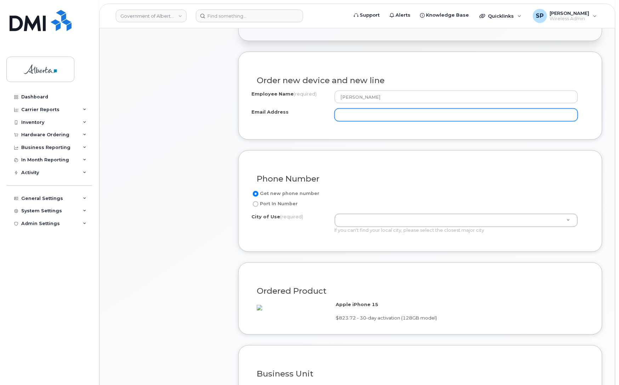
click at [416, 115] on input "Email Address" at bounding box center [457, 115] width 244 height 13
paste input "[PERSON_NAME][EMAIL_ADDRESS][DOMAIN_NAME]"
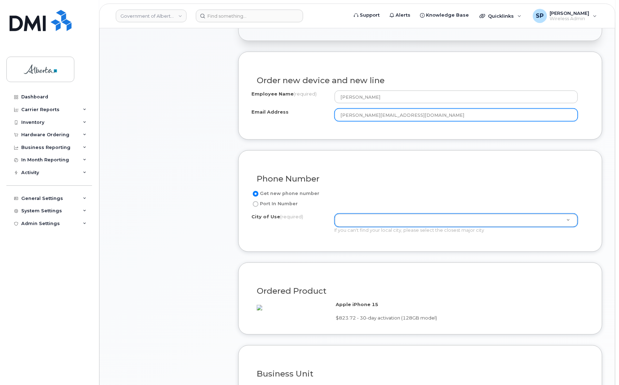
type input "[PERSON_NAME][EMAIL_ADDRESS][DOMAIN_NAME]"
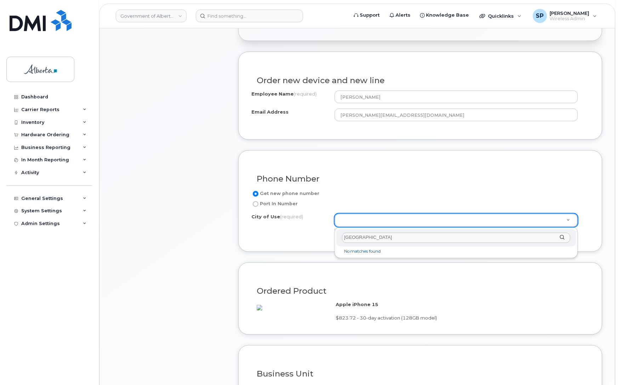
drag, startPoint x: 370, startPoint y: 238, endPoint x: 326, endPoint y: 238, distance: 43.5
click at [326, 238] on body "Government of Alberta (GOA) Support Alerts Knowledge Base Quicklinks Suspend / …" at bounding box center [309, 273] width 619 height 1024
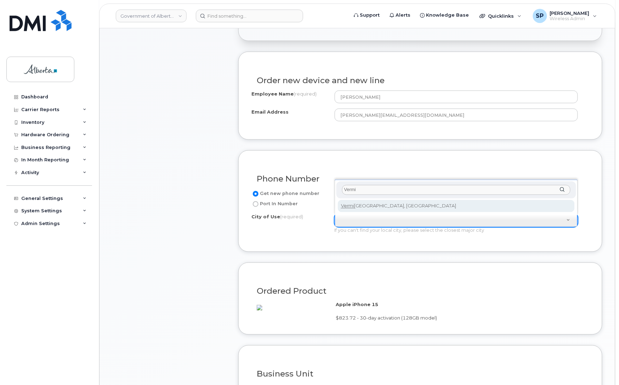
type input "Vermi"
type input "530"
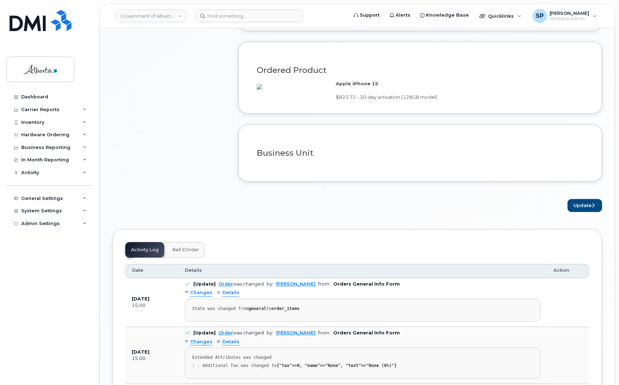
scroll to position [462, 0]
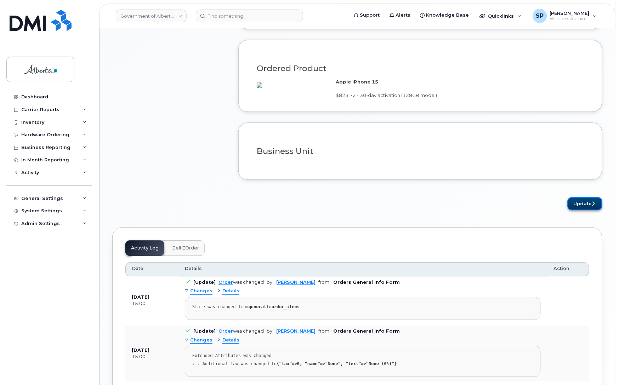
click at [577, 210] on button "Update" at bounding box center [584, 203] width 35 height 13
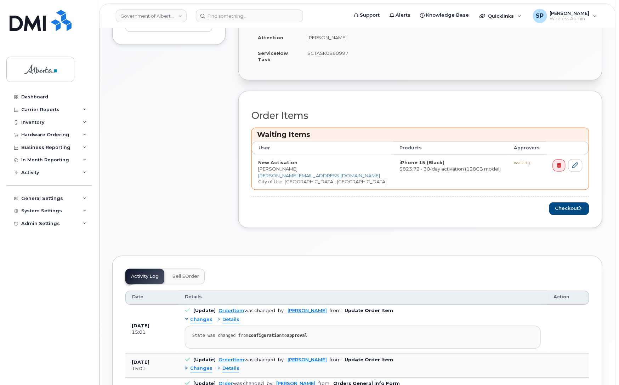
scroll to position [230, 0]
click at [576, 208] on button "Checkout" at bounding box center [569, 208] width 40 height 13
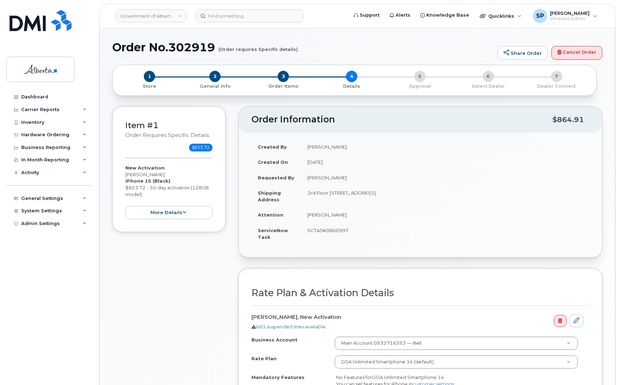
select select
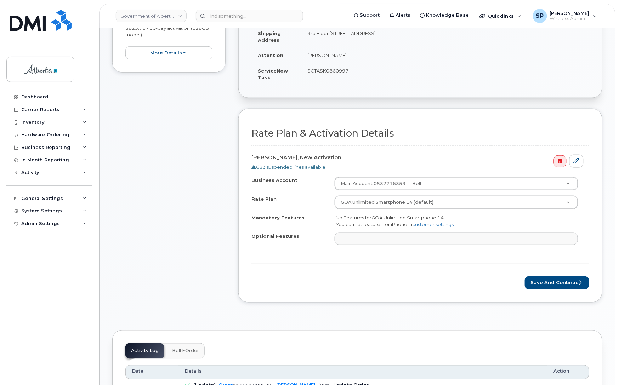
scroll to position [160, 0]
click at [553, 285] on button "Save and Continue" at bounding box center [557, 282] width 64 height 13
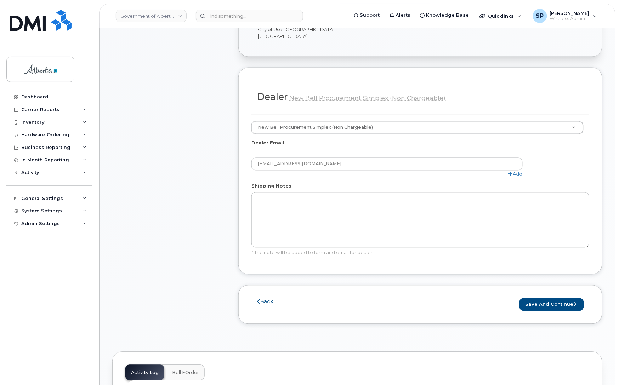
scroll to position [390, 0]
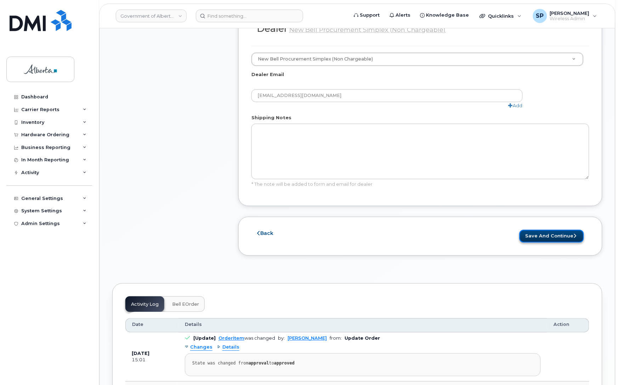
click at [555, 232] on button "Save and Continue" at bounding box center [551, 236] width 64 height 13
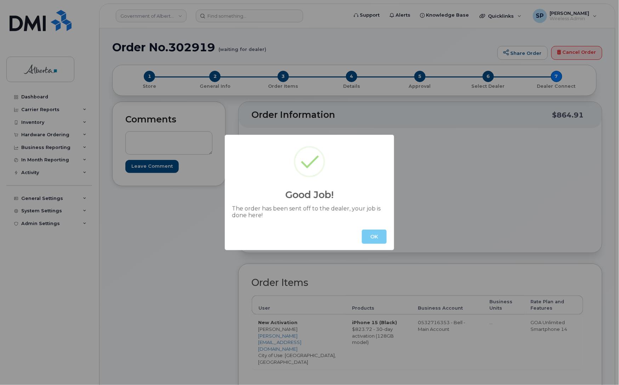
click at [370, 232] on button "OK" at bounding box center [374, 237] width 25 height 14
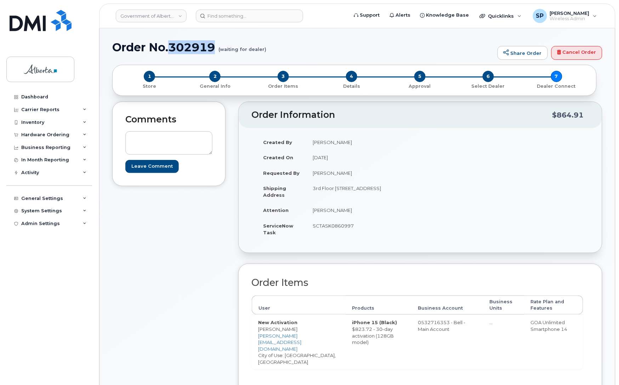
drag, startPoint x: 217, startPoint y: 46, endPoint x: 167, endPoint y: 47, distance: 49.2
click at [167, 47] on h1 "Order No.302919 (waiting for dealer)" at bounding box center [303, 47] width 382 height 12
copy h1 "302919"
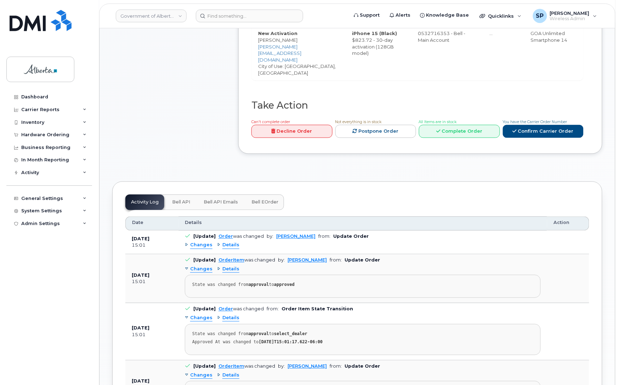
click at [185, 200] on span "Bell API" at bounding box center [181, 203] width 18 height 6
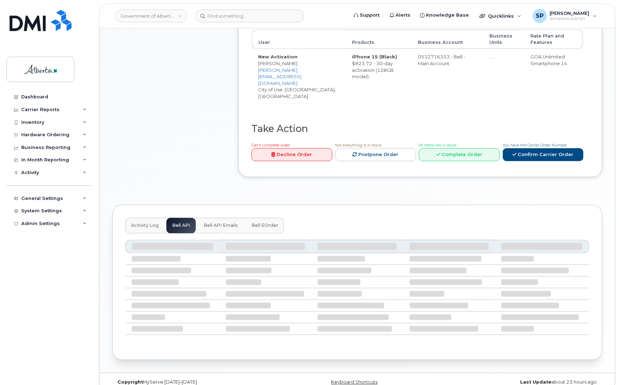
scroll to position [183, 0]
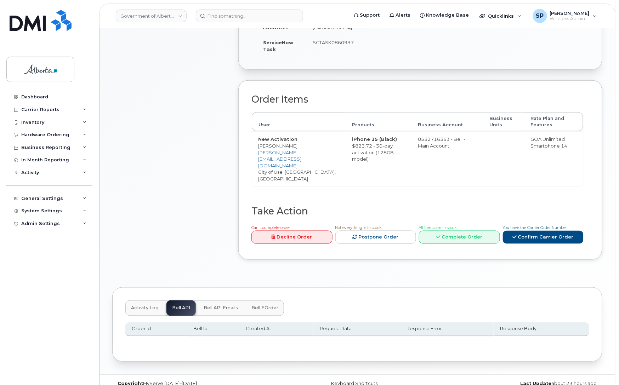
click at [142, 306] on span "Activity Log" at bounding box center [145, 309] width 28 height 6
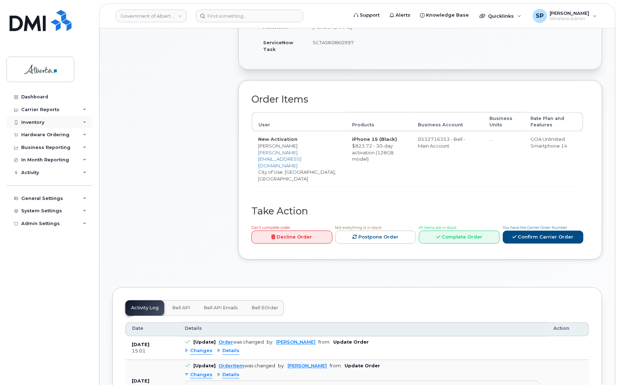
click at [40, 121] on div "Inventory" at bounding box center [32, 123] width 23 height 6
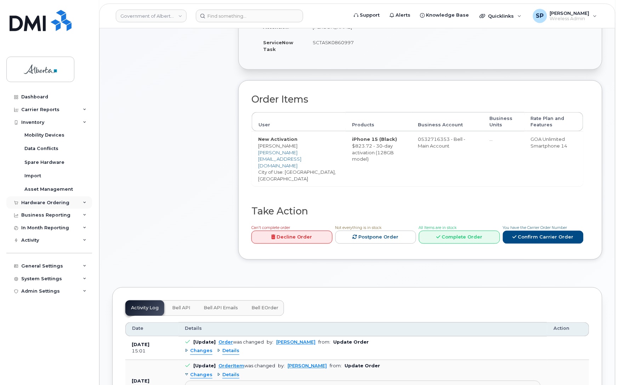
click at [31, 202] on div "Hardware Ordering" at bounding box center [45, 203] width 48 height 6
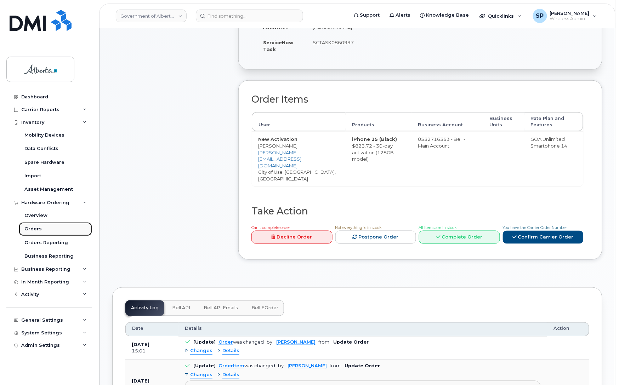
click at [30, 232] on div "Orders" at bounding box center [32, 229] width 17 height 6
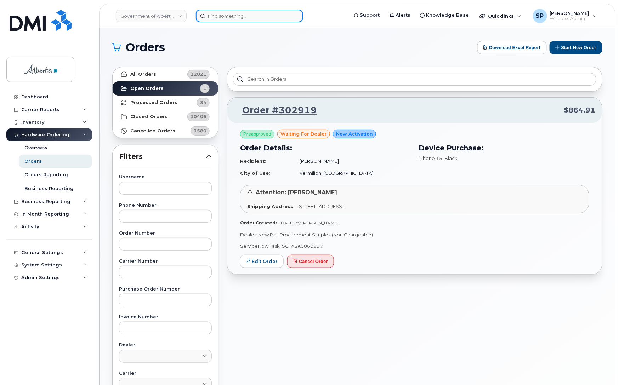
click at [242, 15] on input at bounding box center [249, 16] width 107 height 13
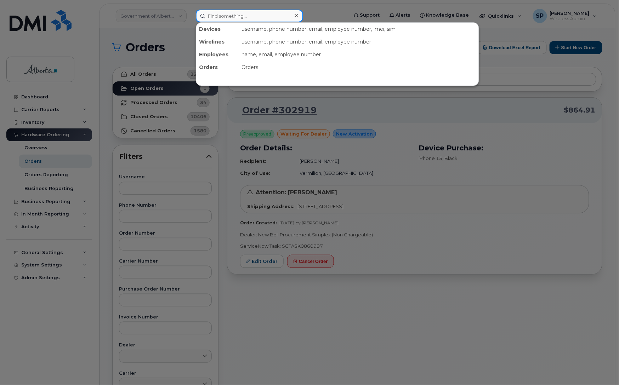
paste input "7808322652"
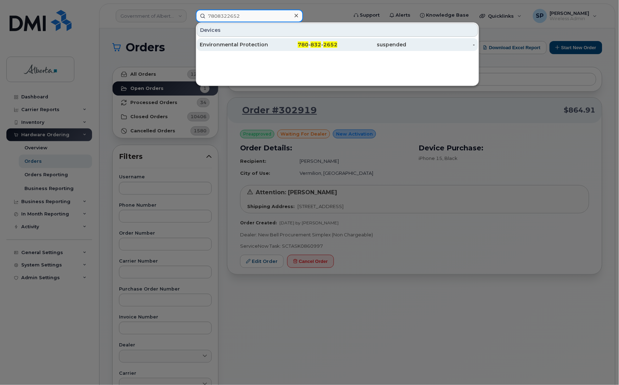
type input "7808322652"
click at [223, 44] on div "Environmental Protection Officer Vacant" at bounding box center [234, 44] width 69 height 7
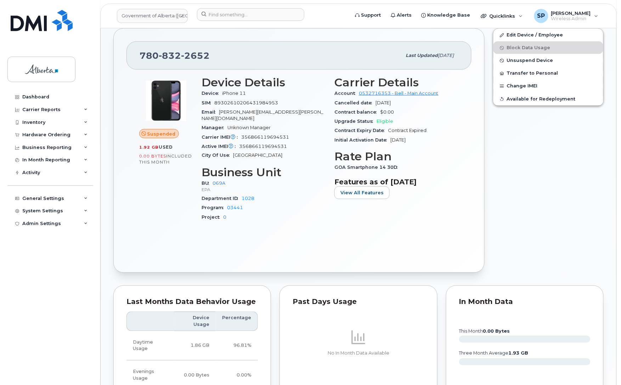
scroll to position [257, 0]
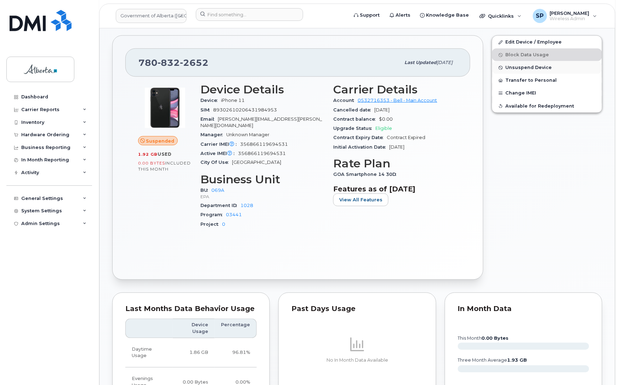
click at [531, 68] on span "Unsuspend Device" at bounding box center [529, 67] width 46 height 5
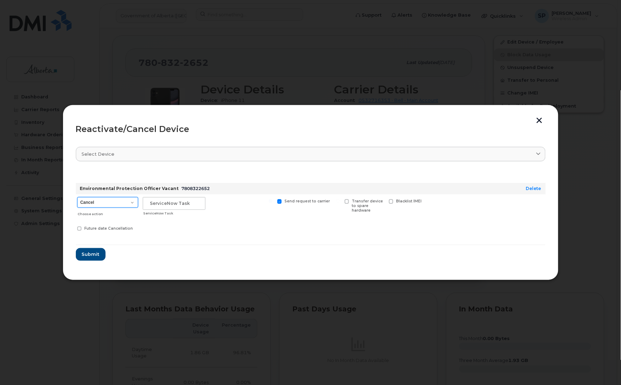
click at [94, 202] on select "Cancel Suspend - Extend Suspension Reactivate" at bounding box center [107, 202] width 61 height 11
select select "[object Object]"
click at [77, 197] on select "Cancel Suspend - Extend Suspension Reactivate" at bounding box center [107, 202] width 61 height 11
click at [181, 202] on input "text" at bounding box center [174, 203] width 63 height 13
paste input "SCTASK0864075"
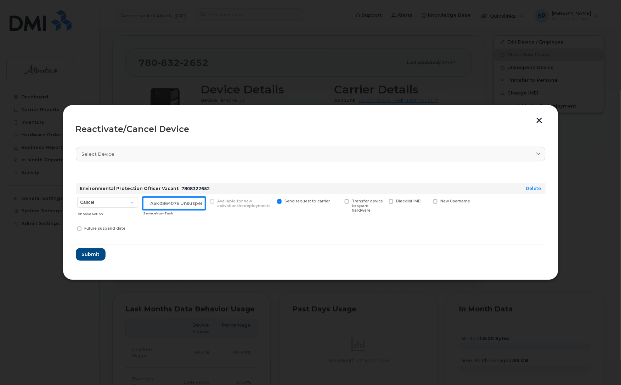
scroll to position [0, 12]
type input "SCTASK0864075 Unsuspend"
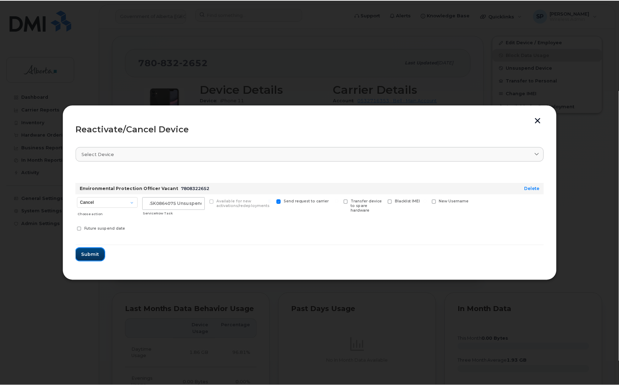
scroll to position [0, 0]
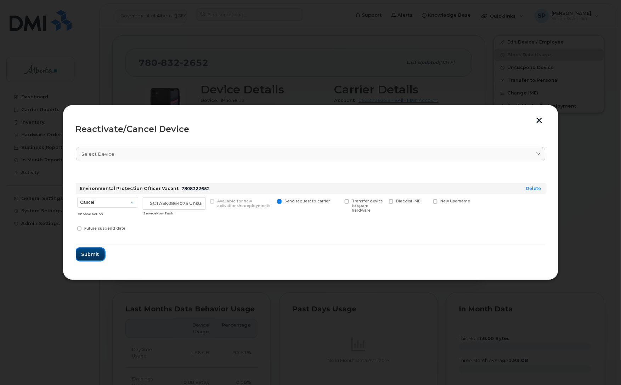
click at [95, 255] on span "Submit" at bounding box center [90, 254] width 18 height 7
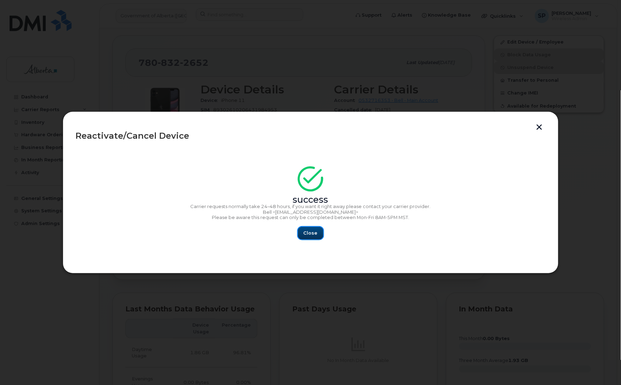
click at [317, 230] on button "Close" at bounding box center [310, 233] width 25 height 13
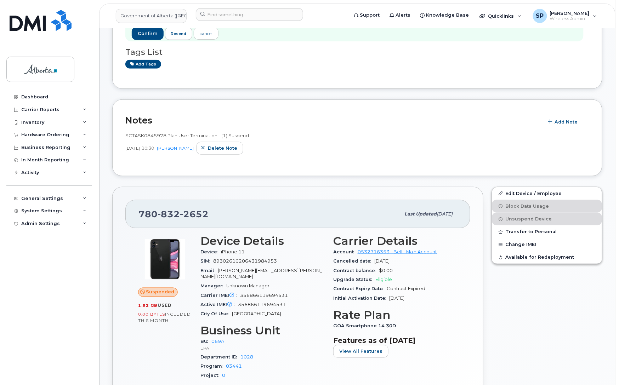
scroll to position [136, 0]
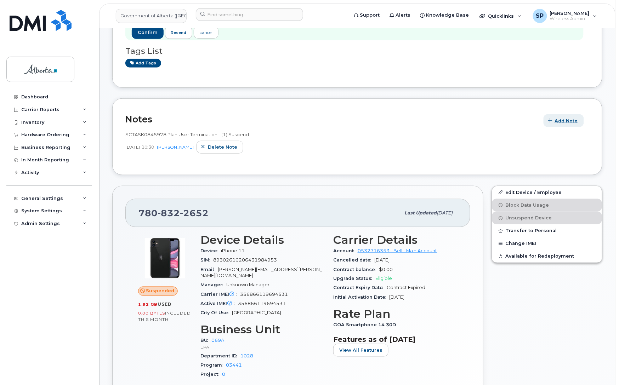
click at [565, 121] on span "Add Note" at bounding box center [566, 121] width 23 height 7
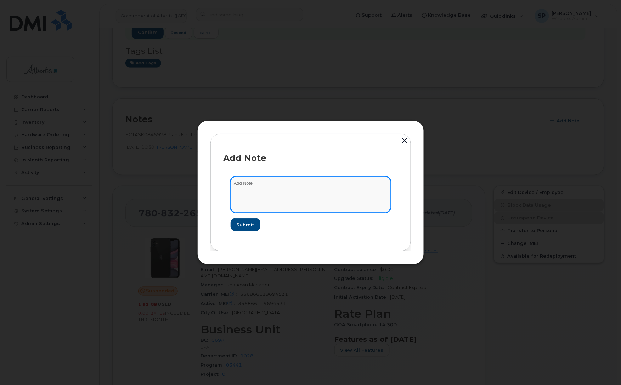
click at [282, 196] on textarea at bounding box center [310, 195] width 160 height 36
paste textarea "Device Plan Reassign - (1)"
type textarea "Device Plan Reassign - (1)"
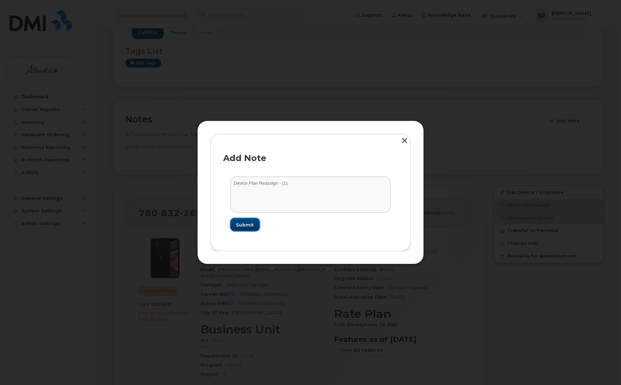
click at [250, 225] on span "Submit" at bounding box center [245, 225] width 18 height 7
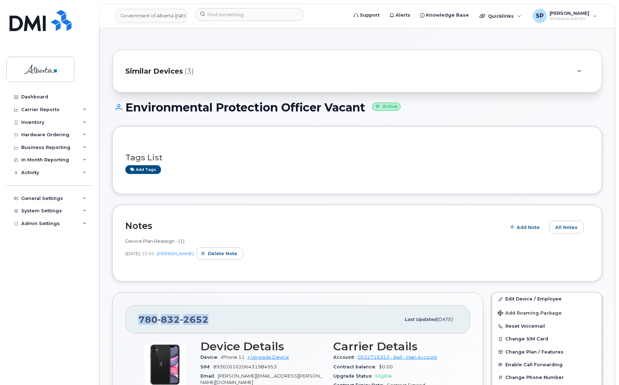
drag, startPoint x: 214, startPoint y: 319, endPoint x: 137, endPoint y: 320, distance: 76.8
click at [137, 320] on div "[PHONE_NUMBER] Last updated [DATE]" at bounding box center [297, 320] width 345 height 28
copy span "780 832 2652"
click at [532, 301] on link "Edit Device / Employee" at bounding box center [547, 299] width 110 height 13
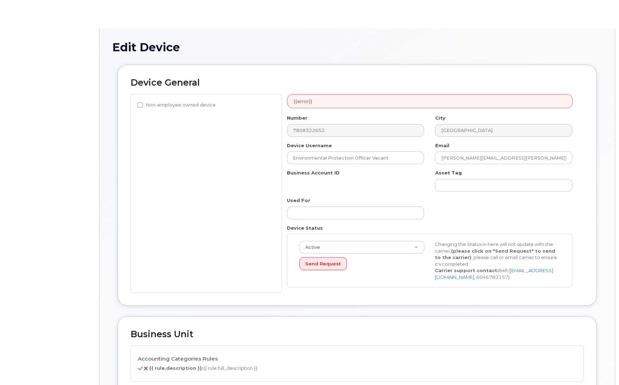
select select "4120331"
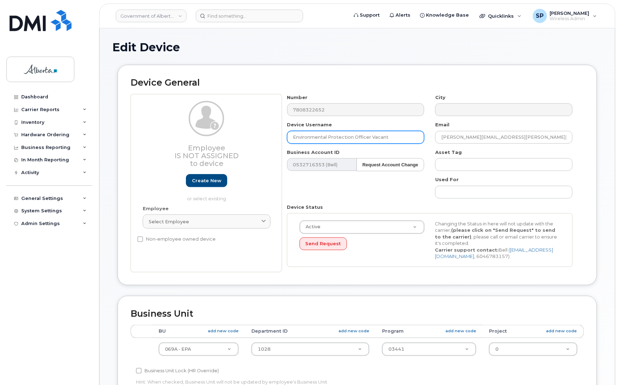
drag, startPoint x: 360, startPoint y: 134, endPoint x: 234, endPoint y: 133, distance: 126.7
click at [234, 133] on div "Employee Is not assigned to device Create new or select existing Employee Selec…" at bounding box center [357, 183] width 453 height 178
paste input "[PERSON_NAME]"
type input "[PERSON_NAME]"
drag, startPoint x: 510, startPoint y: 137, endPoint x: 395, endPoint y: 140, distance: 115.1
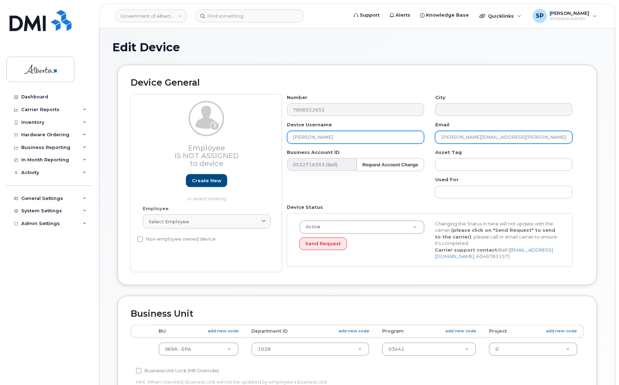
click at [395, 140] on div "Number 7808322652 City Device Username Chase Sigouin Email Jeffrey.Sanders@gov.…" at bounding box center [430, 183] width 296 height 178
paste input "Chase.Sigouin"
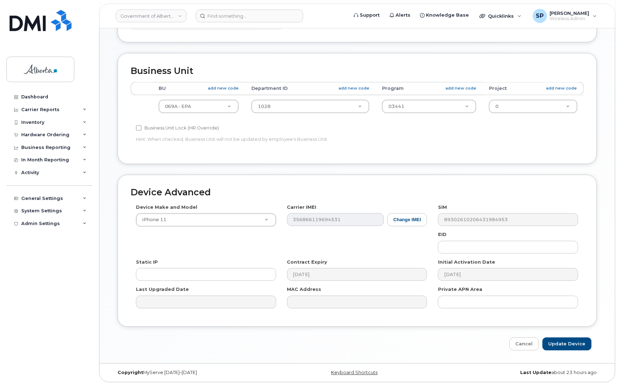
scroll to position [245, 0]
type input "[EMAIL_ADDRESS][PERSON_NAME][DOMAIN_NAME]"
click at [574, 343] on input "Update Device" at bounding box center [566, 343] width 49 height 13
type input "Saving..."
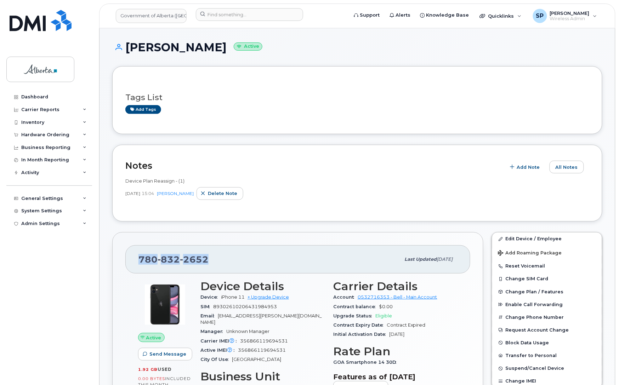
drag, startPoint x: 208, startPoint y: 257, endPoint x: 138, endPoint y: 261, distance: 70.2
click at [138, 261] on div "[PHONE_NUMBER] Last updated [DATE]" at bounding box center [297, 259] width 345 height 28
copy span "[PHONE_NUMBER]"
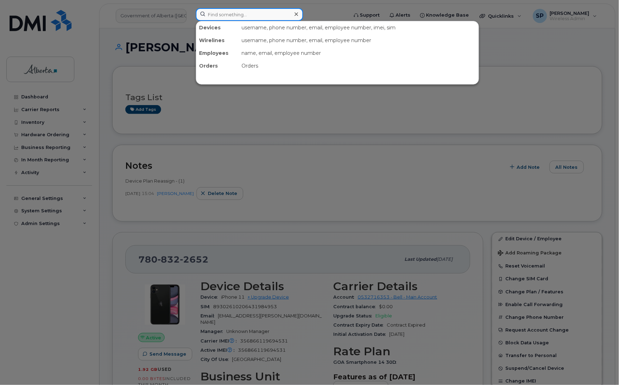
click at [223, 13] on input at bounding box center [249, 14] width 107 height 13
paste input "5873364339"
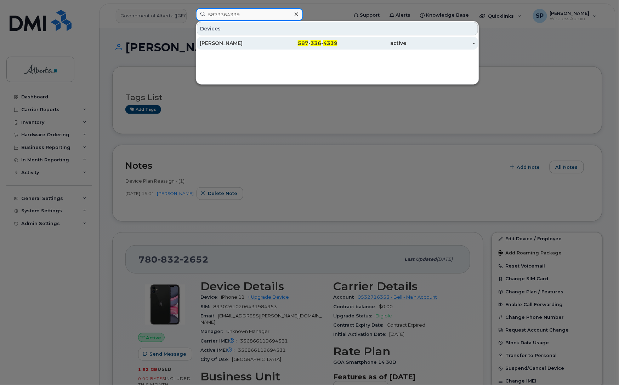
type input "5873364339"
click at [217, 42] on div "[PERSON_NAME]" at bounding box center [234, 43] width 69 height 7
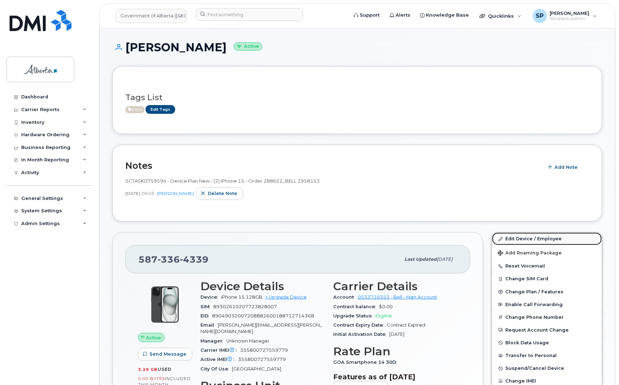
click at [520, 240] on link "Edit Device / Employee" at bounding box center [547, 239] width 110 height 13
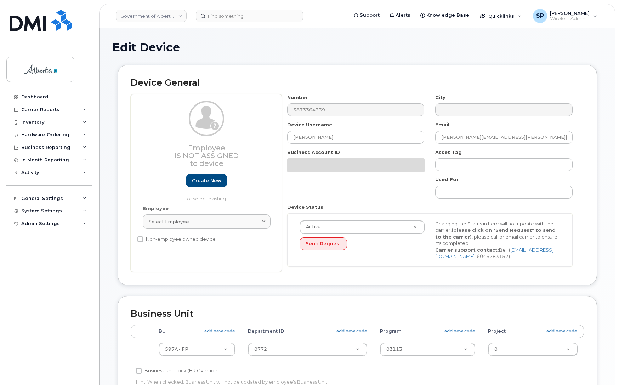
select select "4797726"
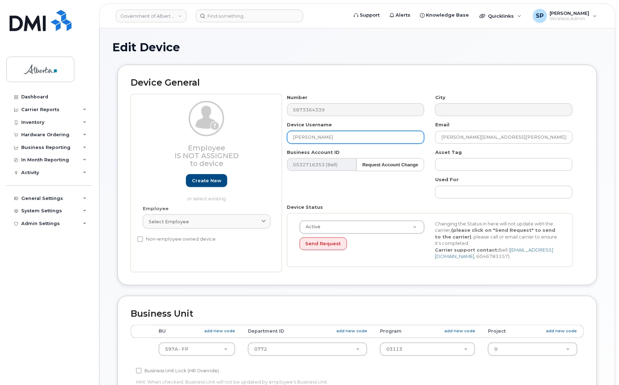
drag, startPoint x: 344, startPoint y: 136, endPoint x: 264, endPoint y: 131, distance: 79.8
click at [264, 131] on div "Employee Is not assigned to device Create new or select existing Employee Selec…" at bounding box center [357, 183] width 453 height 178
paste input "Wildfire Investigator Vacan"
type input "Wildfire Investigator Vacant"
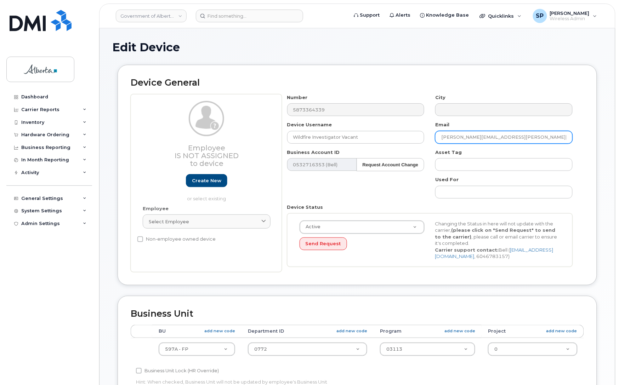
click at [464, 139] on input "John.McDermott@gov.ab.ca" at bounding box center [503, 137] width 137 height 13
paste input "eric.schlegl"
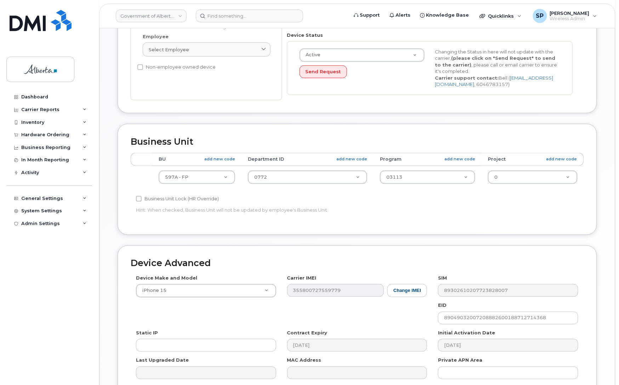
scroll to position [245, 0]
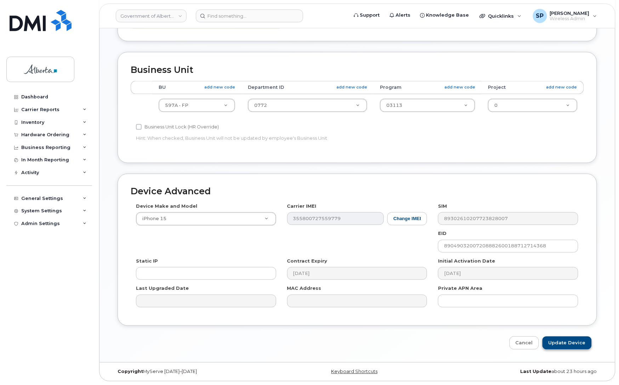
type input "[PERSON_NAME][EMAIL_ADDRESS][PERSON_NAME][DOMAIN_NAME]"
click at [565, 342] on input "Update Device" at bounding box center [566, 343] width 49 height 13
type input "Saving..."
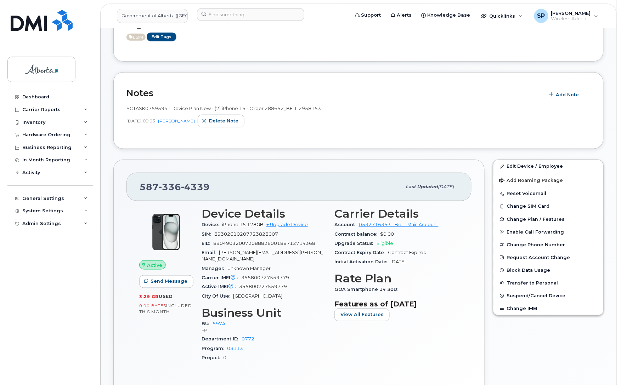
scroll to position [156, 0]
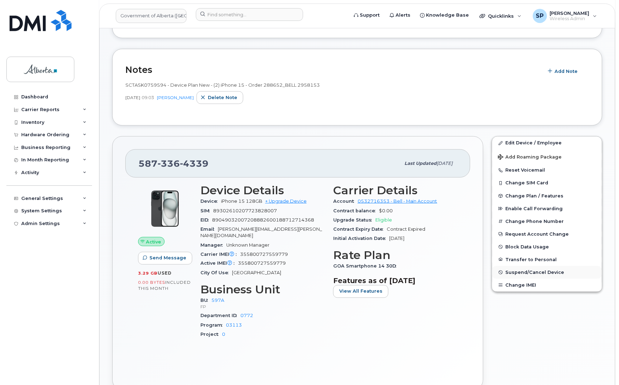
click at [542, 271] on span "Suspend/Cancel Device" at bounding box center [535, 272] width 59 height 5
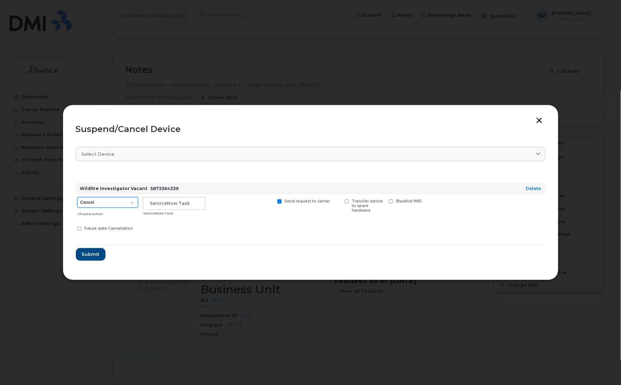
click at [109, 204] on select "Cancel Suspend - Extend Suspension Suspend - Reduced Rate Suspend - Lost Device…" at bounding box center [107, 202] width 61 height 11
select select "[object Object]"
click at [77, 197] on select "Cancel Suspend - Extend Suspension Suspend - Reduced Rate Suspend - Lost Device…" at bounding box center [107, 202] width 61 height 11
click at [160, 204] on input "text" at bounding box center [174, 203] width 63 height 13
paste input "SCTASK0862808"
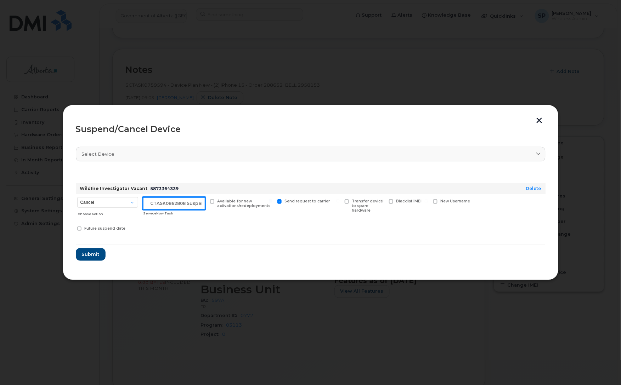
scroll to position [0, 6]
type input "SCTASK0862808 Suspend"
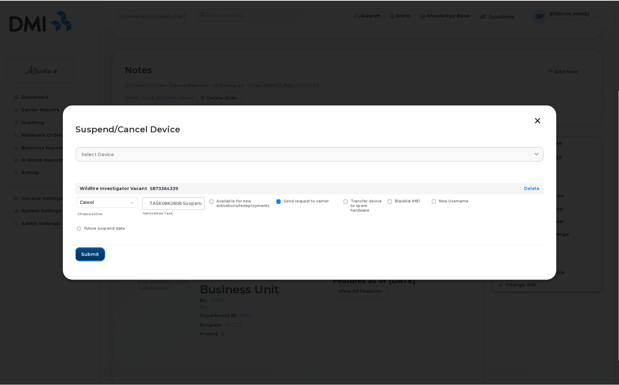
scroll to position [0, 0]
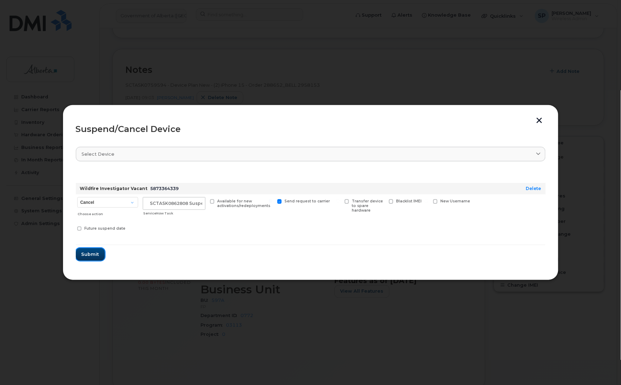
click at [91, 252] on span "Submit" at bounding box center [90, 254] width 18 height 7
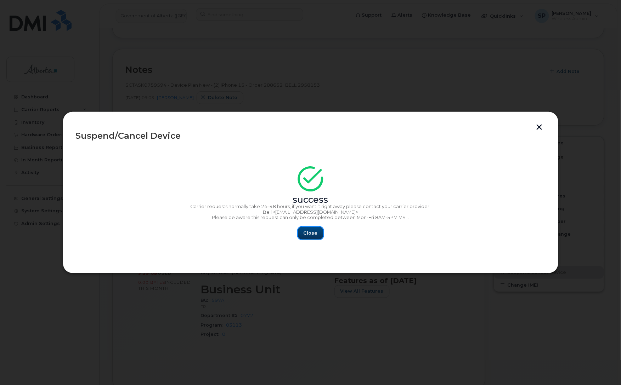
drag, startPoint x: 307, startPoint y: 238, endPoint x: 312, endPoint y: 234, distance: 6.5
click at [312, 234] on button "Close" at bounding box center [310, 233] width 25 height 13
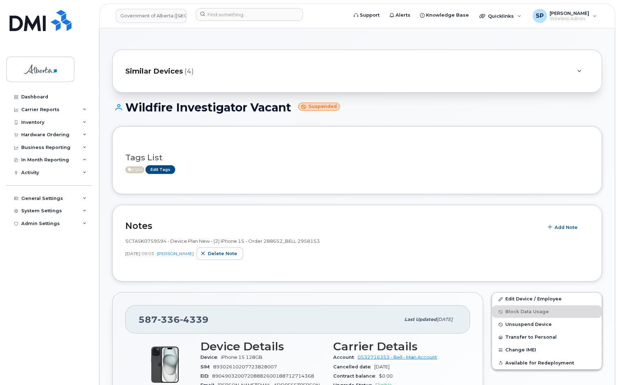
click at [188, 319] on span "4339" at bounding box center [194, 319] width 29 height 11
copy span "587 336 4339"
click at [225, 13] on input at bounding box center [249, 14] width 107 height 13
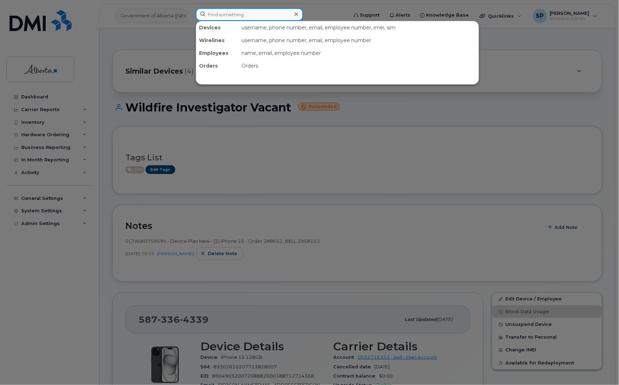
paste input "7806196760"
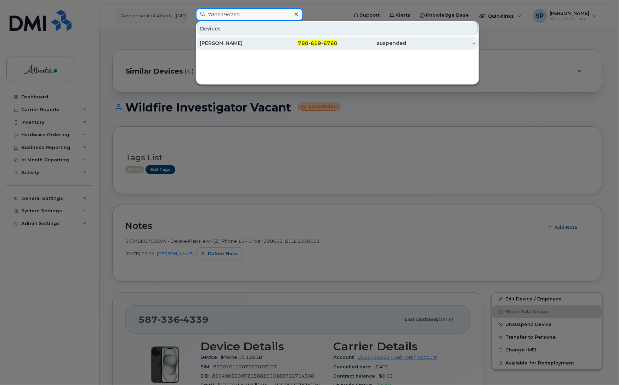
type input "7806196760"
click at [232, 45] on div "Shauna Mancini" at bounding box center [234, 43] width 69 height 7
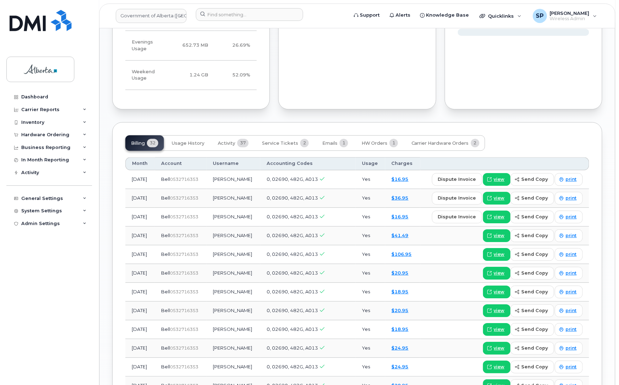
scroll to position [582, 0]
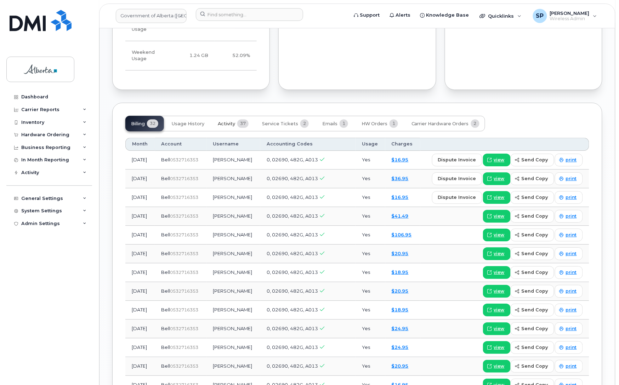
click at [227, 121] on span "Activity" at bounding box center [226, 124] width 17 height 6
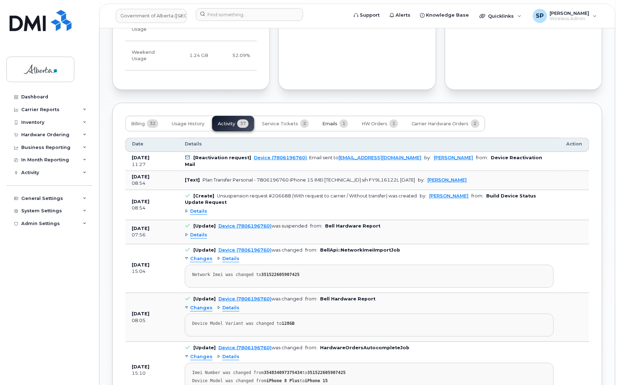
click at [332, 121] on span "Emails" at bounding box center [329, 124] width 15 height 6
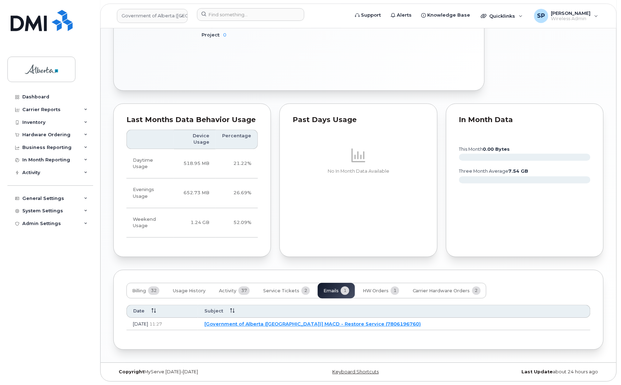
scroll to position [404, 0]
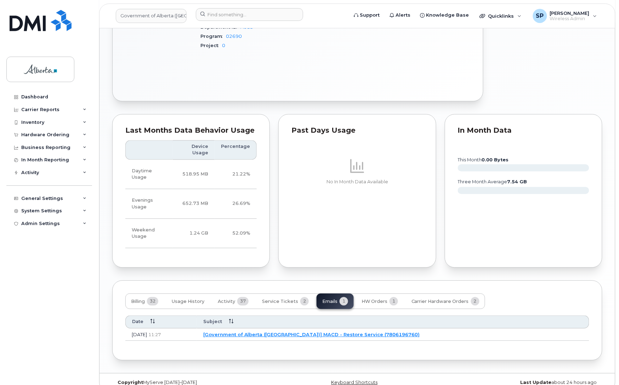
click at [319, 332] on link "[Government of Alberta (GOA)] MACD - Restore Service (7806196760)" at bounding box center [311, 335] width 217 height 6
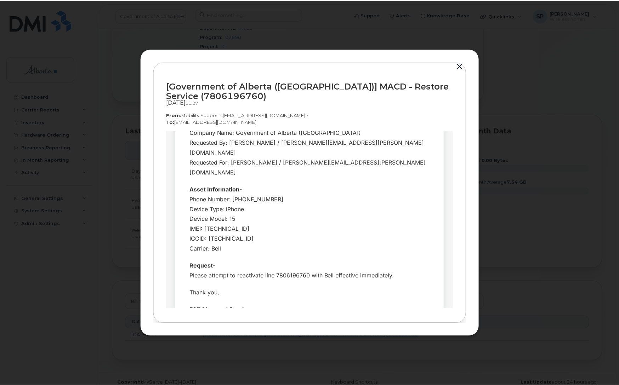
scroll to position [0, 0]
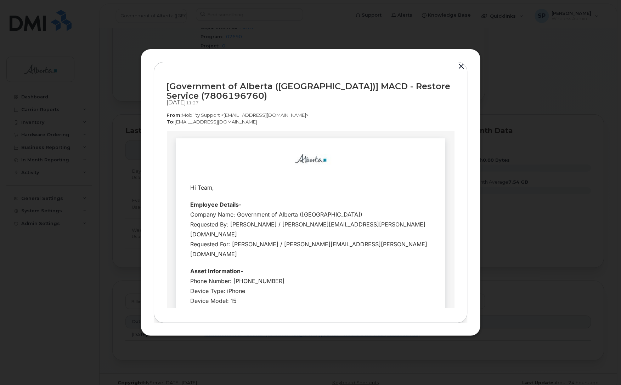
click at [461, 67] on button "button" at bounding box center [461, 67] width 11 height 10
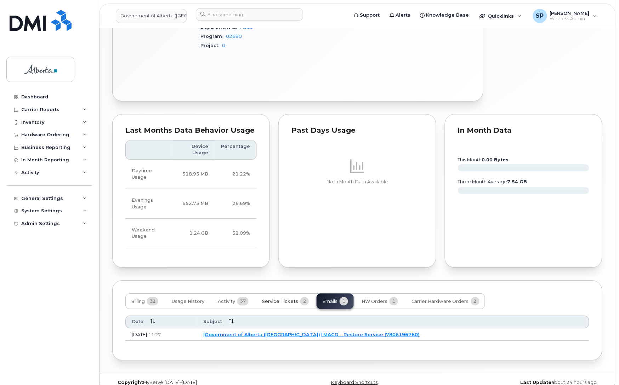
click at [273, 299] on span "Service Tickets" at bounding box center [280, 302] width 36 height 6
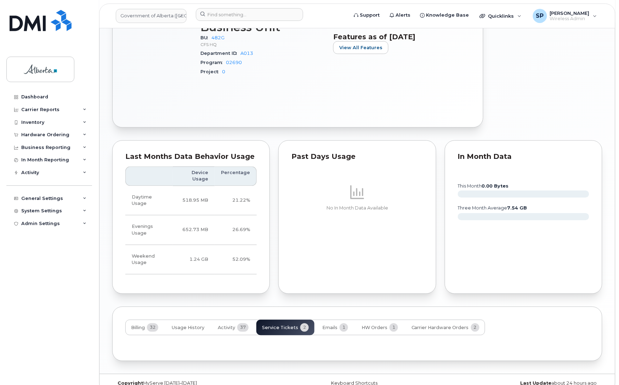
scroll to position [404, 0]
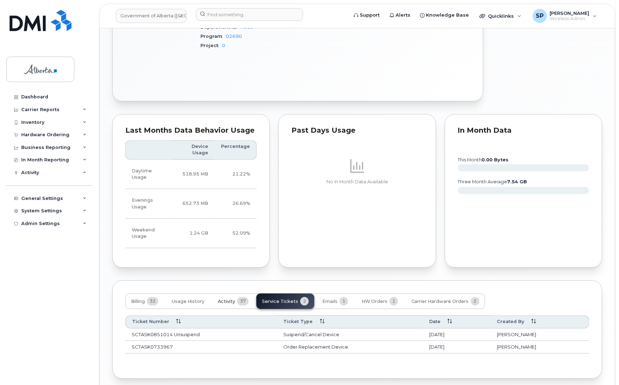
drag, startPoint x: 228, startPoint y: 290, endPoint x: 215, endPoint y: 404, distance: 115.0
click at [215, 385] on html "Government of [GEOGRAPHIC_DATA] (GOA) Support Alerts Knowledge Base Quicklinks …" at bounding box center [309, 5] width 619 height 819
click at [226, 299] on span "Activity" at bounding box center [226, 302] width 17 height 6
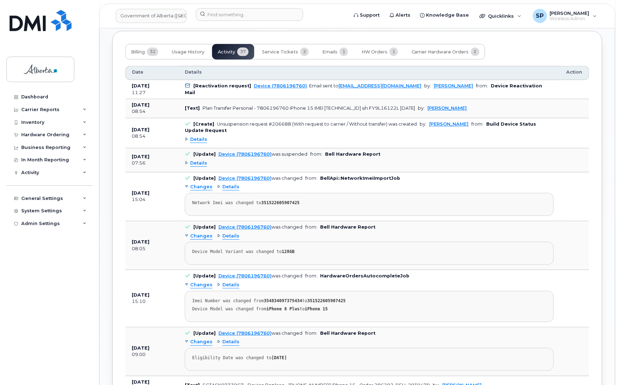
scroll to position [650, 0]
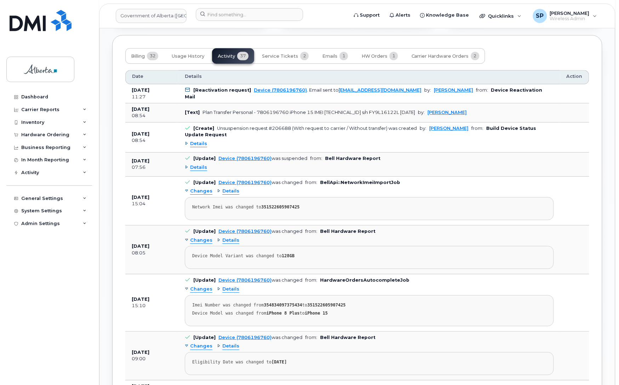
click at [199, 164] on span "Details" at bounding box center [198, 167] width 17 height 7
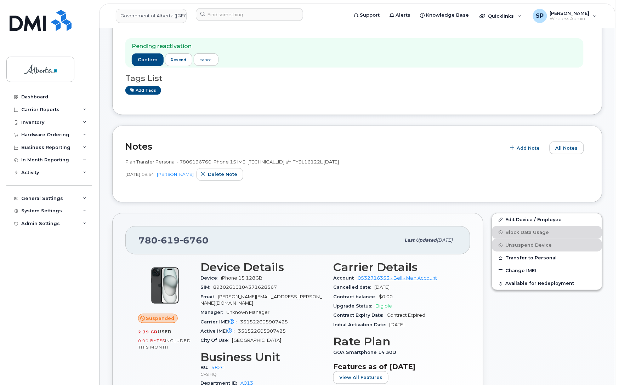
scroll to position [0, 0]
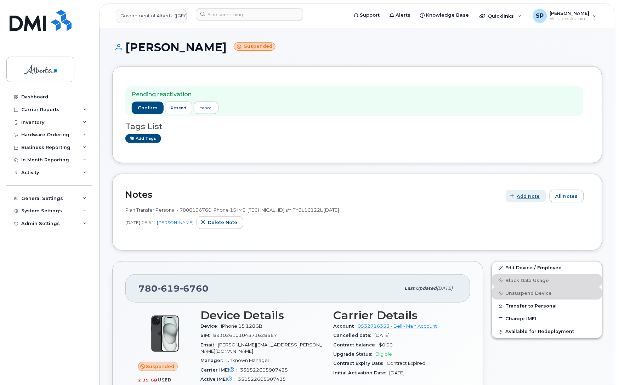
click at [535, 199] on span "Add Note" at bounding box center [528, 196] width 23 height 7
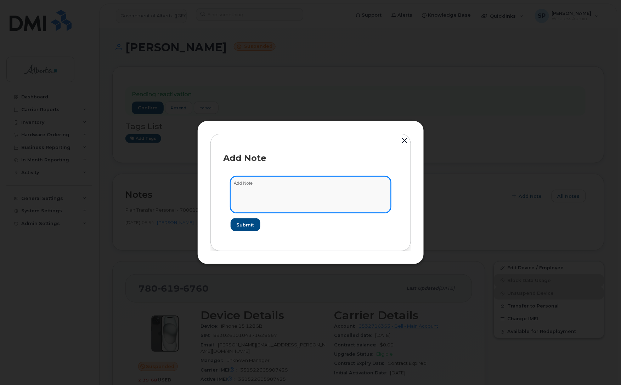
click at [310, 192] on textarea at bounding box center [310, 195] width 160 height 36
paste textarea "Plan Transfer Personal - 7806196760 iPhone 15 IMEI 351522605907425 s/n FY9L1612…"
click at [235, 180] on textarea "Plan Transfer Personal - 7806196760 iPhone 15 IMEI 351522605907425 s/n FY9L1612…" at bounding box center [310, 195] width 160 height 36
paste textarea "SCTASK0851014"
type textarea "SCTASK0851014 Plan Transfer Personal - 7806196760 iPhone 15 IMEI 35152260590742…"
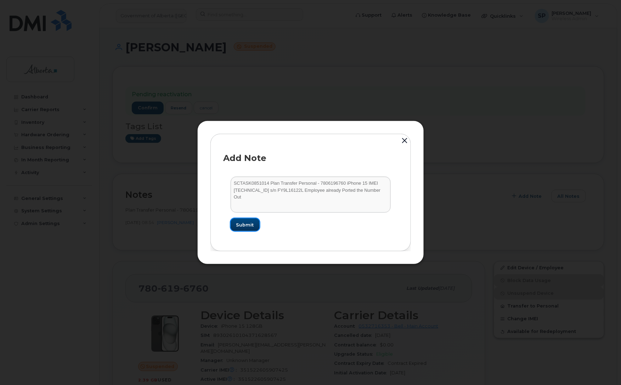
click at [246, 227] on span "Submit" at bounding box center [245, 225] width 18 height 7
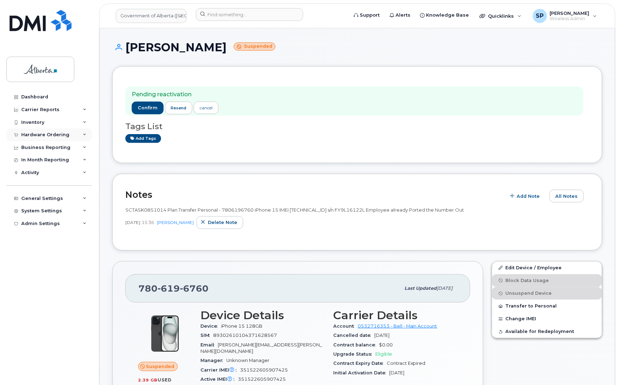
click at [41, 135] on div "Hardware Ordering" at bounding box center [45, 135] width 48 height 6
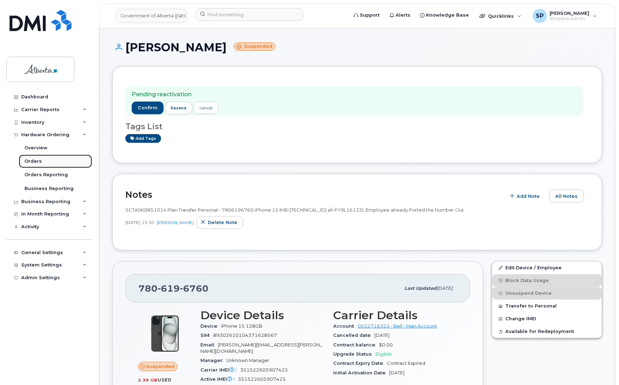
drag, startPoint x: 36, startPoint y: 162, endPoint x: 55, endPoint y: 161, distance: 18.8
click at [36, 162] on div "Orders" at bounding box center [32, 161] width 17 height 6
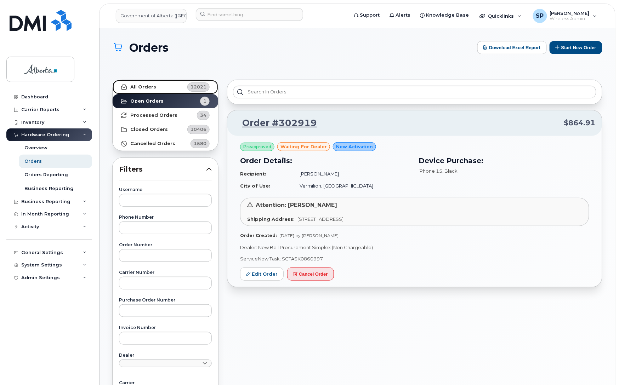
click at [202, 84] on span "12021" at bounding box center [198, 87] width 16 height 7
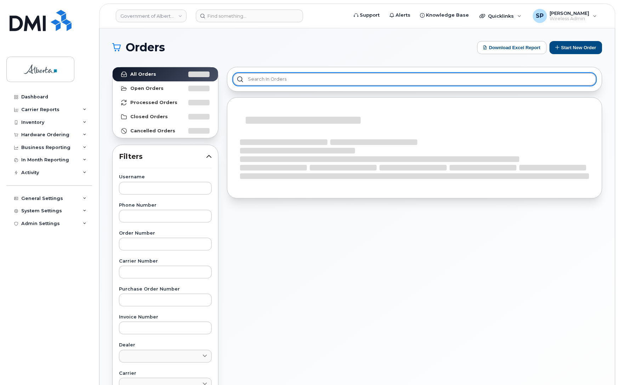
click at [291, 78] on input "text" at bounding box center [414, 79] width 363 height 13
paste input "3026029"
type input "3026029"
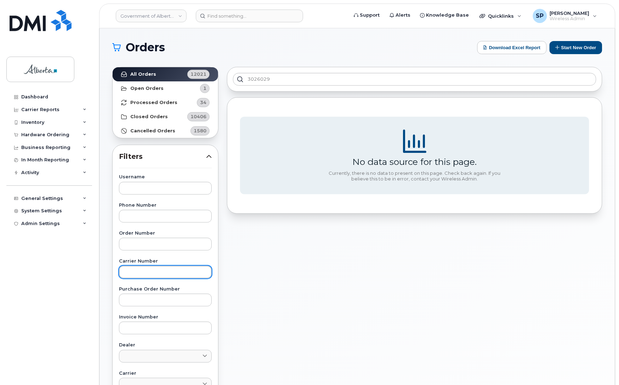
click at [148, 272] on input "text" at bounding box center [165, 272] width 93 height 13
paste input "3026029"
type input "3026029"
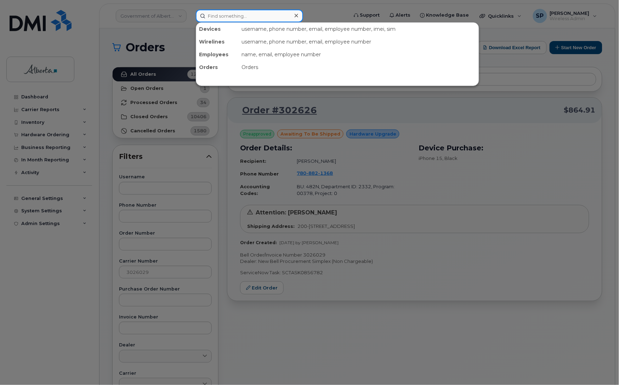
drag, startPoint x: 235, startPoint y: 17, endPoint x: 238, endPoint y: 19, distance: 3.6
click at [236, 18] on input at bounding box center [249, 16] width 107 height 13
paste input "7808821368"
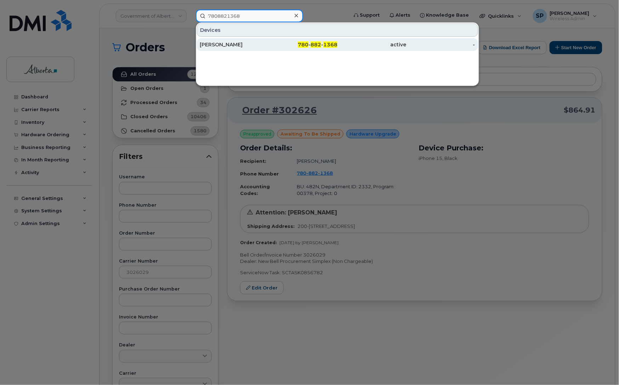
type input "7808821368"
click at [227, 46] on div "[PERSON_NAME]" at bounding box center [234, 44] width 69 height 7
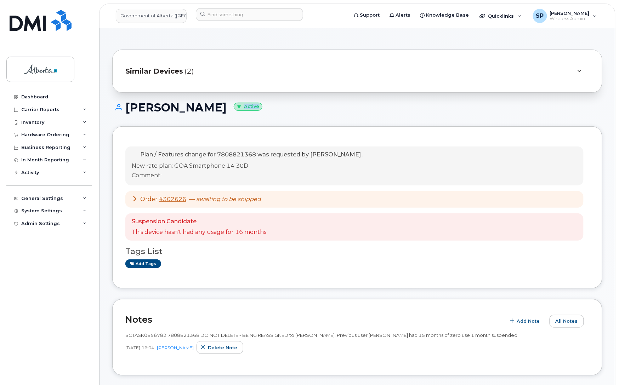
drag, startPoint x: 618, startPoint y: 97, endPoint x: 622, endPoint y: 124, distance: 27.8
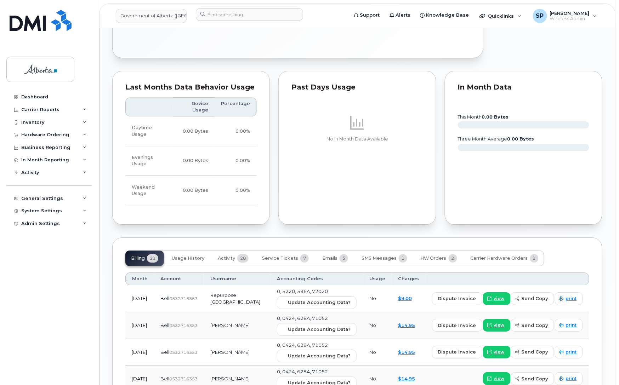
scroll to position [573, 0]
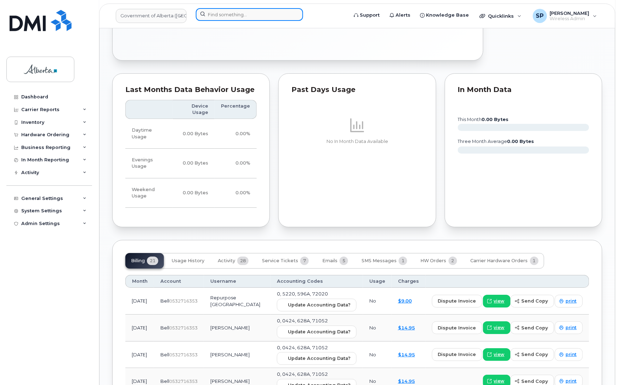
click at [221, 11] on input at bounding box center [249, 14] width 107 height 13
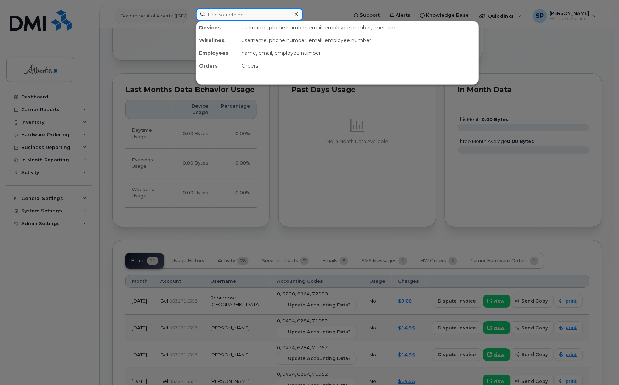
paste input "5879889649"
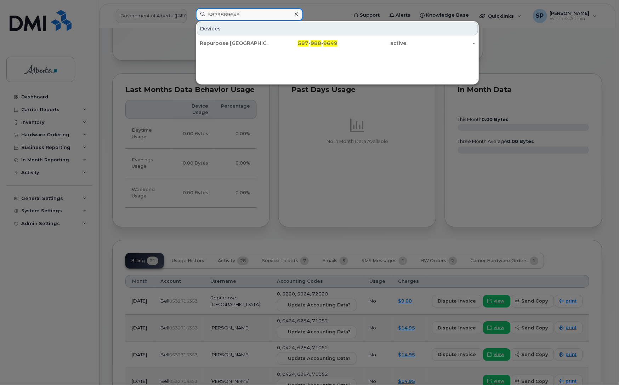
type input "5879889649"
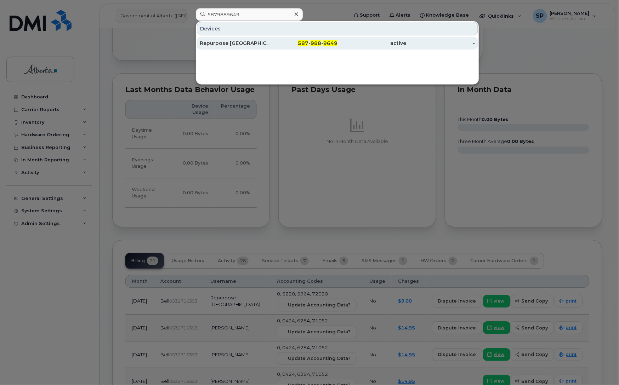
click at [236, 43] on div "Repurpose [GEOGRAPHIC_DATA]" at bounding box center [234, 43] width 69 height 7
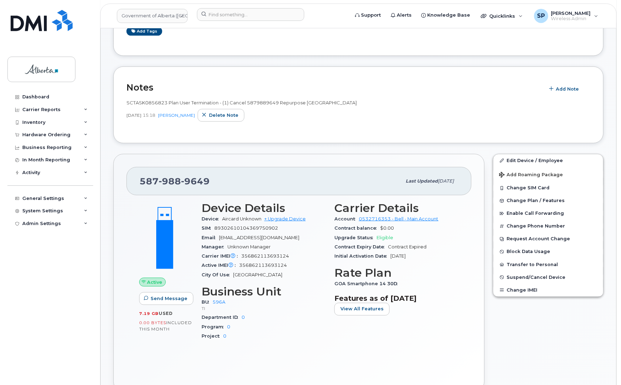
scroll to position [149, 0]
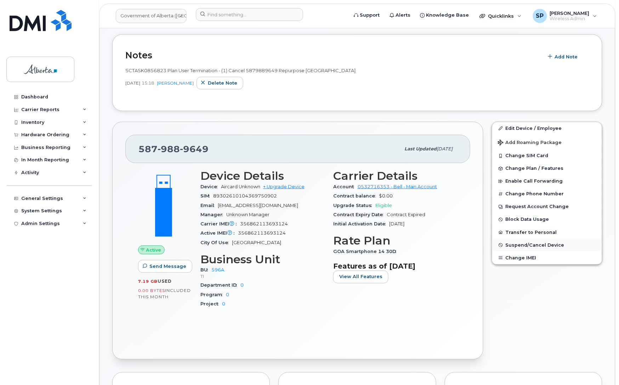
click at [530, 246] on span "Suspend/Cancel Device" at bounding box center [535, 245] width 59 height 5
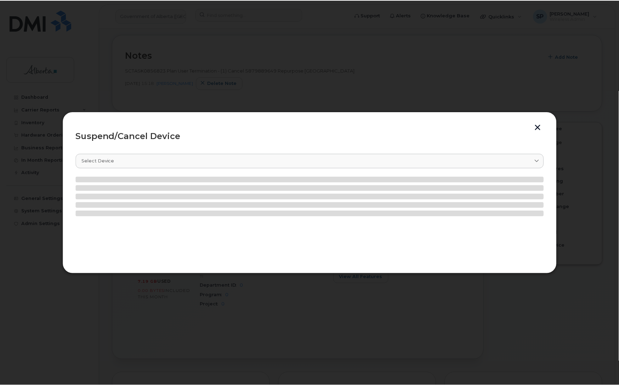
scroll to position [209, 0]
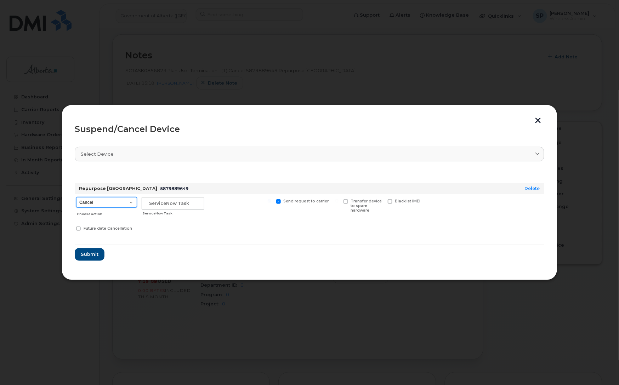
click at [104, 204] on select "Cancel Suspend - Extend Suspension Suspend - Reduced Rate Suspend - Lost Device…" at bounding box center [106, 202] width 61 height 11
select select "[object Object]"
click at [76, 197] on select "Cancel Suspend - Extend Suspension Suspend - Reduced Rate Suspend - Lost Device…" at bounding box center [106, 202] width 61 height 11
click at [169, 205] on input "text" at bounding box center [173, 203] width 63 height 13
paste input "SCTASK0856823"
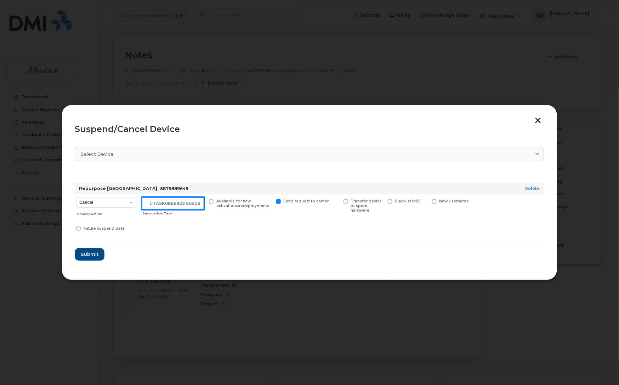
scroll to position [0, 6]
type input "SCTASK0856823 Suspend"
click at [84, 256] on span "Submit" at bounding box center [89, 254] width 18 height 7
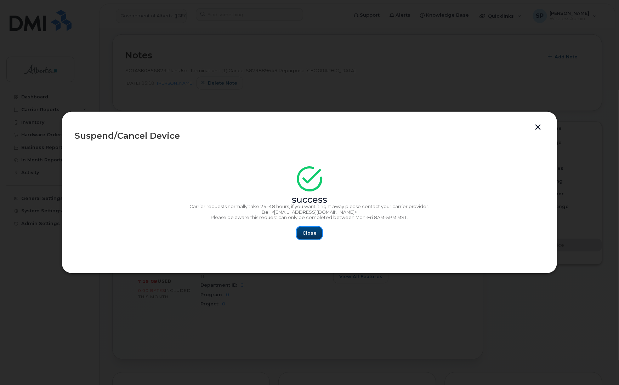
click at [307, 234] on span "Close" at bounding box center [309, 233] width 14 height 7
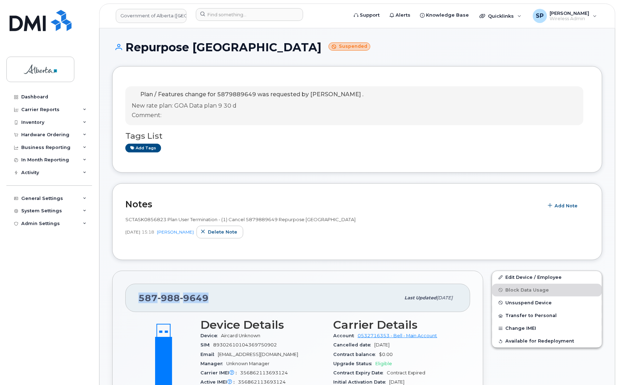
drag, startPoint x: 209, startPoint y: 298, endPoint x: 134, endPoint y: 301, distance: 75.4
click at [134, 301] on div "[PHONE_NUMBER] Last updated [DATE]" at bounding box center [297, 298] width 345 height 28
copy span "[PHONE_NUMBER]"
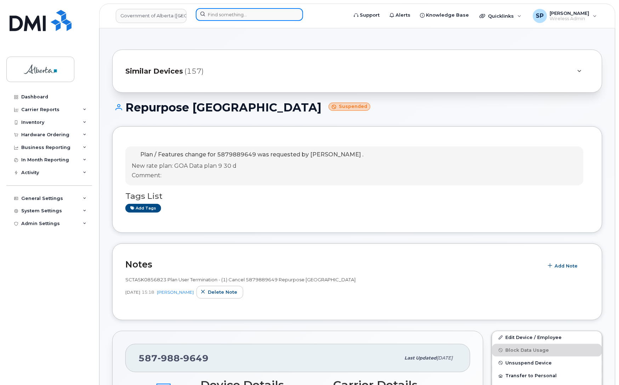
click at [236, 15] on input at bounding box center [249, 14] width 107 height 13
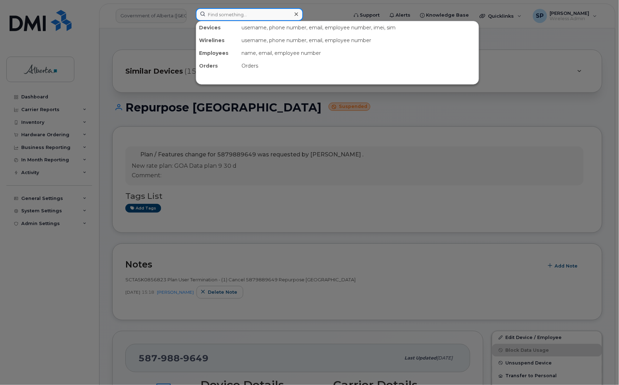
paste input "7806606951"
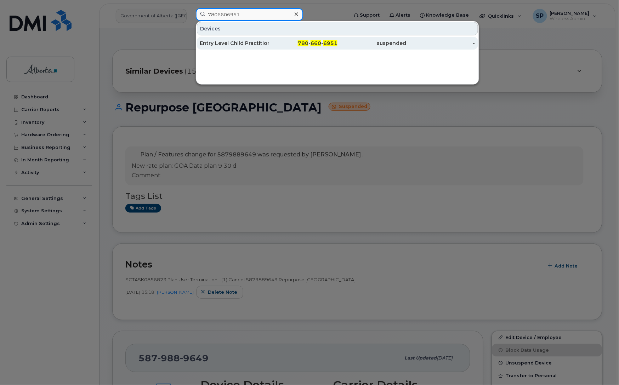
type input "7806606951"
click at [223, 41] on div "Entry Level Child Practitioner Vacant" at bounding box center [234, 43] width 69 height 7
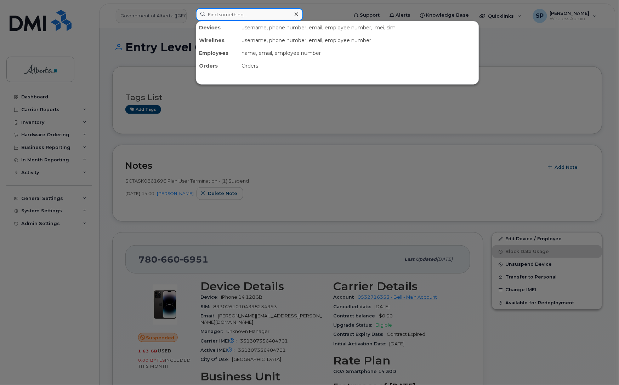
click at [219, 15] on input at bounding box center [249, 14] width 107 height 13
paste input "7802397491"
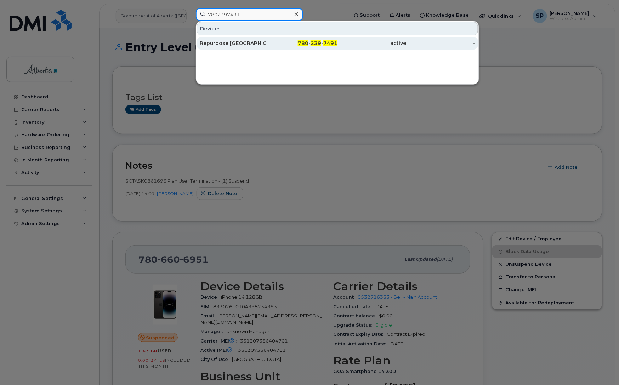
type input "7802397491"
click at [229, 45] on div "Repurpose [GEOGRAPHIC_DATA]" at bounding box center [234, 43] width 69 height 7
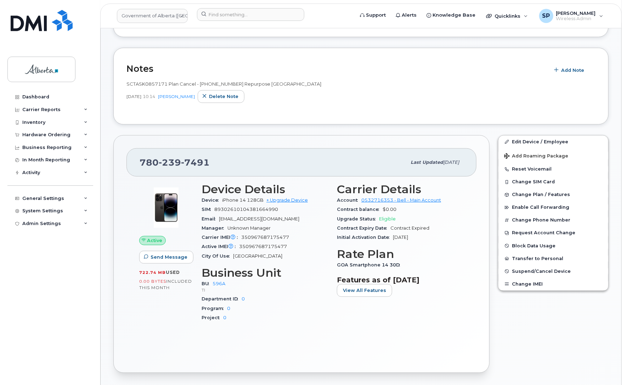
scroll to position [219, 0]
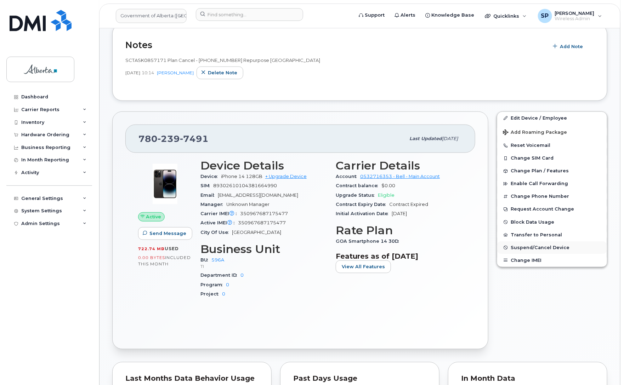
click at [526, 249] on span "Suspend/Cancel Device" at bounding box center [539, 247] width 59 height 5
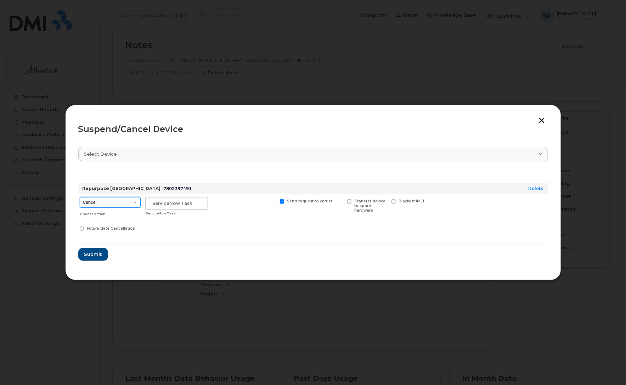
click at [111, 200] on select "Cancel Suspend - Extend Suspension Suspend - Reduced Rate Suspend - Lost Device…" at bounding box center [110, 202] width 61 height 11
select select "[object Object]"
click at [80, 197] on select "Cancel Suspend - Extend Suspension Suspend - Reduced Rate Suspend - Lost Device…" at bounding box center [110, 202] width 61 height 11
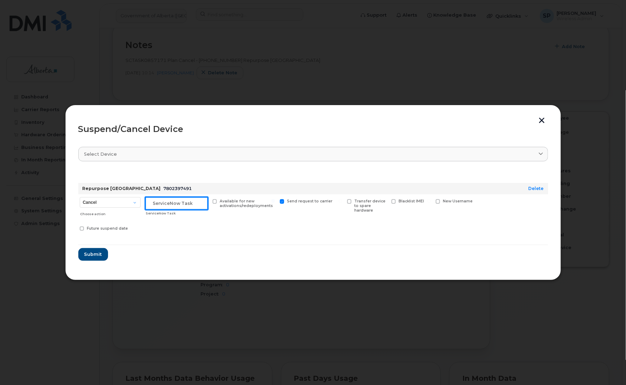
click at [182, 206] on input "text" at bounding box center [176, 203] width 63 height 13
paste input "SCTASK0857171"
type input "SCTASK0857171 Suspend"
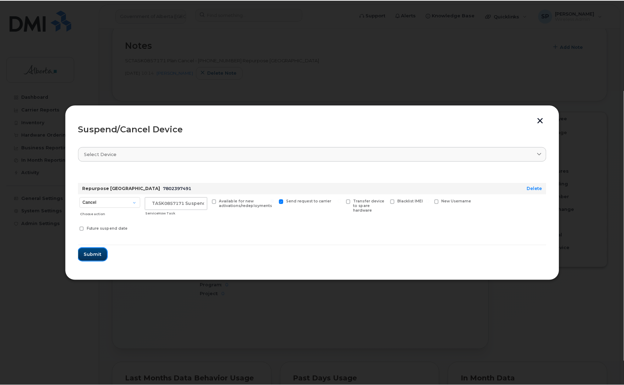
scroll to position [0, 0]
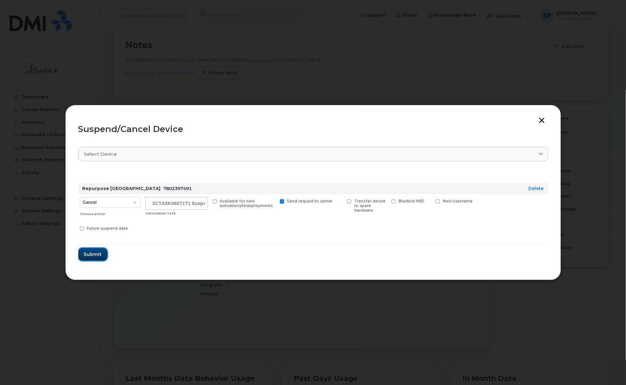
click at [92, 254] on span "Submit" at bounding box center [93, 254] width 18 height 7
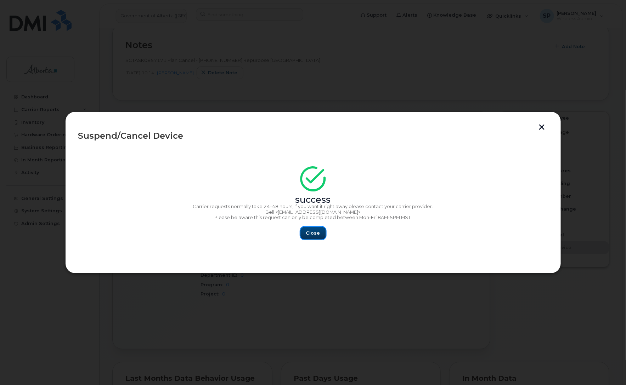
click at [314, 232] on span "Close" at bounding box center [313, 233] width 14 height 7
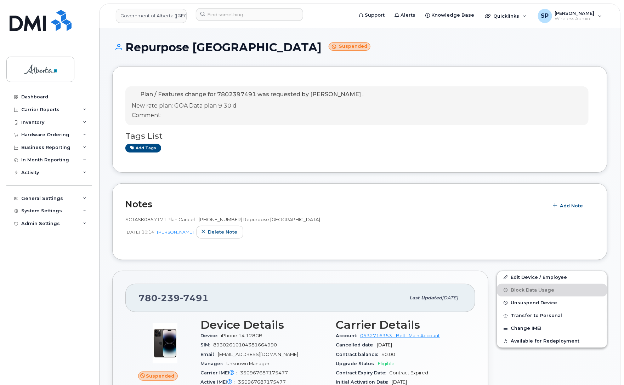
click at [165, 297] on span "239" at bounding box center [169, 298] width 22 height 11
copy span "780 239 7491"
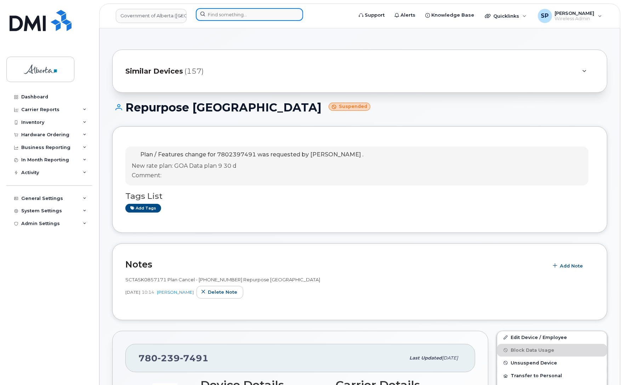
click at [241, 16] on input at bounding box center [249, 14] width 107 height 13
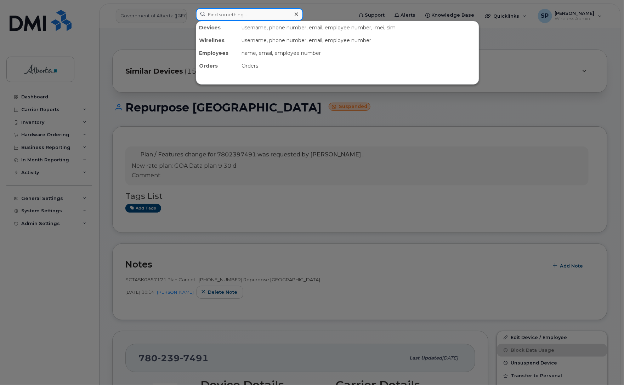
paste input "7802718078"
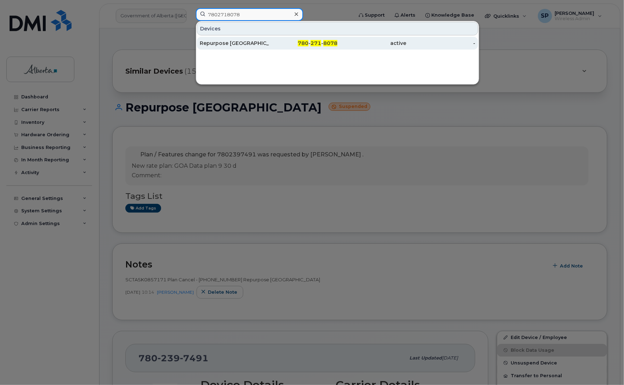
type input "7802718078"
click at [227, 46] on div "Repurpose [GEOGRAPHIC_DATA]" at bounding box center [234, 43] width 69 height 7
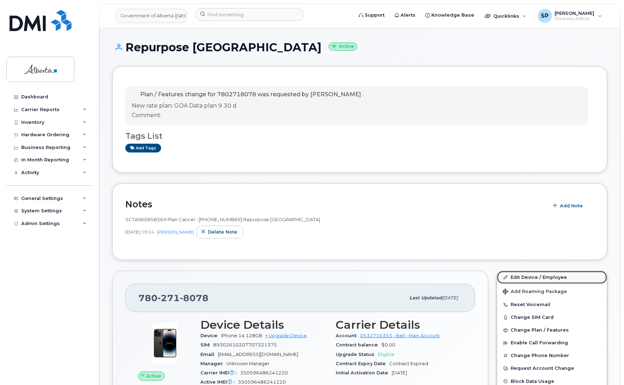
click at [529, 275] on link "Edit Device / Employee" at bounding box center [552, 277] width 110 height 13
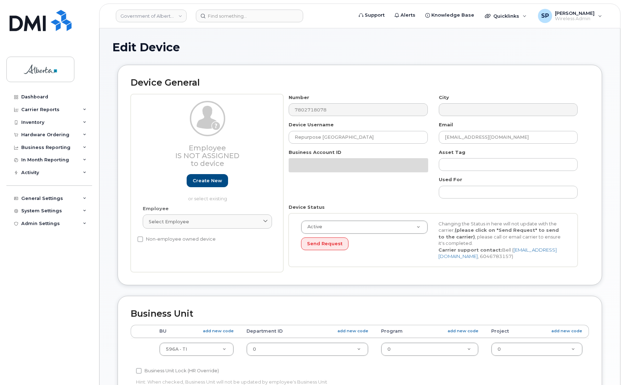
select select "4797729"
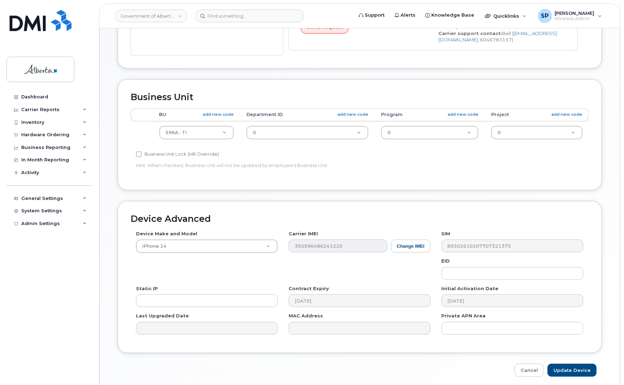
scroll to position [245, 0]
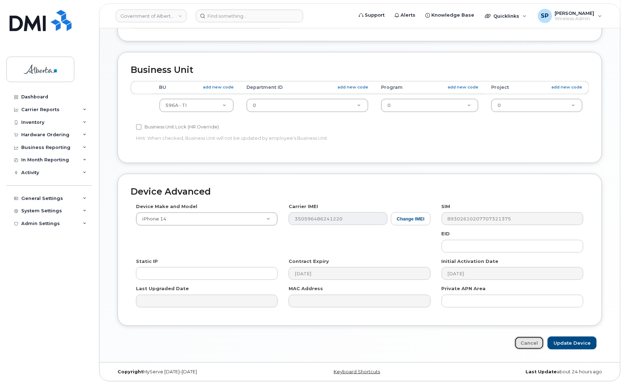
click at [531, 344] on link "Cancel" at bounding box center [528, 343] width 29 height 13
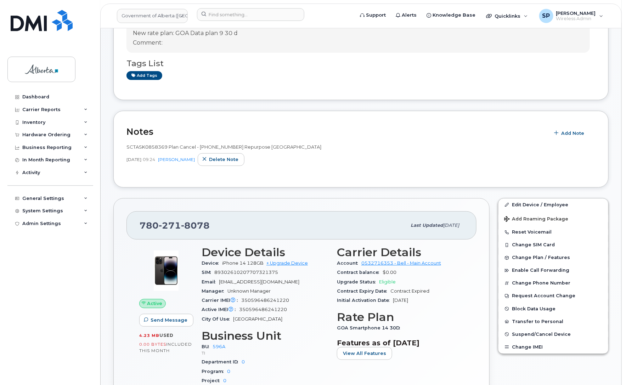
scroll to position [155, 0]
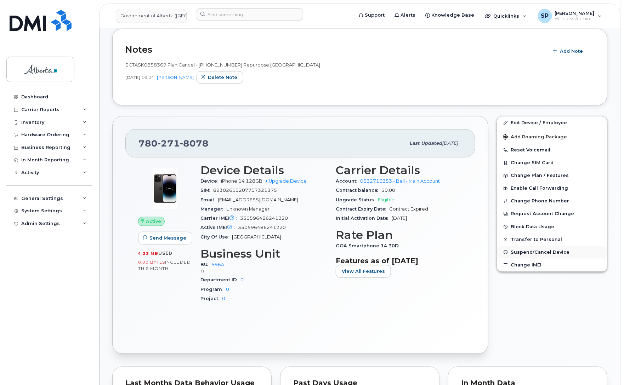
click at [530, 250] on span "Suspend/Cancel Device" at bounding box center [539, 252] width 59 height 5
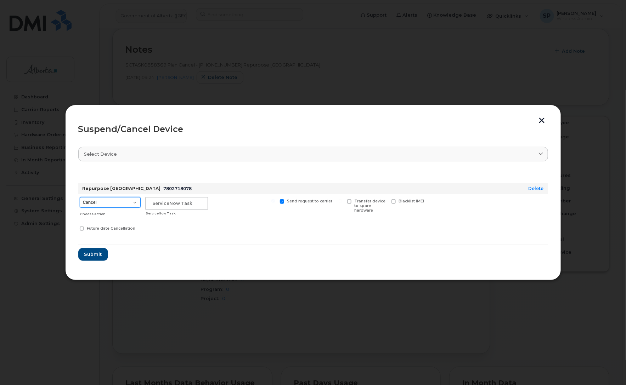
click at [109, 205] on select "Cancel Suspend - Extend Suspension Suspend - Reduced Rate Suspend - Lost Device…" at bounding box center [110, 202] width 61 height 11
select select "[object Object]"
click at [80, 197] on select "Cancel Suspend - Extend Suspension Suspend - Reduced Rate Suspend - Lost Device…" at bounding box center [110, 202] width 61 height 11
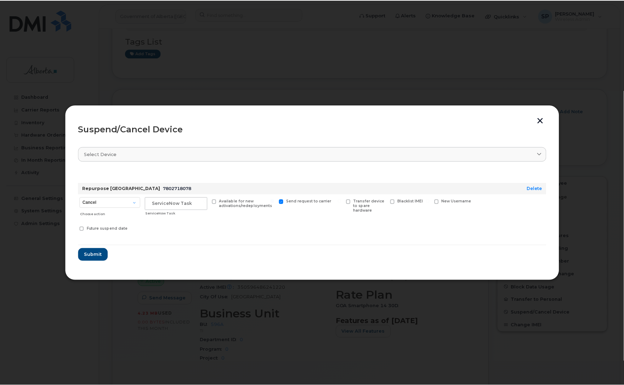
scroll to position [215, 0]
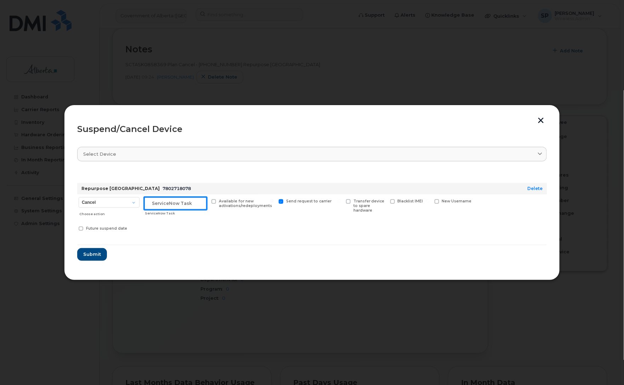
click at [168, 204] on input "text" at bounding box center [175, 203] width 63 height 13
paste input "SCTASK0858369"
type input "SCTASK0858369 Suspend"
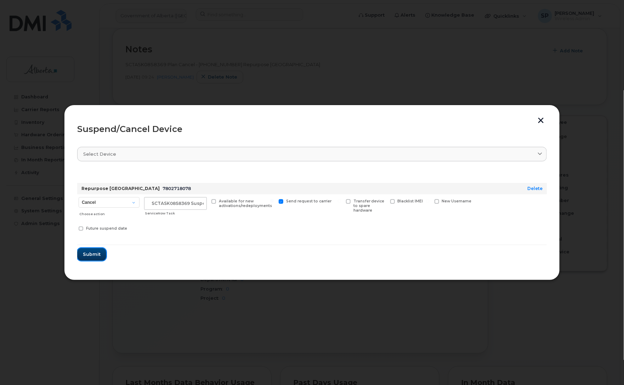
click at [89, 256] on span "Submit" at bounding box center [92, 254] width 18 height 7
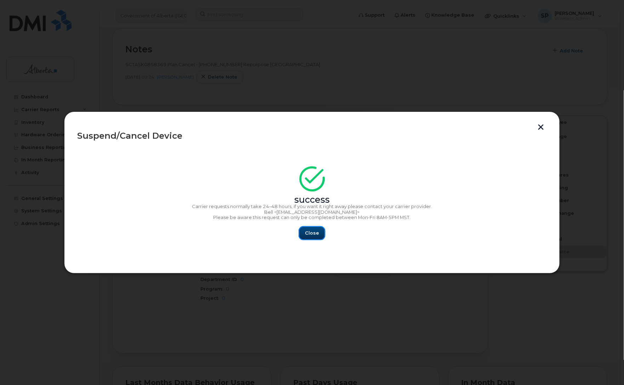
click at [312, 234] on span "Close" at bounding box center [312, 233] width 14 height 7
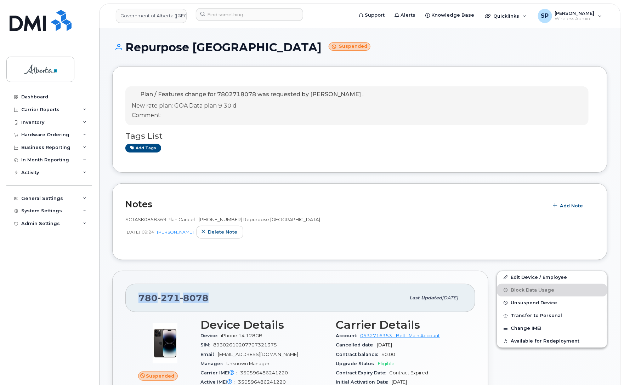
drag, startPoint x: 211, startPoint y: 297, endPoint x: 132, endPoint y: 297, distance: 78.9
click at [132, 297] on div "780 271 8078 Last updated Oct 08, 2025" at bounding box center [300, 298] width 350 height 28
copy span "780 271 8078"
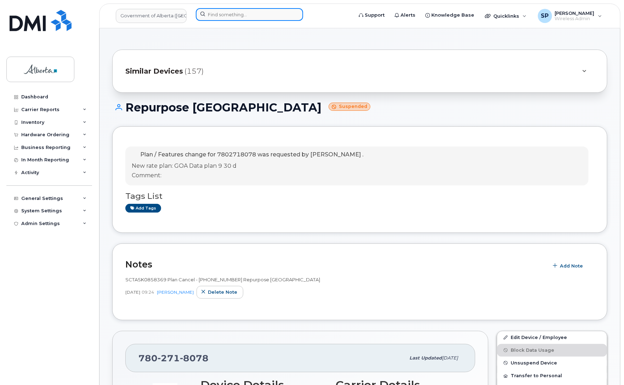
click at [227, 16] on input at bounding box center [249, 14] width 107 height 13
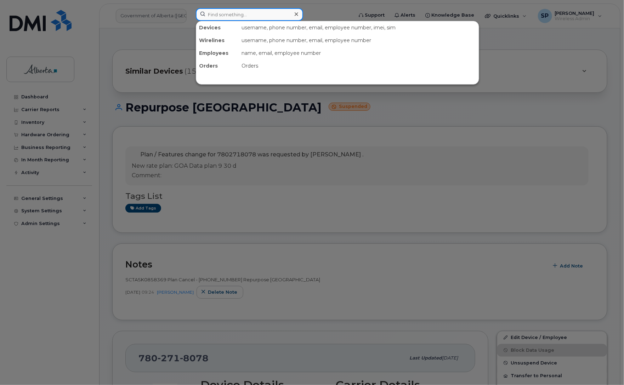
paste input "5875451801"
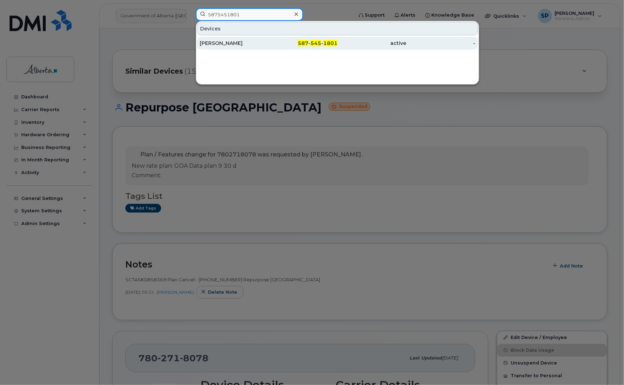
type input "5875451801"
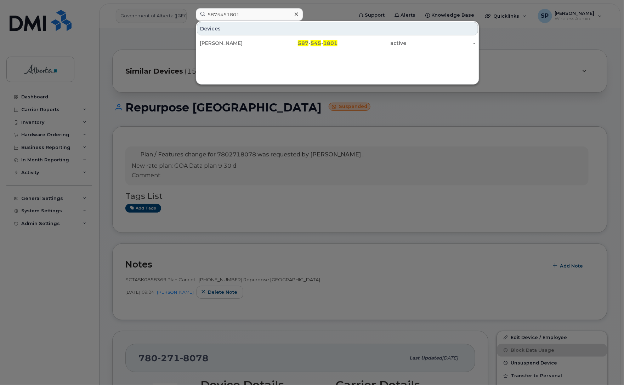
drag, startPoint x: 223, startPoint y: 46, endPoint x: 169, endPoint y: 66, distance: 57.8
click at [223, 46] on div "Mohammed Alduais" at bounding box center [234, 43] width 69 height 7
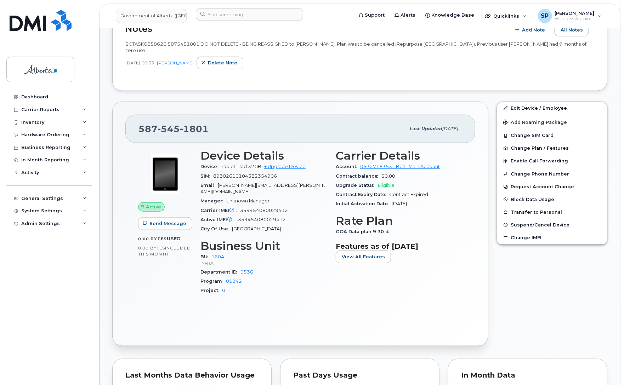
scroll to position [211, 0]
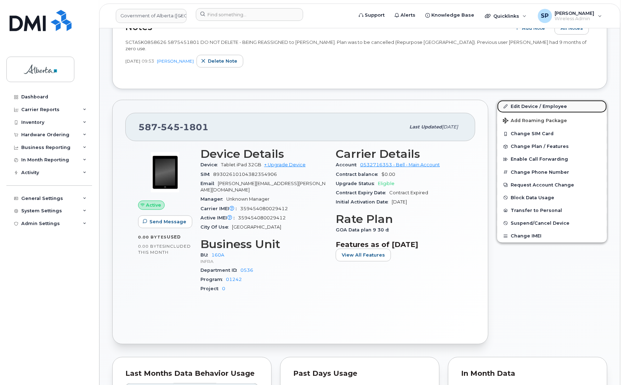
click at [553, 107] on link "Edit Device / Employee" at bounding box center [552, 106] width 110 height 13
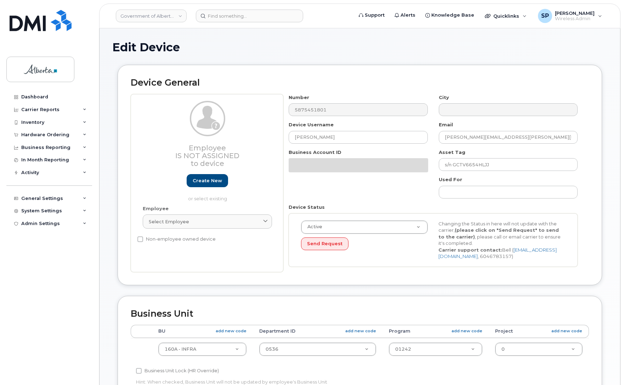
select select "4681665"
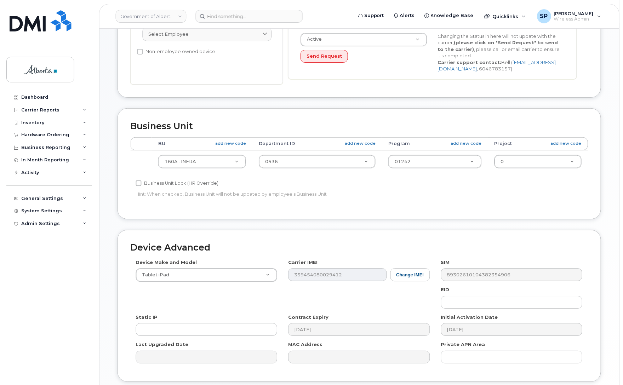
scroll to position [188, 0]
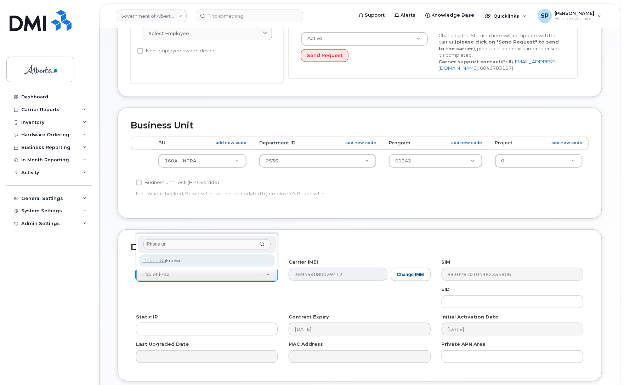
type input "iPhone un"
select select "185"
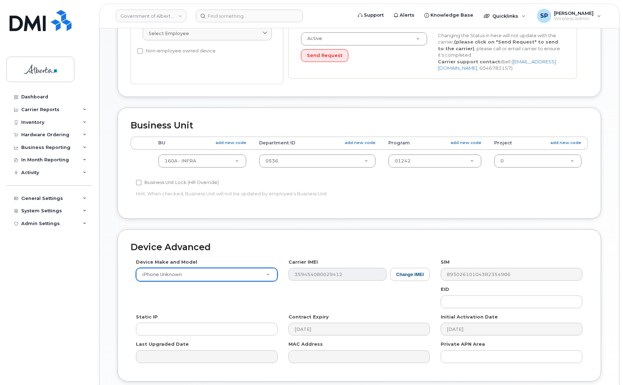
scroll to position [245, 0]
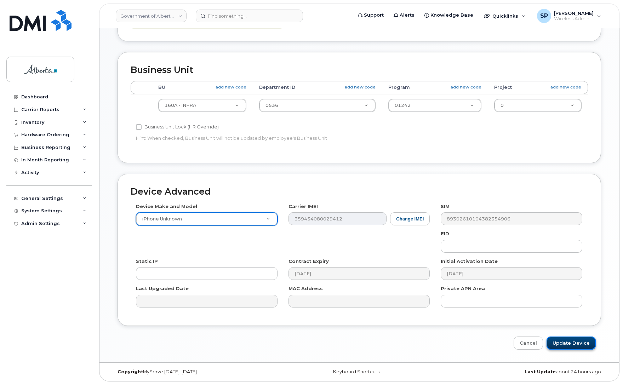
click at [577, 345] on input "Update Device" at bounding box center [571, 343] width 49 height 13
type input "Saving..."
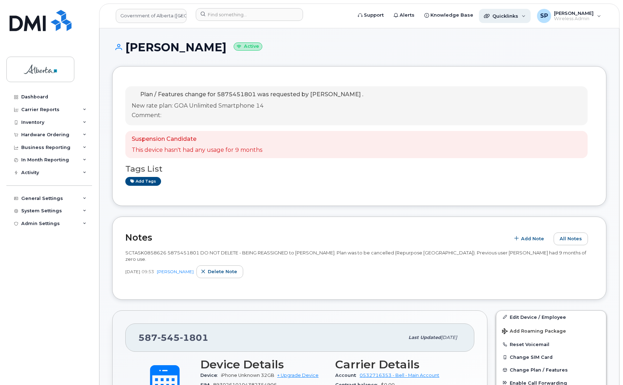
click at [506, 16] on span "Quicklinks" at bounding box center [505, 16] width 26 height 6
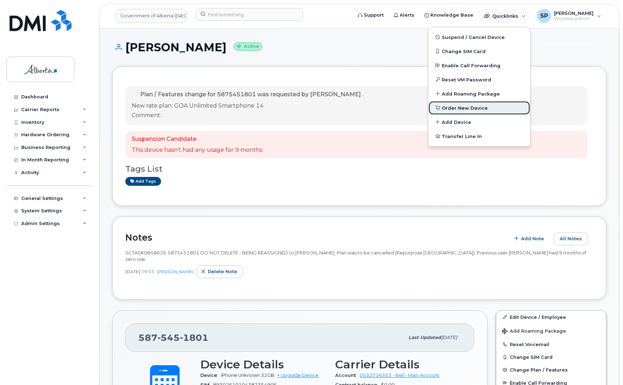
click at [464, 108] on span "Order New Device" at bounding box center [465, 108] width 46 height 7
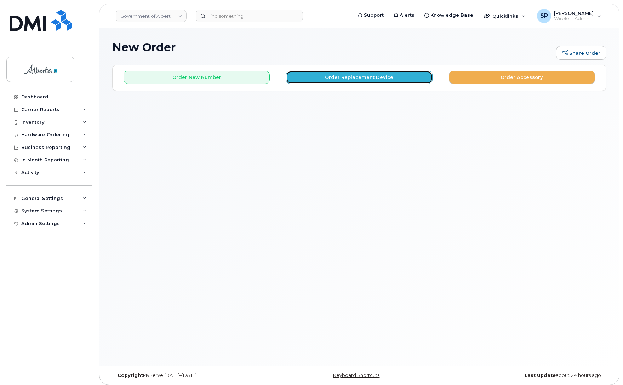
click at [365, 77] on button "Order Replacement Device" at bounding box center [359, 77] width 146 height 13
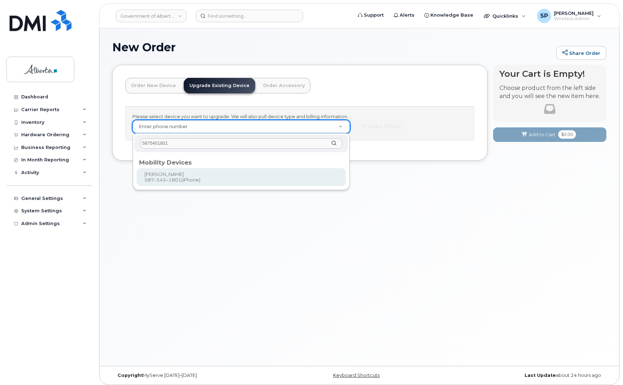
type input "5875451801"
type input "837369"
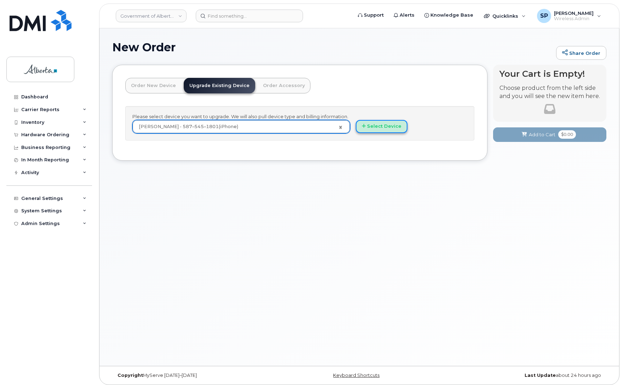
click at [376, 126] on button "Select Device" at bounding box center [382, 126] width 52 height 13
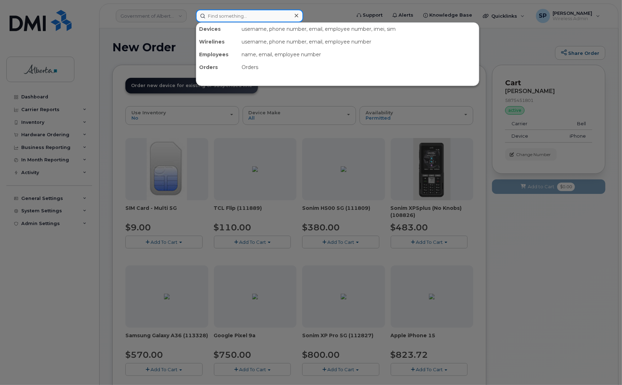
click at [226, 18] on input at bounding box center [249, 16] width 107 height 13
paste input "5875451801"
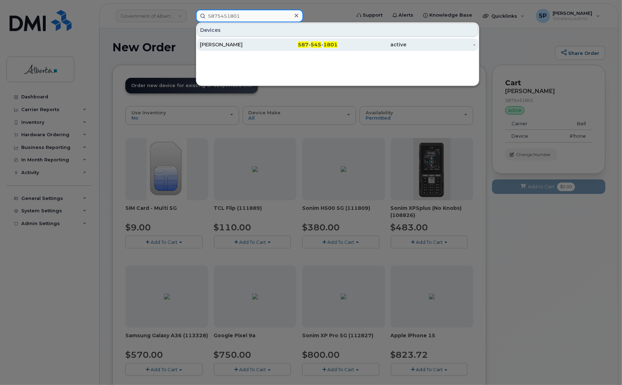
type input "5875451801"
click at [226, 44] on div "[PERSON_NAME]" at bounding box center [234, 44] width 69 height 7
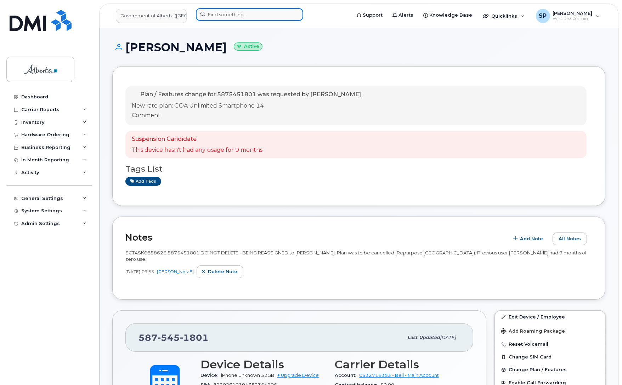
click at [230, 12] on input at bounding box center [249, 14] width 107 height 13
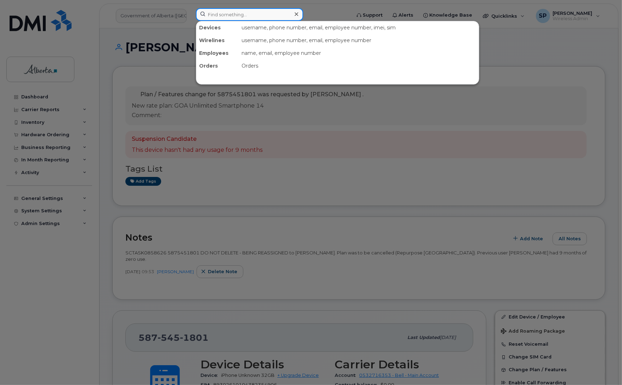
paste input "5879889649"
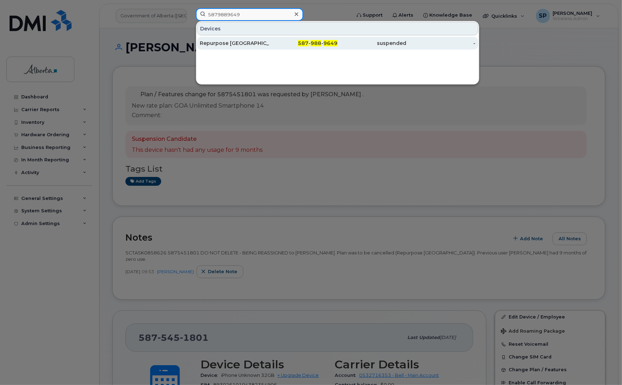
type input "5879889649"
click at [229, 44] on div "Repurpose [GEOGRAPHIC_DATA]" at bounding box center [234, 43] width 69 height 7
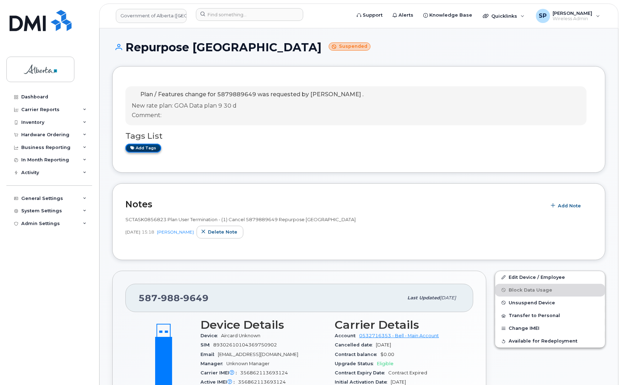
click at [139, 150] on link "Add tags" at bounding box center [143, 148] width 36 height 9
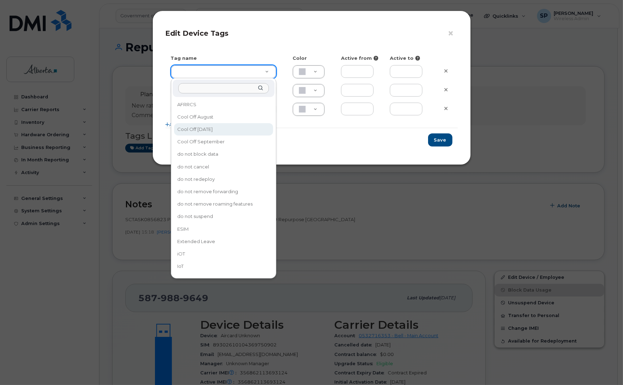
drag, startPoint x: 209, startPoint y: 128, endPoint x: 317, endPoint y: 125, distance: 108.4
type input "Cool Off [DATE]"
type input "D6CDC1"
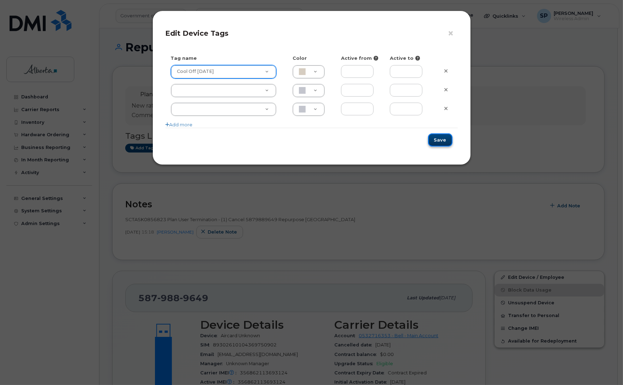
click at [441, 142] on button "Save" at bounding box center [440, 139] width 24 height 13
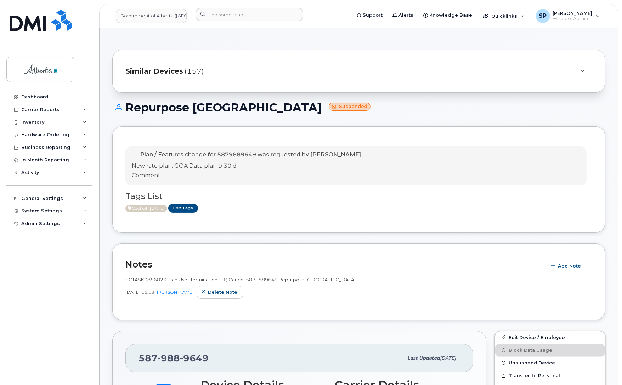
click at [344, 207] on div "Cool Off [DATE] Edit Tags" at bounding box center [355, 208] width 461 height 9
click at [257, 16] on input at bounding box center [249, 14] width 107 height 13
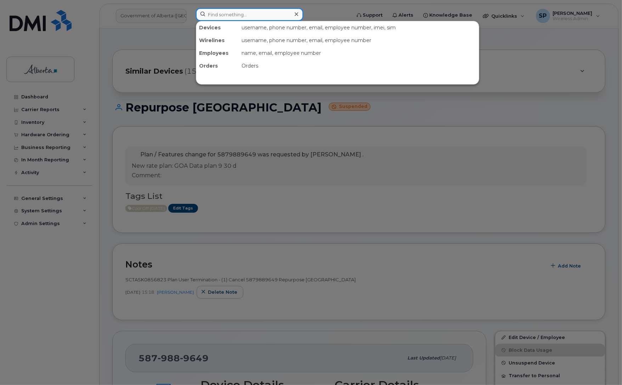
paste input "7802718078"
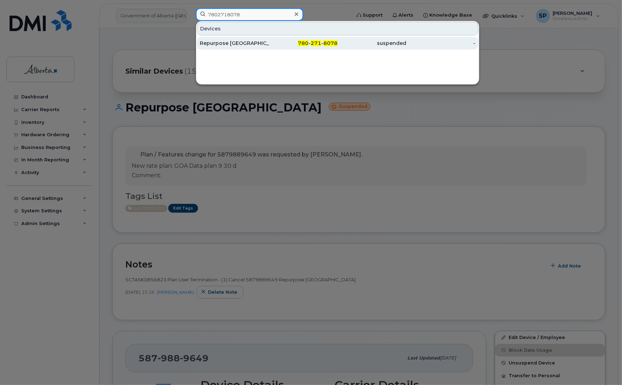
type input "7802718078"
click at [225, 45] on div "Repurpose [GEOGRAPHIC_DATA]" at bounding box center [234, 43] width 69 height 7
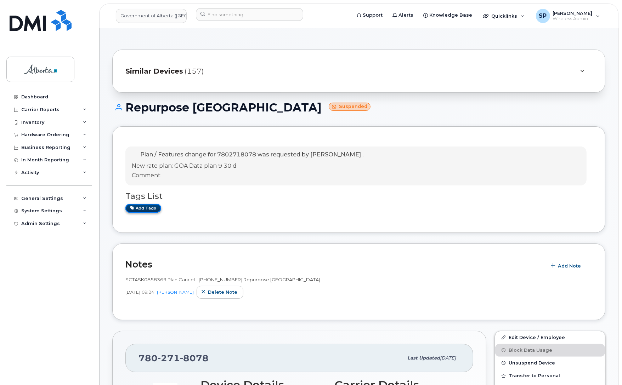
click at [142, 209] on link "Add tags" at bounding box center [143, 208] width 36 height 9
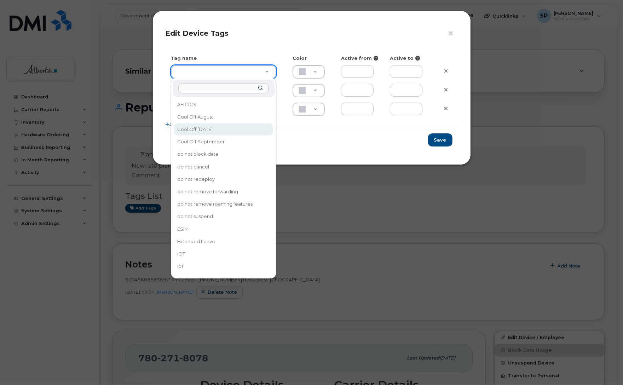
type input "Cool Off [DATE]"
type input "D6CDC1"
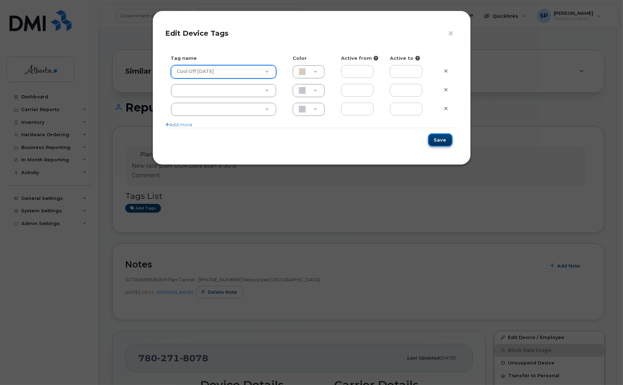
click at [443, 140] on button "Save" at bounding box center [440, 139] width 24 height 13
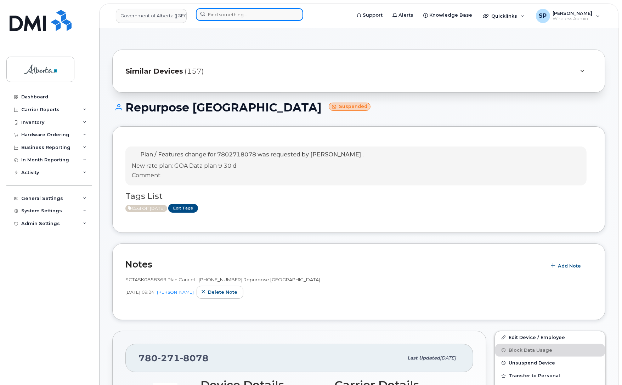
click at [261, 17] on input at bounding box center [249, 14] width 107 height 13
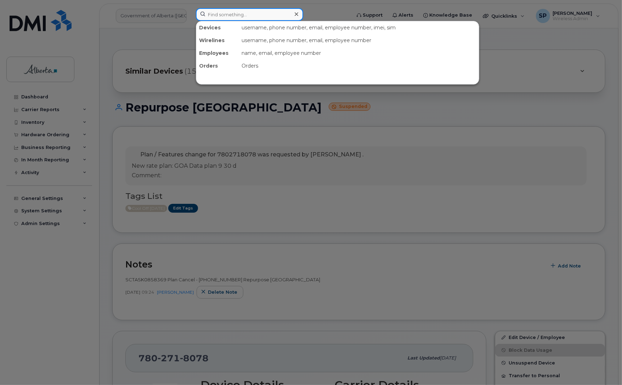
paste input "7802397491"
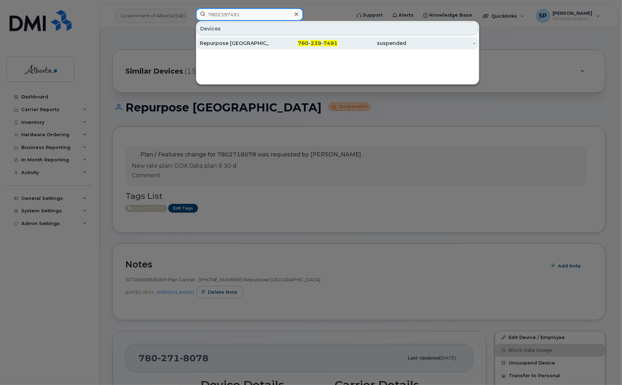
type input "7802397491"
click at [226, 45] on div "Repurpose [GEOGRAPHIC_DATA]" at bounding box center [234, 43] width 69 height 7
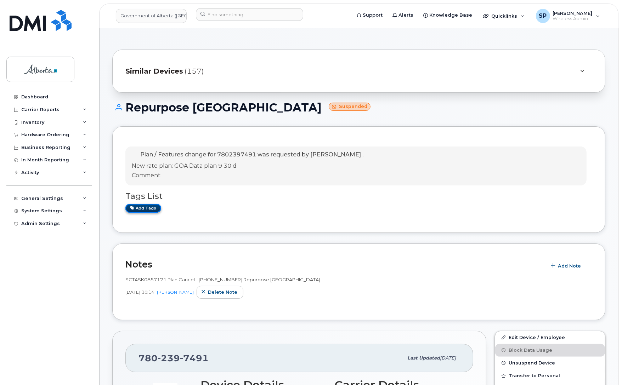
click at [152, 206] on link "Add tags" at bounding box center [143, 208] width 36 height 9
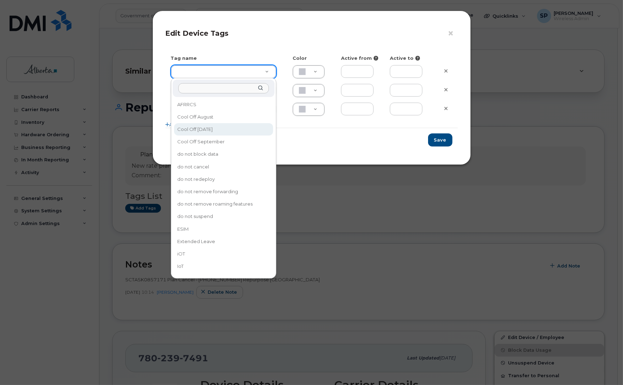
type input "Cool Off October 15"
type input "D6CDC1"
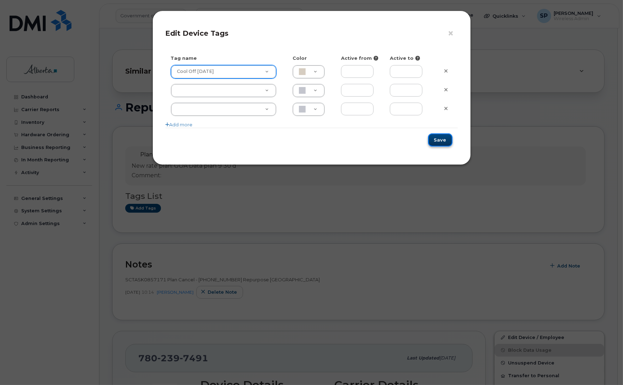
click at [441, 139] on button "Save" at bounding box center [440, 139] width 24 height 13
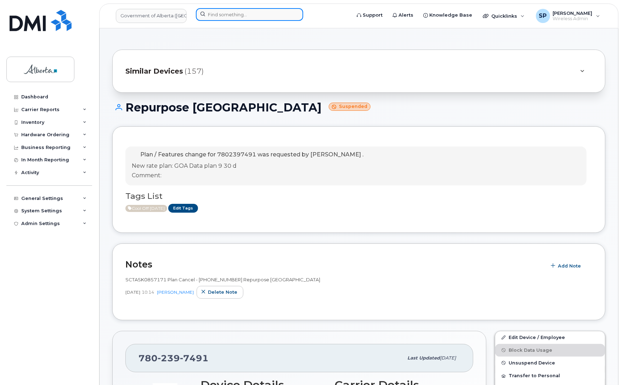
click at [229, 10] on input at bounding box center [249, 14] width 107 height 13
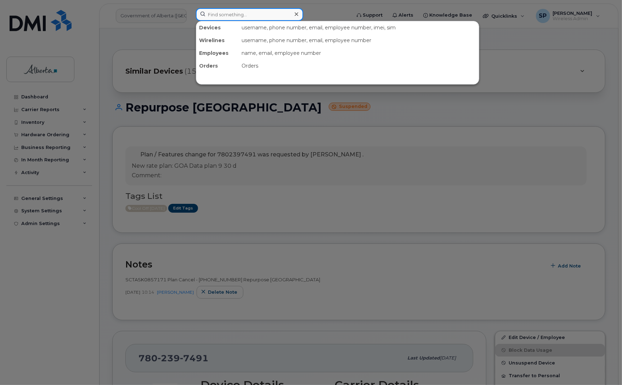
click at [245, 15] on input at bounding box center [249, 14] width 107 height 13
paste input "7809180366"
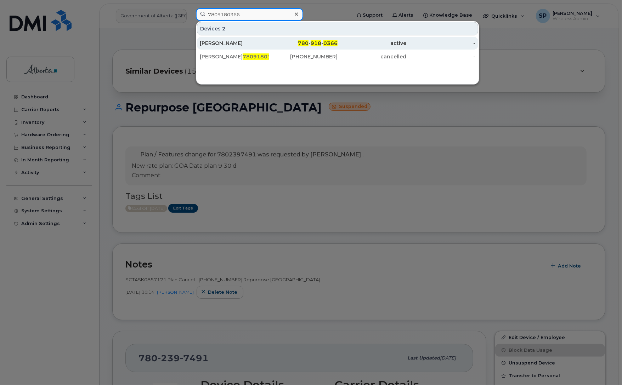
type input "7809180366"
click at [241, 45] on div "Lesly Hutton" at bounding box center [234, 43] width 69 height 7
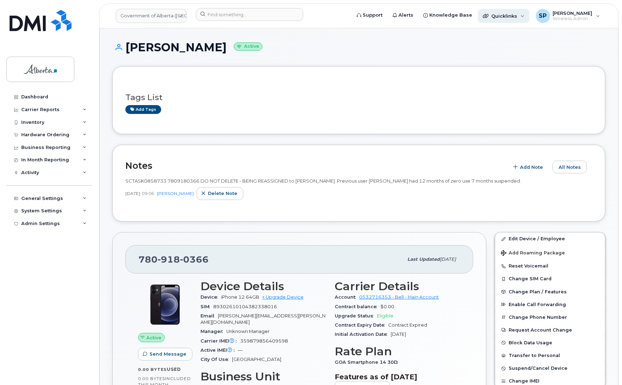
click at [498, 13] on span "Quicklinks" at bounding box center [504, 16] width 26 height 6
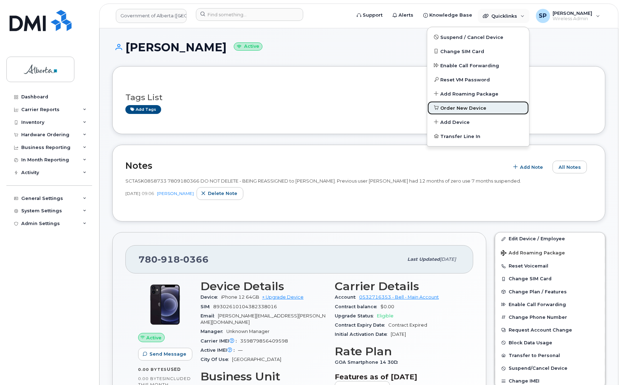
click at [455, 107] on span "Order New Device" at bounding box center [463, 108] width 46 height 7
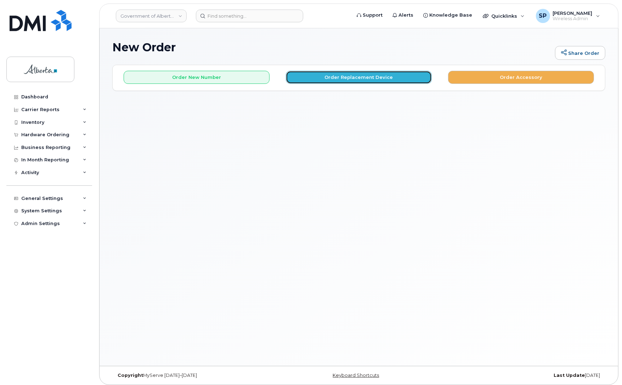
click at [332, 79] on button "Order Replacement Device" at bounding box center [359, 77] width 146 height 13
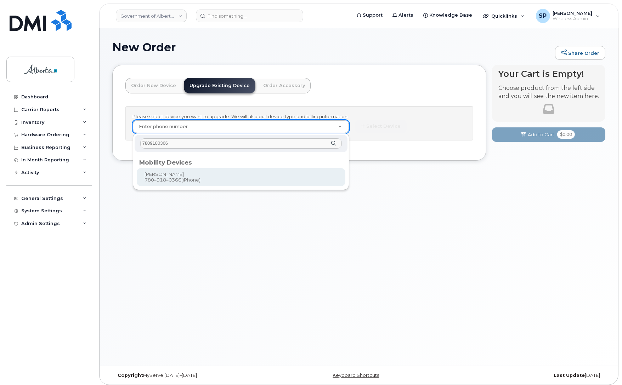
type input "7809180366"
type input "804672"
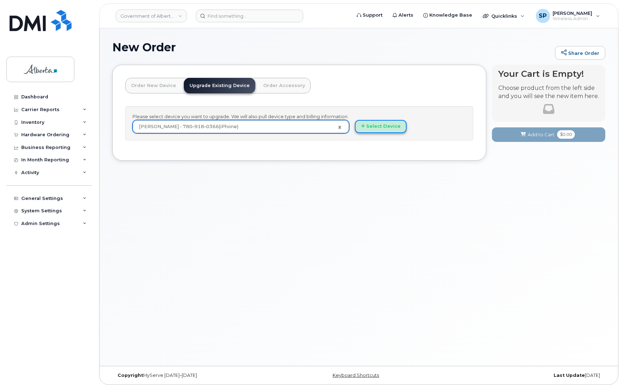
click at [390, 128] on button "Select Device" at bounding box center [381, 126] width 52 height 13
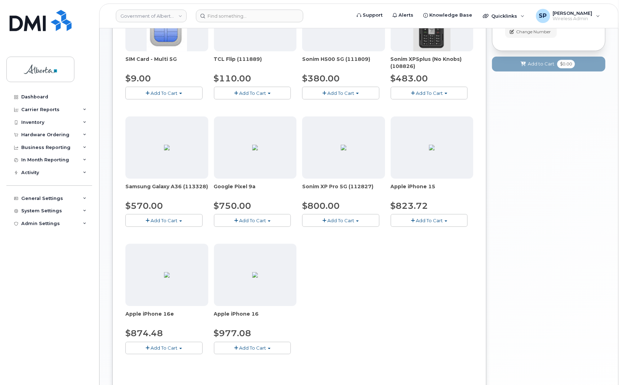
scroll to position [150, 0]
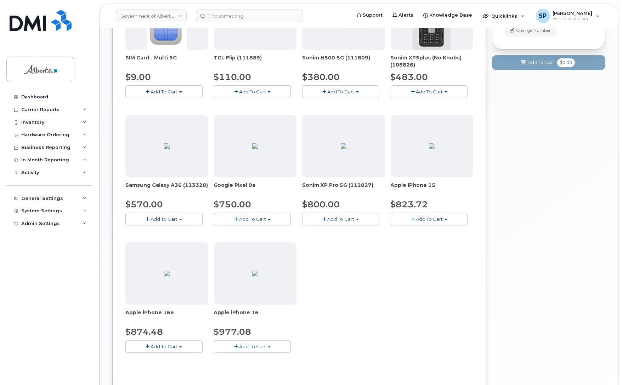
click at [156, 347] on span "Add To Cart" at bounding box center [163, 347] width 27 height 6
click at [156, 370] on link "$874.48 - 30-day upgrade (128GB model)" at bounding box center [183, 368] width 113 height 9
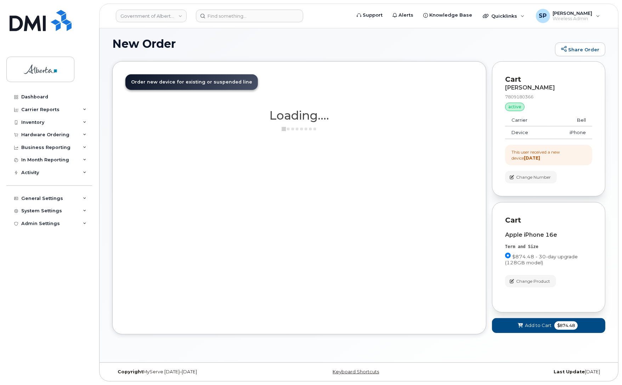
scroll to position [4, 0]
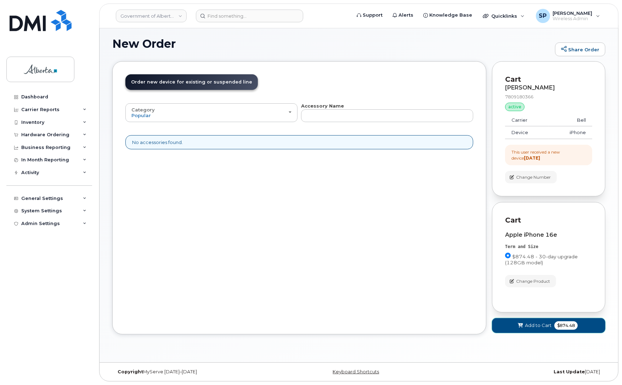
click at [515, 327] on button "Add to Cart $874.48" at bounding box center [548, 325] width 113 height 15
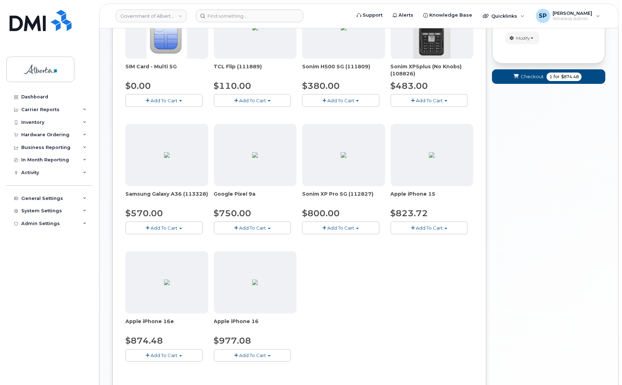
scroll to position [175, 0]
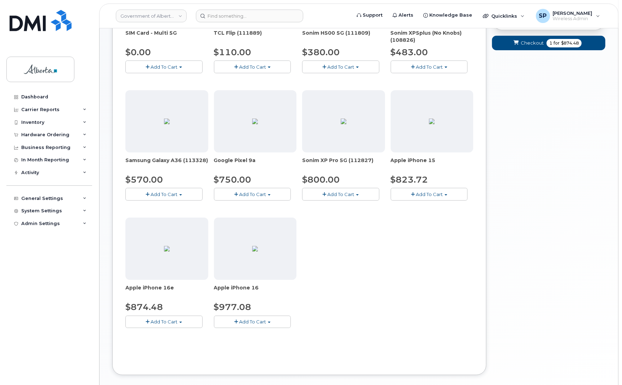
click at [163, 323] on span "Add To Cart" at bounding box center [163, 322] width 27 height 6
click at [165, 346] on link "$874.48 - 30-day activation (128GB model)" at bounding box center [184, 344] width 115 height 9
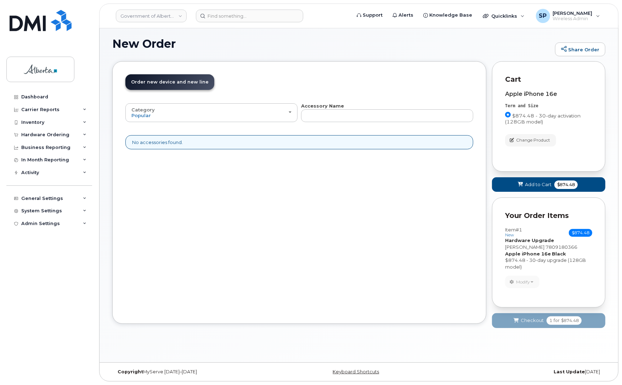
scroll to position [4, 0]
click at [521, 188] on span at bounding box center [520, 184] width 7 height 7
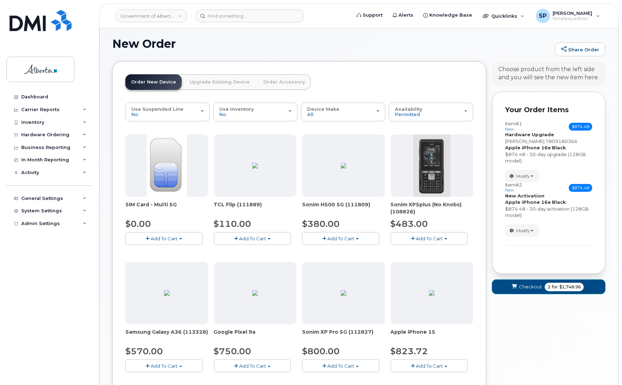
click at [525, 286] on span "Checkout" at bounding box center [530, 287] width 23 height 7
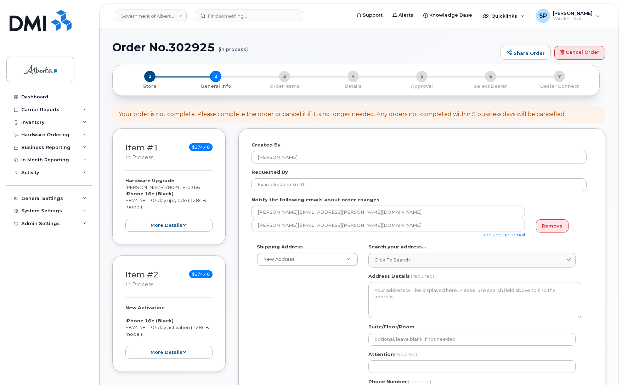
select select
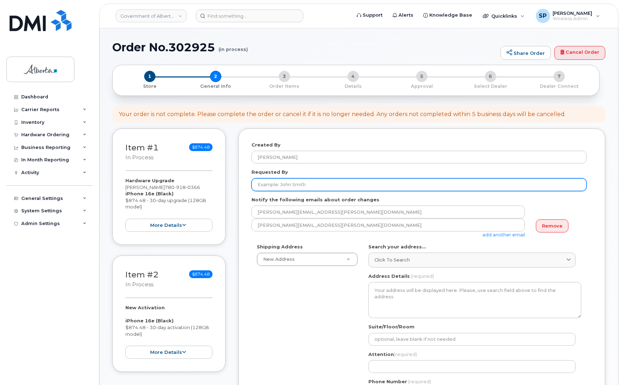
click at [263, 185] on input "Requested By" at bounding box center [418, 184] width 335 height 13
paste input "[PERSON_NAME]"
type input "[PERSON_NAME]"
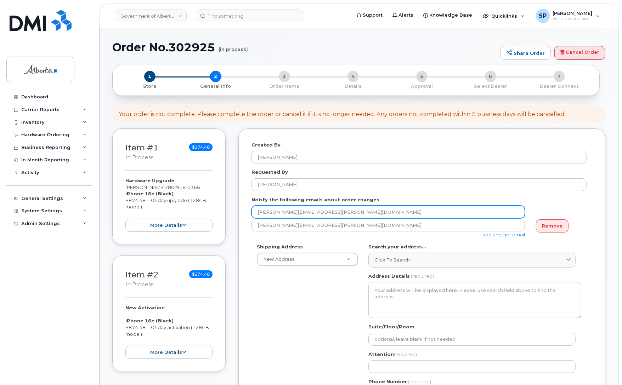
drag, startPoint x: 321, startPoint y: 213, endPoint x: 221, endPoint y: 208, distance: 100.0
click at [221, 208] on div "Item #1 in process $874.48 Hardware Upgrade Lesly Hutton 780 918 0366 iPhone 16…" at bounding box center [358, 344] width 493 height 430
paste input "Jason.Saboe"
type input "Jason.Saboe@gov.ab.ca"
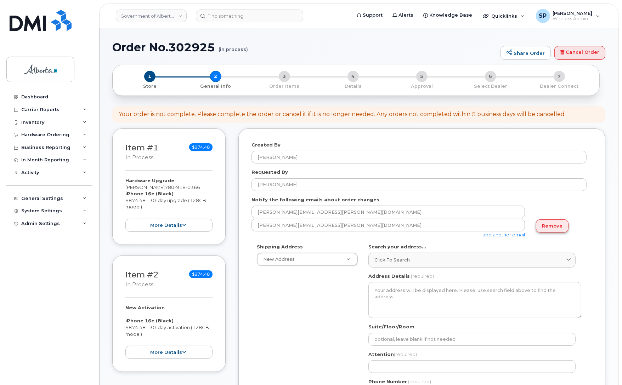
click at [544, 230] on link "Remove" at bounding box center [552, 225] width 33 height 13
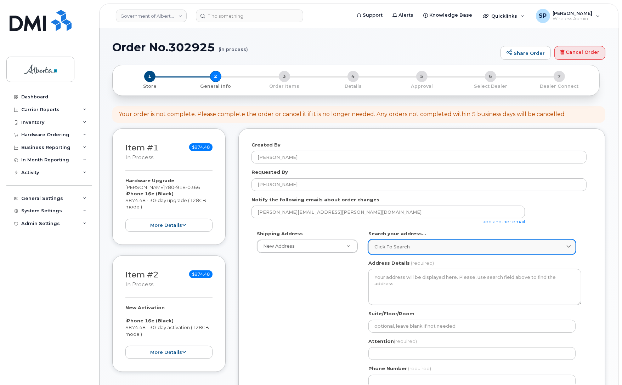
click at [381, 245] on span "Click to search" at bounding box center [391, 247] width 35 height 7
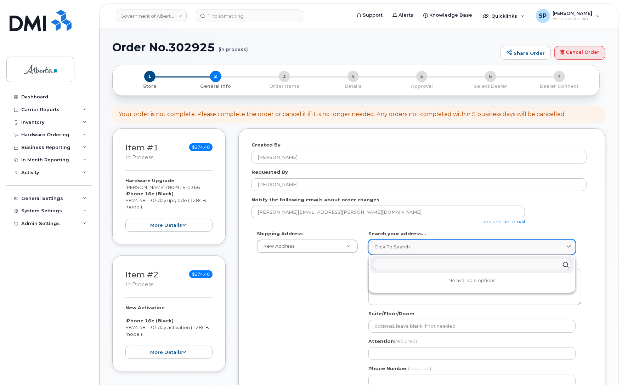
paste input "9942 - 108 Street N. W."
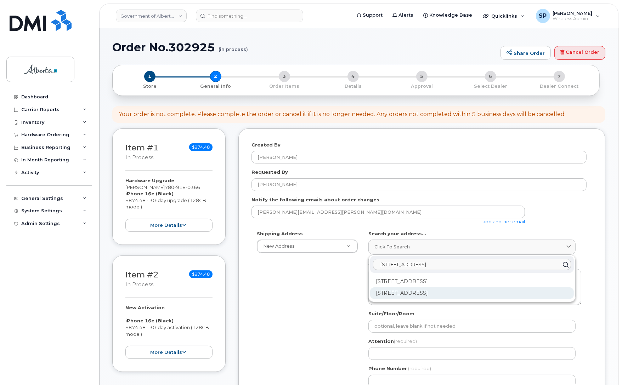
type input "9942 - 108 Street N. W."
click at [420, 296] on div "9942 108 St NW Edmonton AB T5K 2J5" at bounding box center [472, 293] width 204 height 12
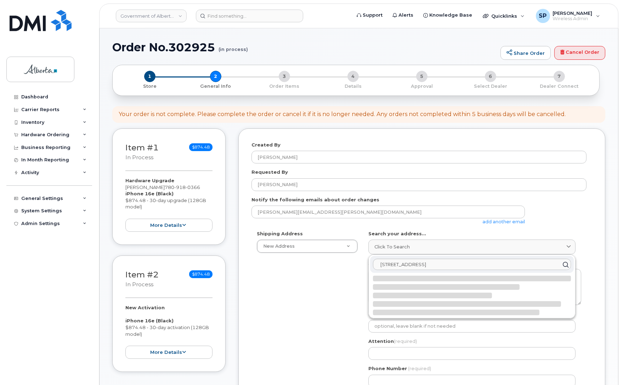
select select
type textarea "9942 108 St NW EDMONTON AB T5K 2J5 CANADA"
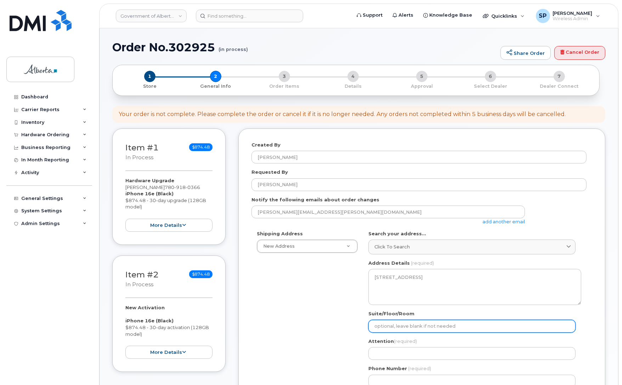
click at [388, 327] on input "Suite/Floor/Room" at bounding box center [471, 326] width 207 height 13
select select
type input "1"
select select
type input "11"
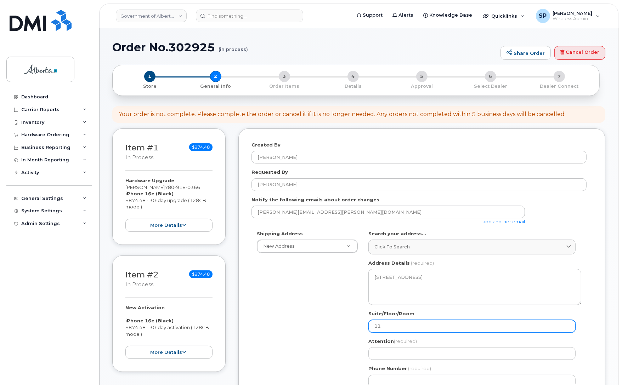
select select
type input "11t"
select select
type input "11th"
select select
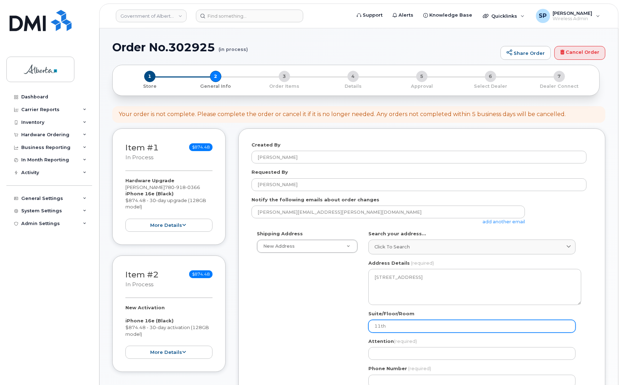
type input "11th F"
select select
type input "11th Fl"
select select
type input "11th Flo"
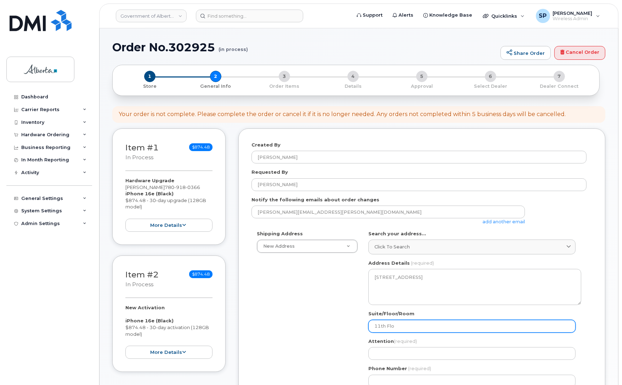
select select
type input "11th Floo"
select select
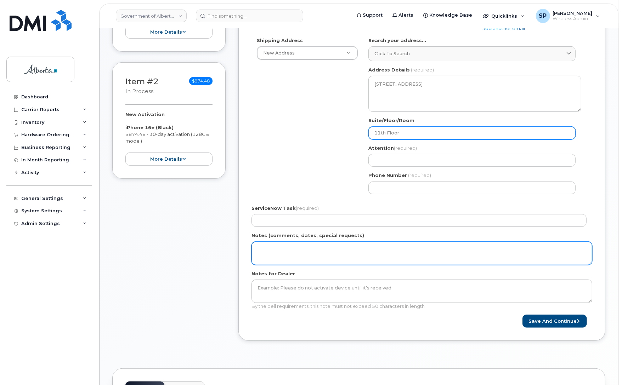
scroll to position [196, 0]
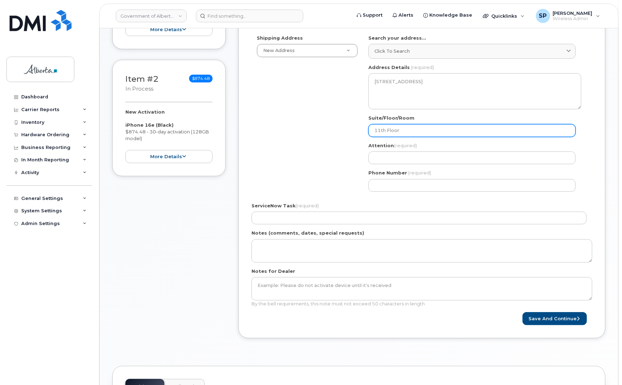
type input "11th Floor"
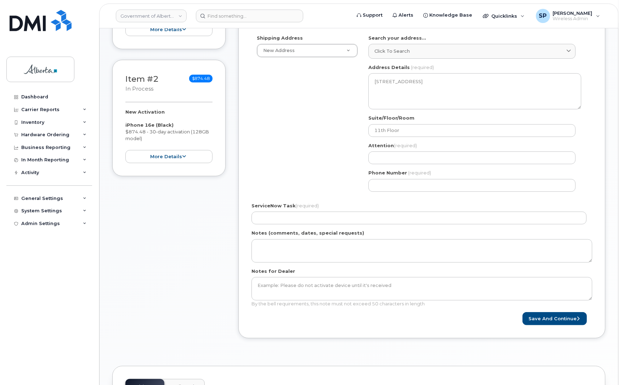
click at [397, 151] on div "Attention (required)" at bounding box center [474, 153] width 213 height 22
click at [401, 155] on input "Attention (required)" at bounding box center [471, 158] width 207 height 13
paste input "Jason Saboe"
select select
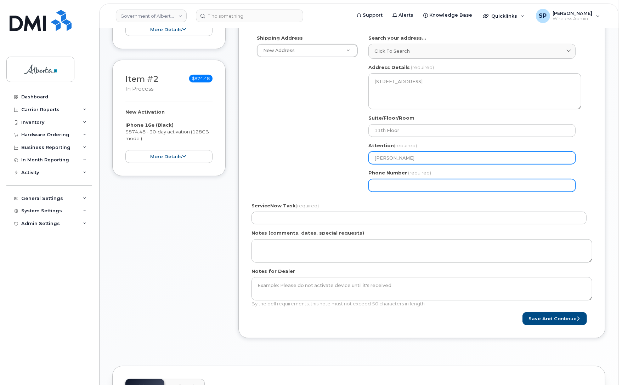
type input "Jason Saboe"
click at [386, 185] on input "Phone Number" at bounding box center [471, 185] width 207 height 13
click at [394, 186] on input "Phone Number" at bounding box center [471, 185] width 207 height 13
paste input "7806447973"
select select
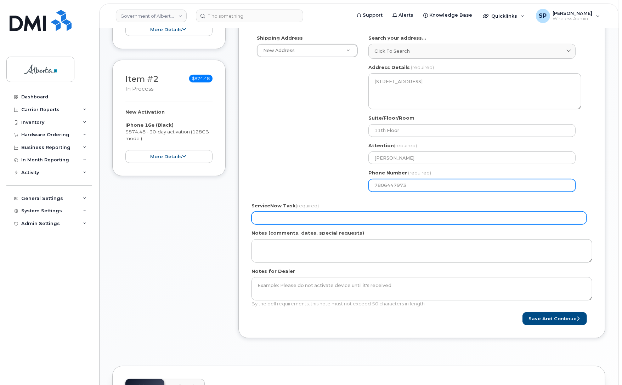
type input "7806447973"
click at [291, 222] on input "ServiceNow Task (required)" at bounding box center [418, 218] width 335 height 13
click at [304, 217] on input "ServiceNow Task (required)" at bounding box center [418, 218] width 335 height 13
paste input "SCTASK0858733"
type input "SCTASK0858733"
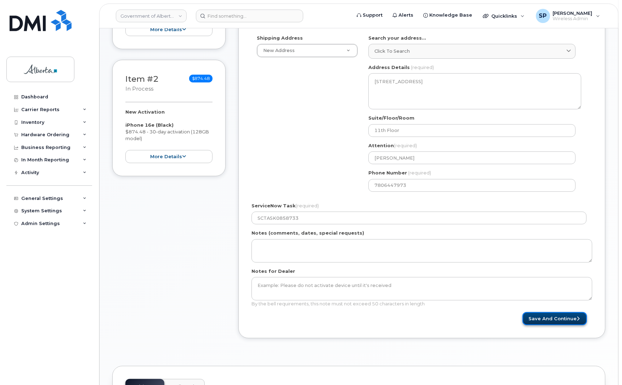
click at [576, 317] on icon "submit" at bounding box center [577, 318] width 3 height 5
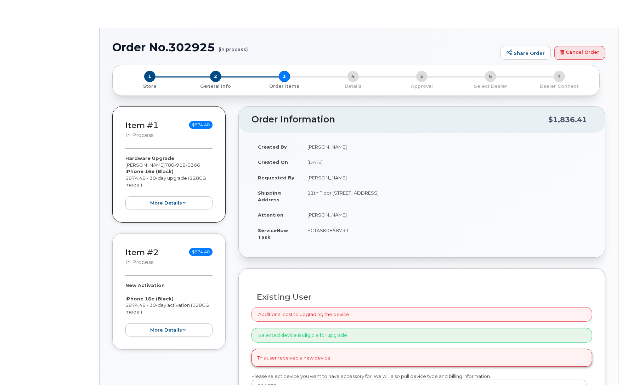
type input "[PERSON_NAME]"
type input "[PERSON_NAME][EMAIL_ADDRESS][PERSON_NAME][DOMAIN_NAME]"
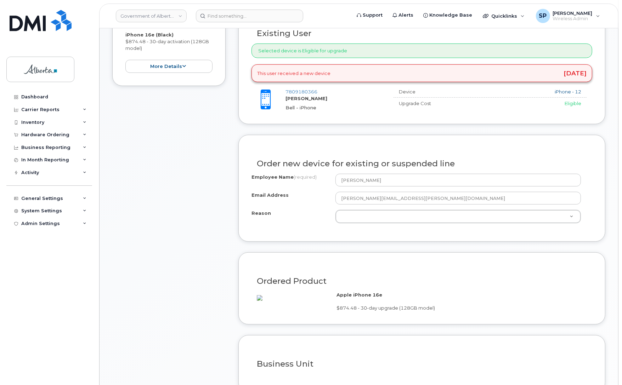
scroll to position [316, 0]
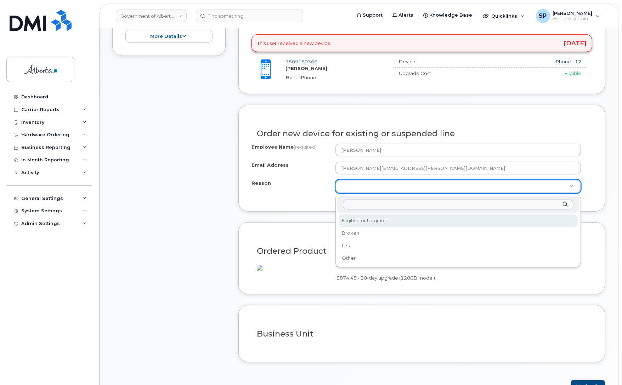
select select "eligible_for_upgrade"
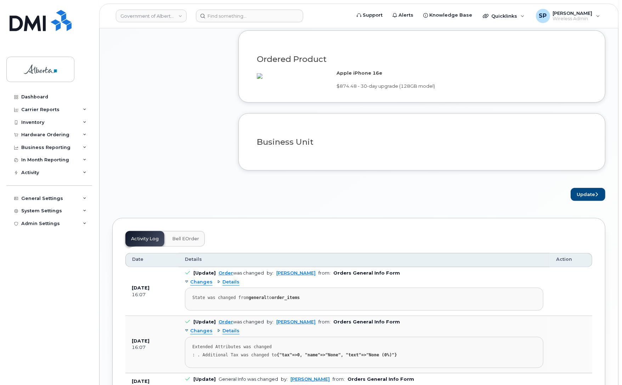
scroll to position [512, 0]
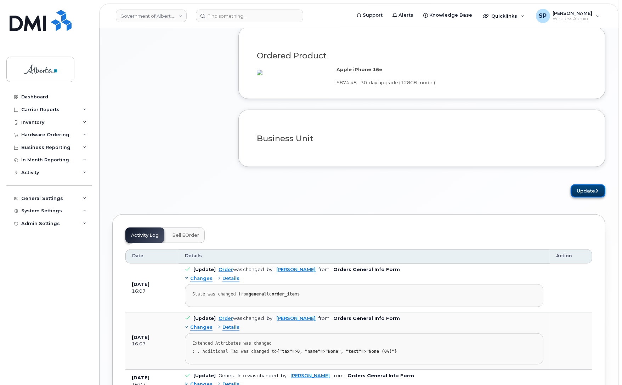
click at [577, 198] on button "Update" at bounding box center [587, 190] width 35 height 13
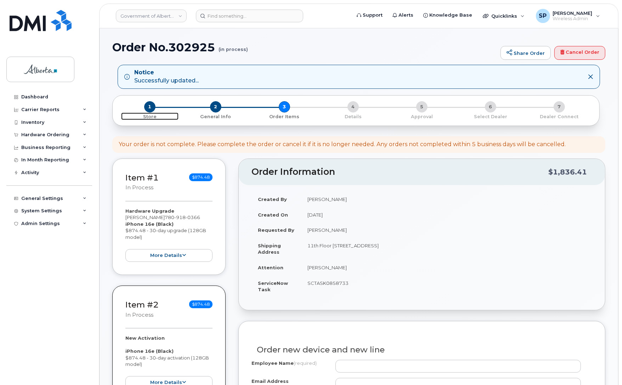
click at [149, 108] on span "1" at bounding box center [149, 106] width 11 height 11
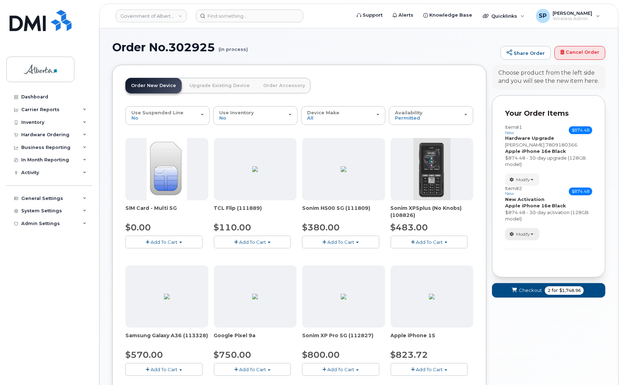
click at [531, 234] on span "button" at bounding box center [531, 234] width 3 height 1
click at [526, 271] on span "Remove" at bounding box center [524, 268] width 24 height 5
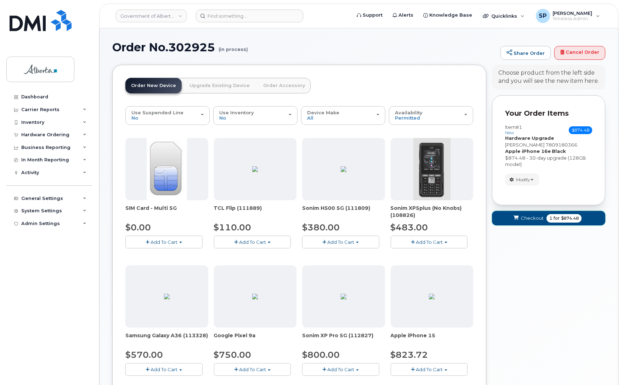
click at [532, 222] on span "Checkout" at bounding box center [531, 218] width 23 height 7
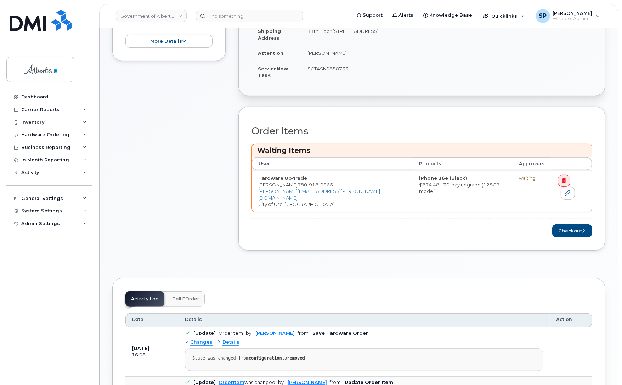
scroll to position [185, 0]
click at [567, 224] on button "Checkout" at bounding box center [572, 230] width 40 height 13
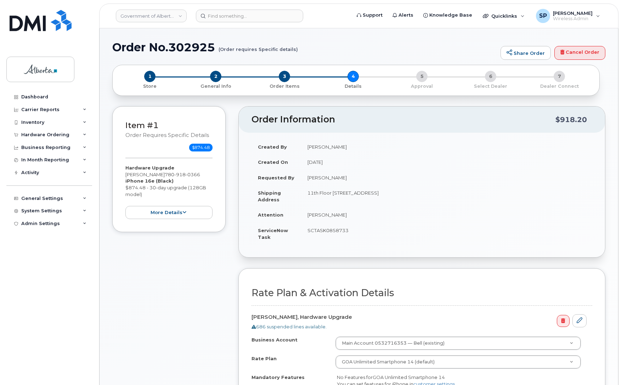
select select
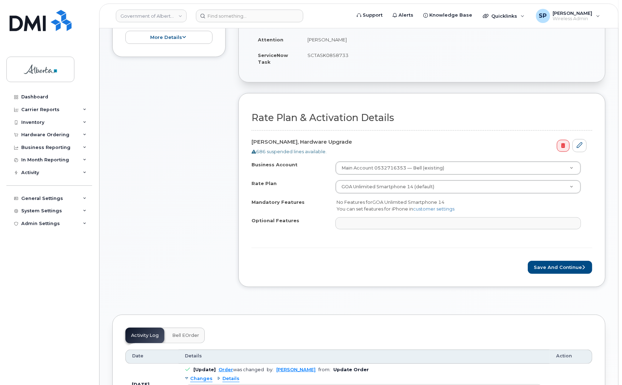
scroll to position [190, 0]
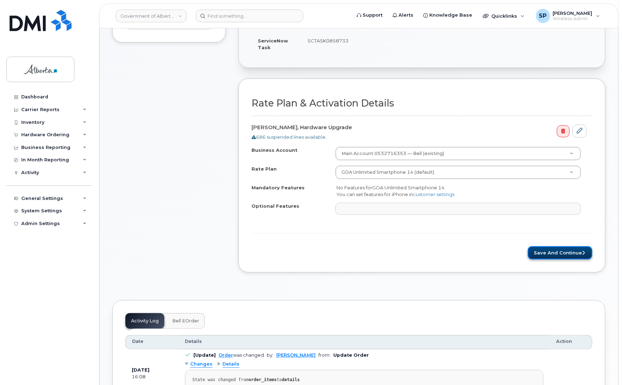
click at [549, 255] on button "Save and Continue" at bounding box center [559, 252] width 64 height 13
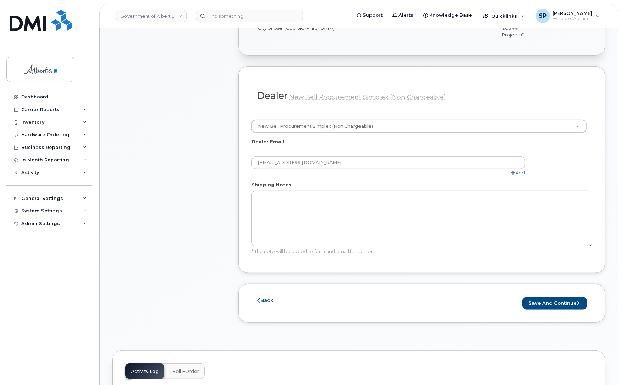
scroll to position [328, 0]
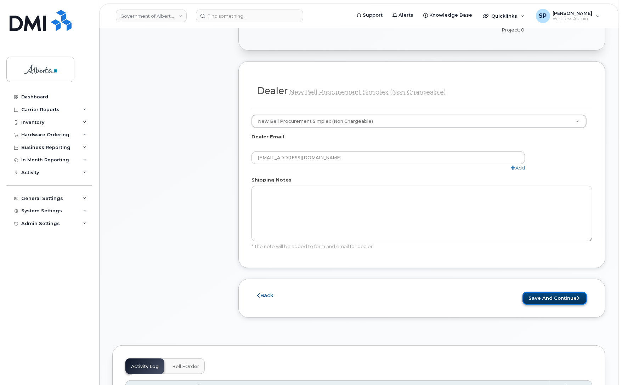
click at [560, 292] on button "Save and Continue" at bounding box center [554, 298] width 64 height 13
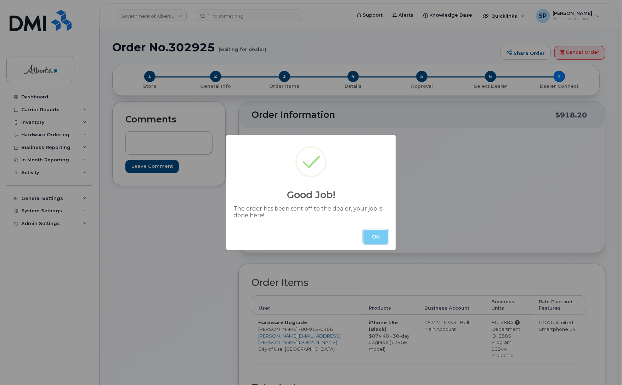
click at [377, 236] on button "OK" at bounding box center [375, 237] width 25 height 14
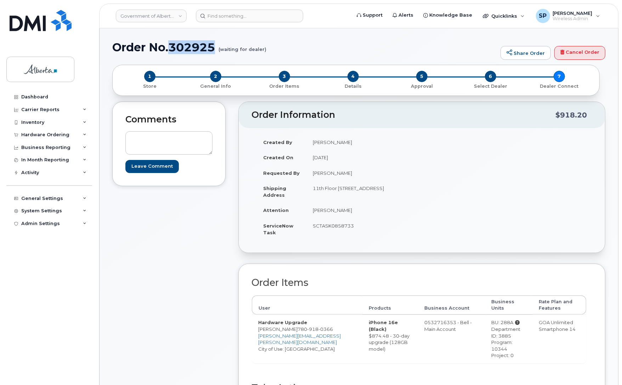
drag, startPoint x: 215, startPoint y: 46, endPoint x: 172, endPoint y: 48, distance: 43.6
click at [172, 48] on h1 "Order No.302925 (waiting for dealer)" at bounding box center [304, 47] width 384 height 12
copy h1 "302925"
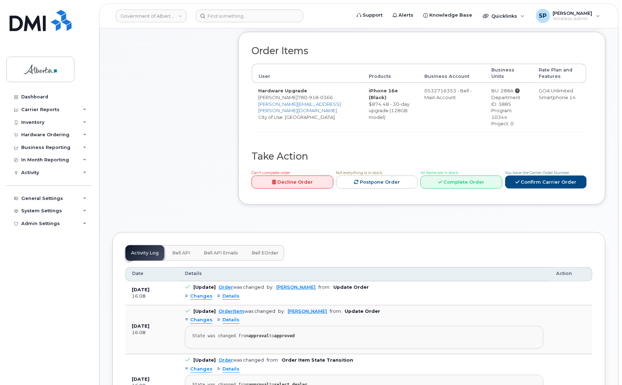
scroll to position [268, 0]
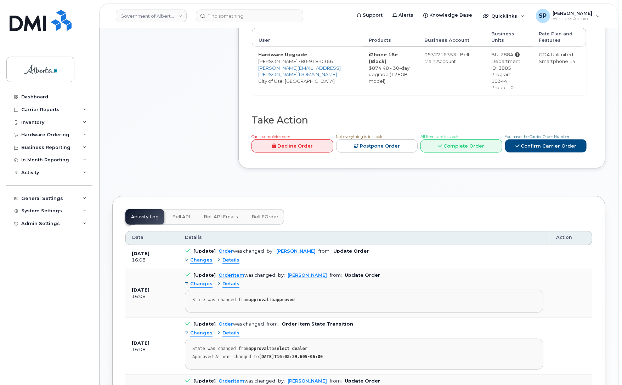
click at [180, 214] on span "Bell API" at bounding box center [181, 217] width 18 height 6
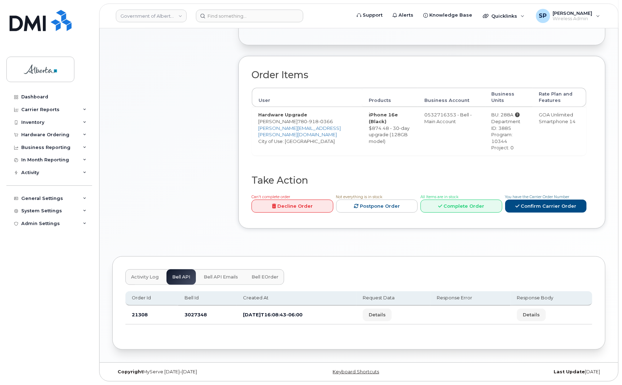
scroll to position [202, 0]
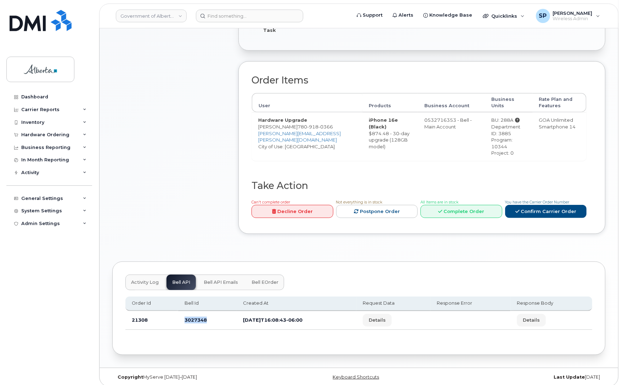
drag, startPoint x: 210, startPoint y: 311, endPoint x: 183, endPoint y: 318, distance: 27.4
click at [183, 318] on td "3027348" at bounding box center [207, 320] width 58 height 19
copy td "3027348"
click at [215, 15] on input at bounding box center [249, 16] width 107 height 13
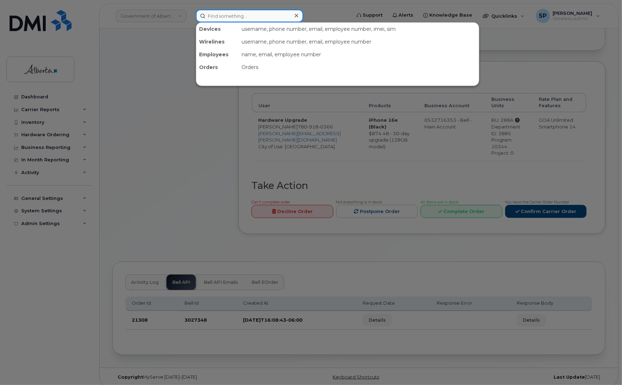
paste input "7809180366"
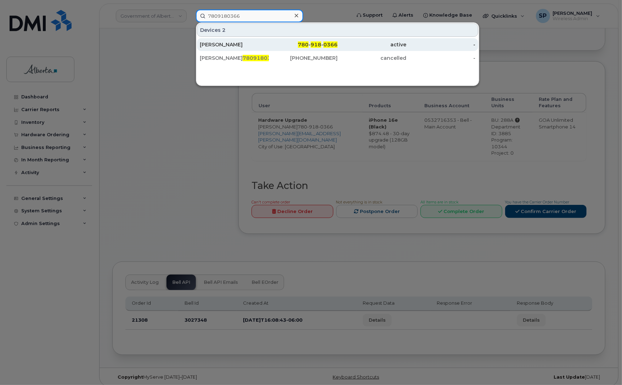
type input "7809180366"
click at [229, 48] on div "Lesly Hutton" at bounding box center [234, 44] width 69 height 7
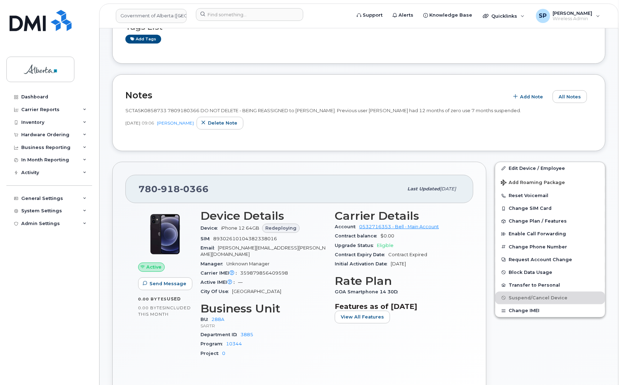
scroll to position [96, 0]
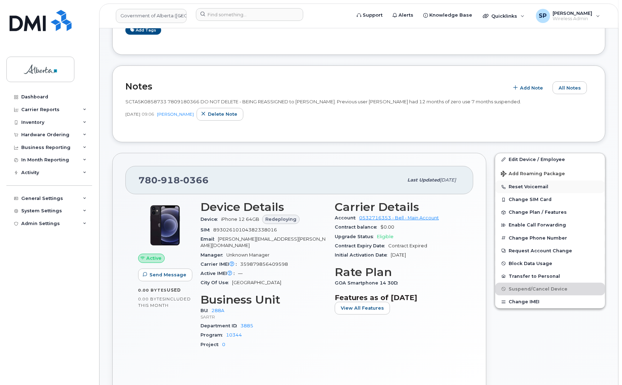
click at [514, 188] on button "Reset Voicemail" at bounding box center [550, 187] width 110 height 13
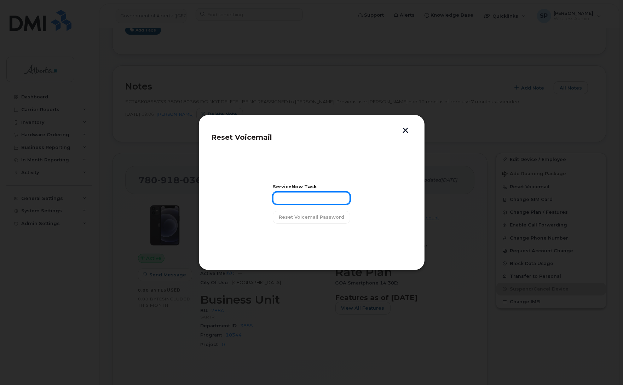
click at [298, 196] on input "text" at bounding box center [312, 198] width 78 height 13
paste input "SCTASK0858733"
type input "SCTASK0858733"
click at [303, 218] on span "Reset Voicemail Password" at bounding box center [311, 217] width 65 height 7
click at [316, 233] on span "Close" at bounding box center [312, 235] width 14 height 7
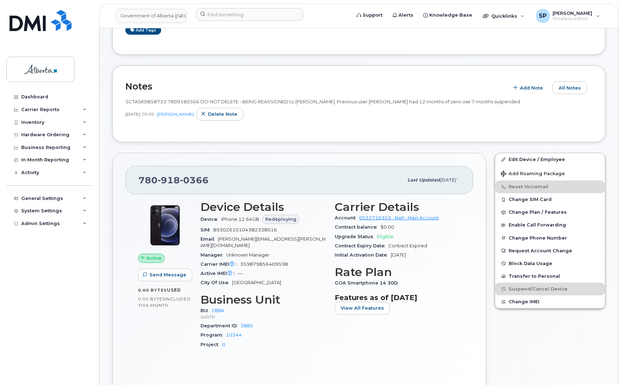
click at [286, 346] on div "Device Details Device iPhone 12 64GB Redeploying SIM 89302610104382338016 Email…" at bounding box center [263, 277] width 134 height 163
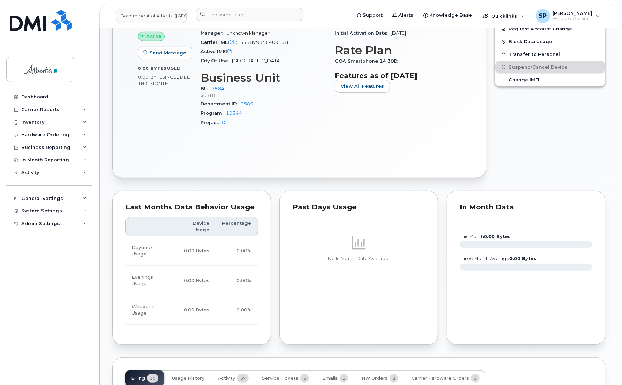
scroll to position [0, 0]
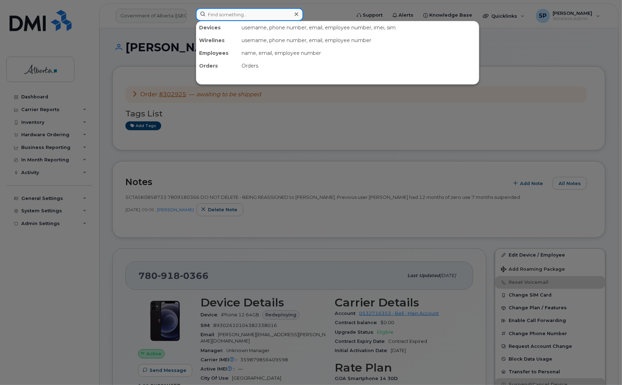
click at [212, 14] on input at bounding box center [249, 14] width 107 height 13
paste input "5873416887"
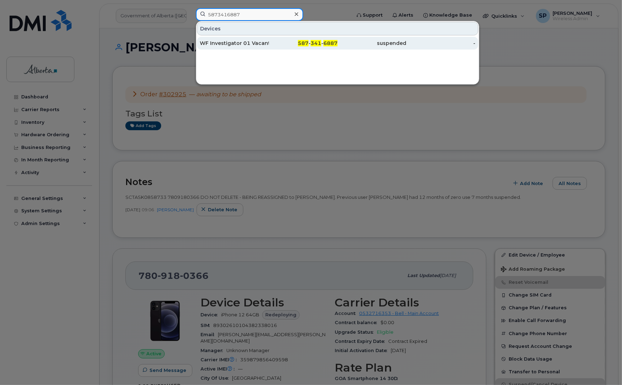
type input "5873416887"
click at [232, 44] on div "WF Investigator 01 Vacant" at bounding box center [234, 43] width 69 height 7
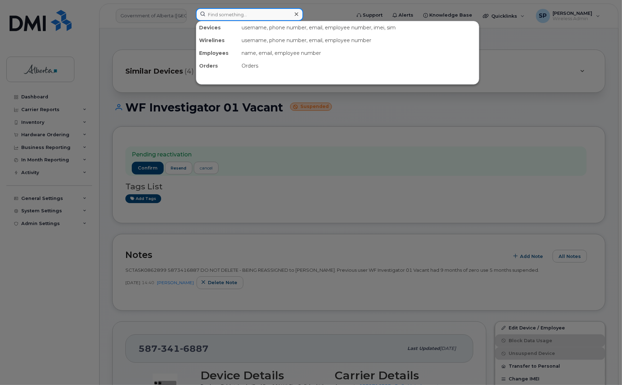
click at [244, 15] on input at bounding box center [249, 14] width 107 height 13
paste input "4035963579"
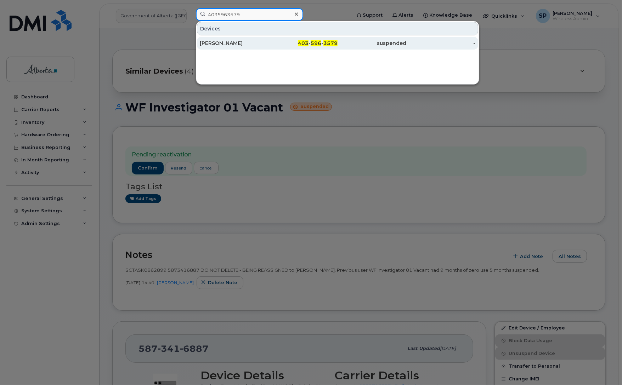
type input "4035963579"
click at [229, 44] on div "[PERSON_NAME]" at bounding box center [234, 43] width 69 height 7
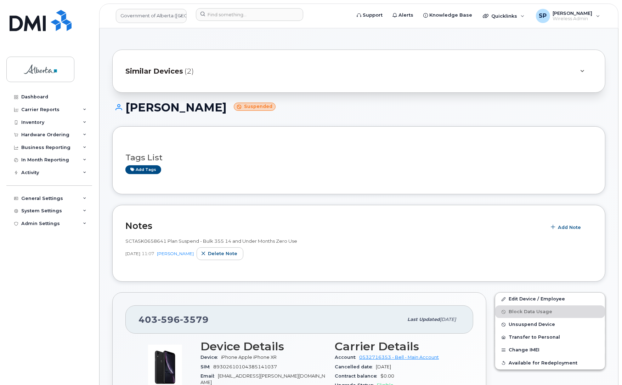
click at [209, 320] on div "[PHONE_NUMBER]" at bounding box center [270, 319] width 264 height 15
drag, startPoint x: 209, startPoint y: 320, endPoint x: 141, endPoint y: 324, distance: 68.1
click at [141, 324] on div "403 596 3579" at bounding box center [270, 319] width 264 height 15
copy span "403 596 3579"
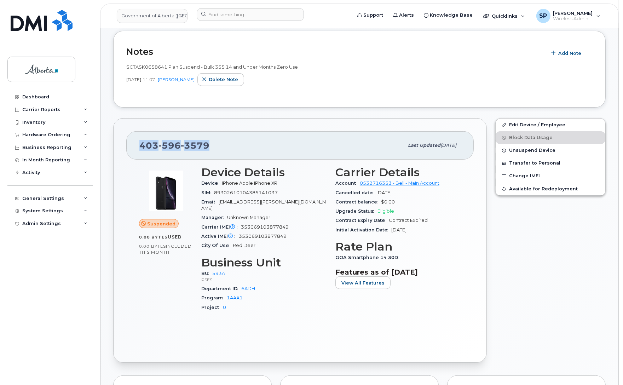
scroll to position [176, 0]
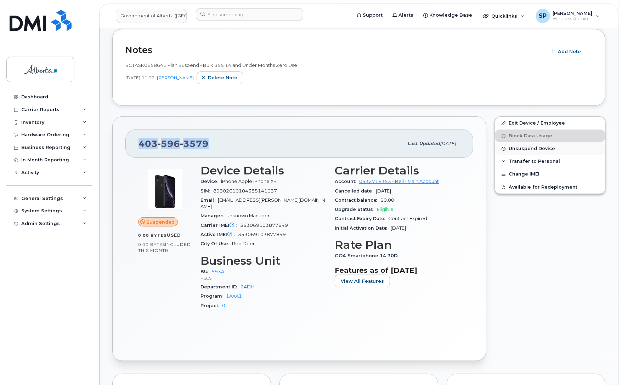
click at [546, 148] on span "Unsuspend Device" at bounding box center [531, 148] width 46 height 5
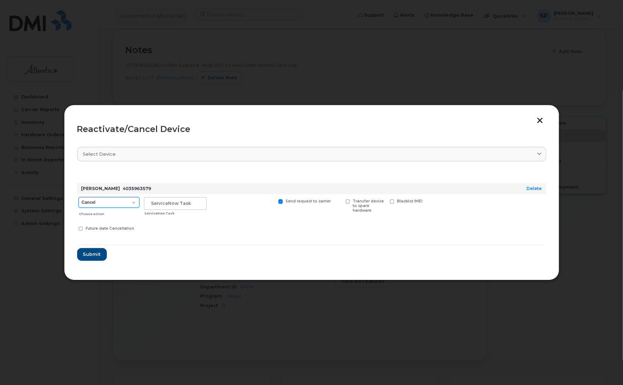
click at [112, 201] on select "Cancel Suspend - Extend Suspension Reactivate" at bounding box center [109, 202] width 61 height 11
select select "[object Object]"
click at [79, 197] on select "Cancel Suspend - Extend Suspension Reactivate" at bounding box center [109, 202] width 61 height 11
click at [158, 206] on input "text" at bounding box center [175, 203] width 63 height 13
paste input "4035963579"
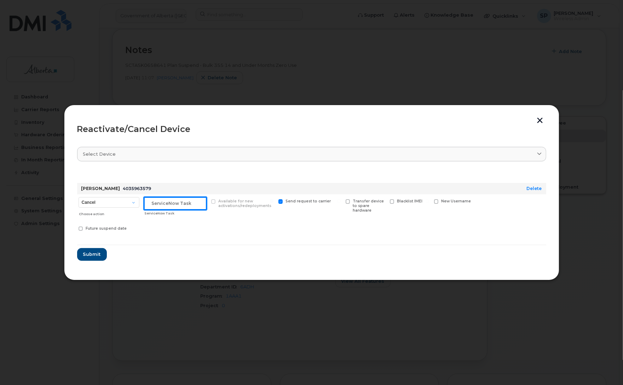
type input "4035963579"
drag, startPoint x: 198, startPoint y: 203, endPoint x: 123, endPoint y: 197, distance: 75.3
click at [123, 197] on div "Cancel Suspend - Extend Suspension Reactivate Choose action 4035963579 ServiceN…" at bounding box center [311, 215] width 469 height 42
click at [167, 199] on input "text" at bounding box center [175, 203] width 63 height 13
paste input "SCTASK0859649"
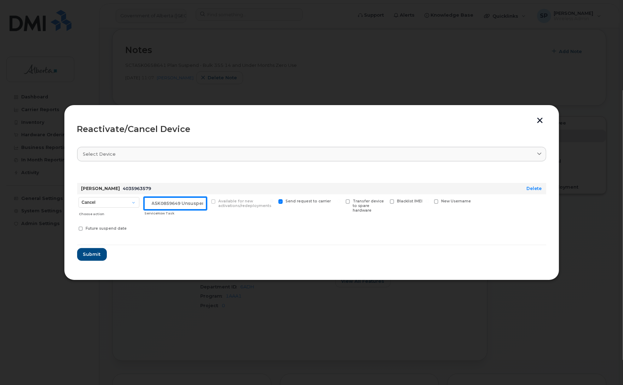
scroll to position [0, 12]
type input "SCTASK0859649 Unsuspend"
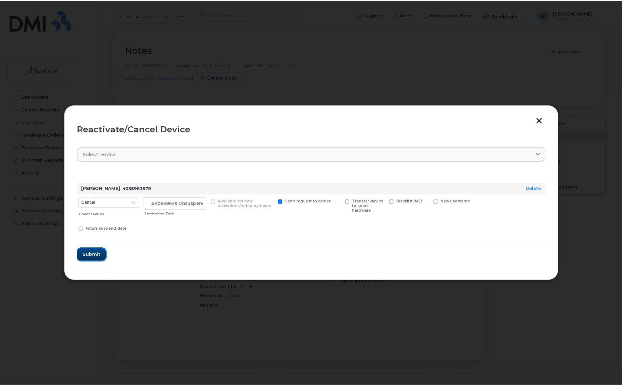
scroll to position [0, 0]
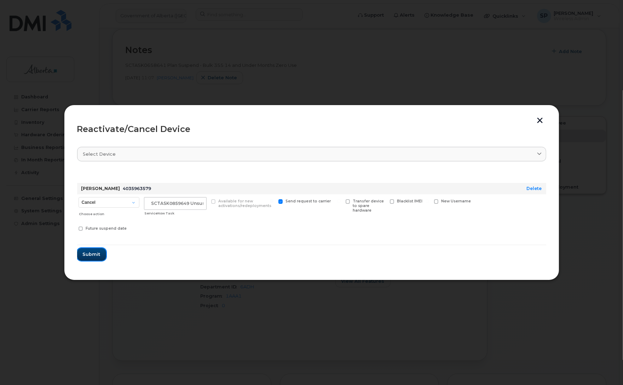
click at [85, 257] on span "Submit" at bounding box center [92, 254] width 18 height 7
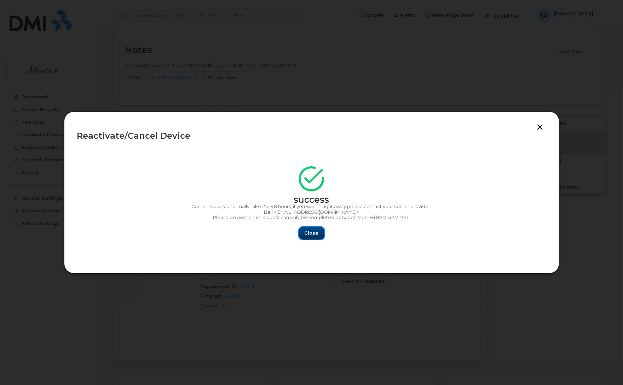
click at [310, 236] on span "Close" at bounding box center [312, 233] width 14 height 7
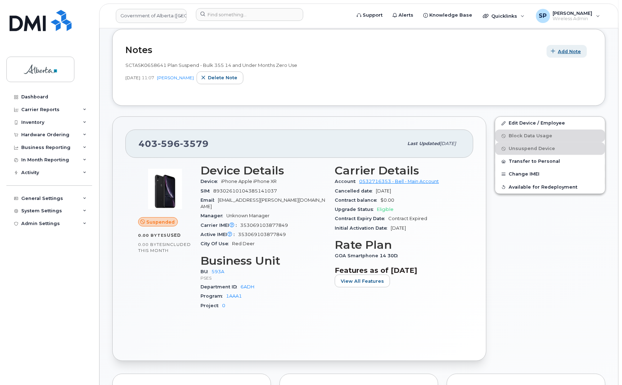
click at [569, 52] on span "Add Note" at bounding box center [569, 51] width 23 height 7
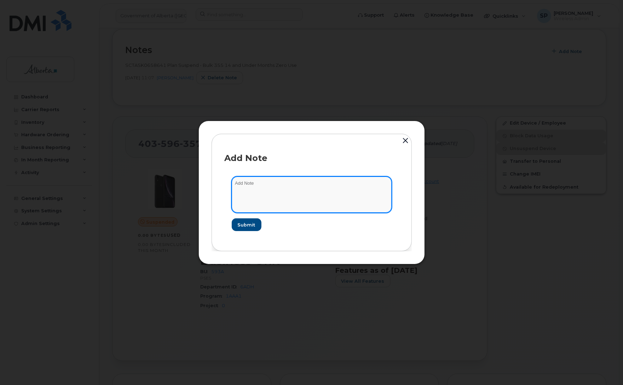
click at [324, 193] on textarea at bounding box center [312, 195] width 160 height 36
paste textarea "SCTASK0859649 4035963579 DO NOT DELETE - BEING REASSIGNED to Alicia Congdon. Pr…"
type textarea "SCTASK0859649 4035963579 DO NOT DELETE - BEING REASSIGNED to Alicia Congdon. Pr…"
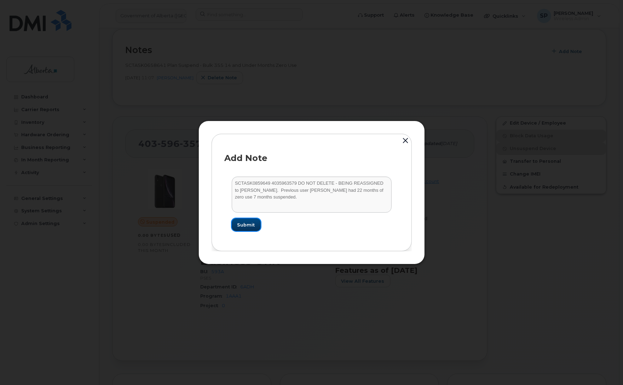
click at [247, 228] on span "Submit" at bounding box center [247, 225] width 18 height 7
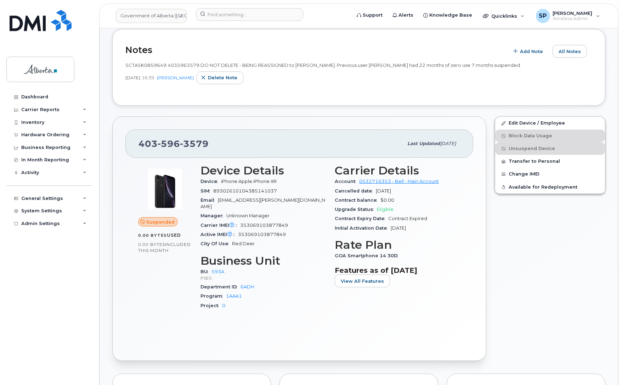
click at [175, 144] on span "596" at bounding box center [169, 143] width 22 height 11
copy span "403 596 3579"
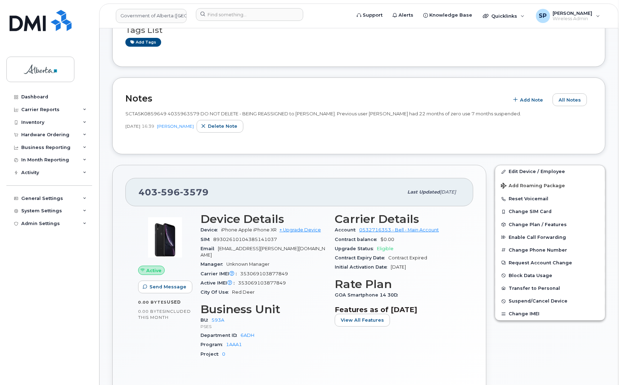
scroll to position [129, 0]
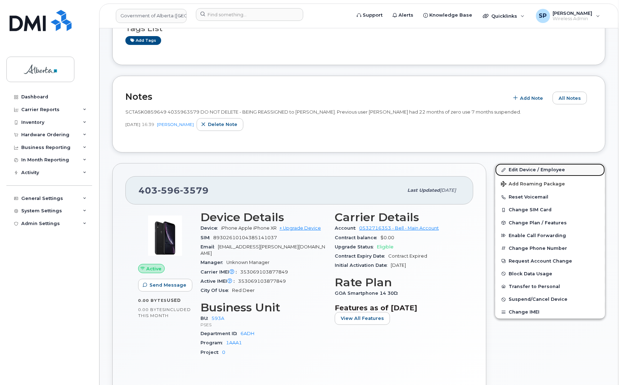
click at [521, 170] on link "Edit Device / Employee" at bounding box center [550, 170] width 110 height 13
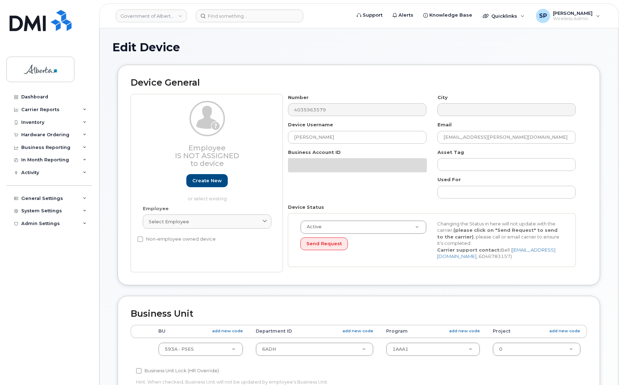
select select "4797682"
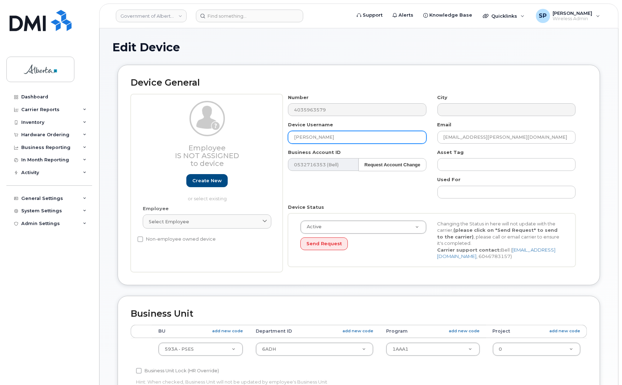
drag, startPoint x: 339, startPoint y: 140, endPoint x: 267, endPoint y: 138, distance: 72.2
click at [267, 138] on div "Employee Is not assigned to device Create new or select existing Employee Selec…" at bounding box center [359, 183] width 456 height 178
paste input "Alicia Congdo"
type input "[PERSON_NAME]"
drag, startPoint x: 503, startPoint y: 138, endPoint x: 400, endPoint y: 139, distance: 103.0
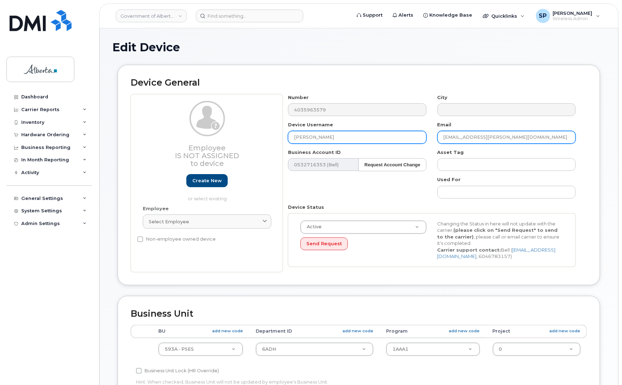
click at [400, 139] on div "Number 4035963579 City Device Username Alicia Congdon Email Rose.Hulleman@gov.a…" at bounding box center [432, 183] width 298 height 178
paste input "Alicia.Congdo"
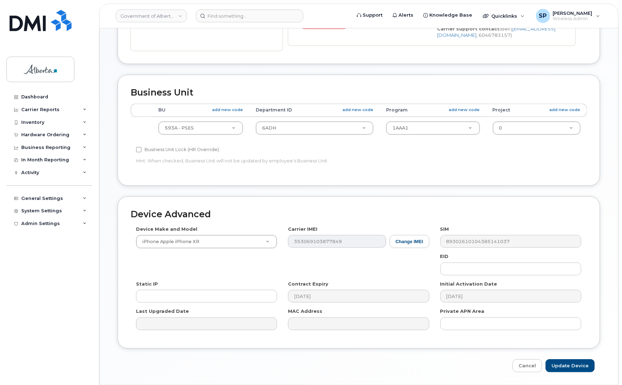
scroll to position [245, 0]
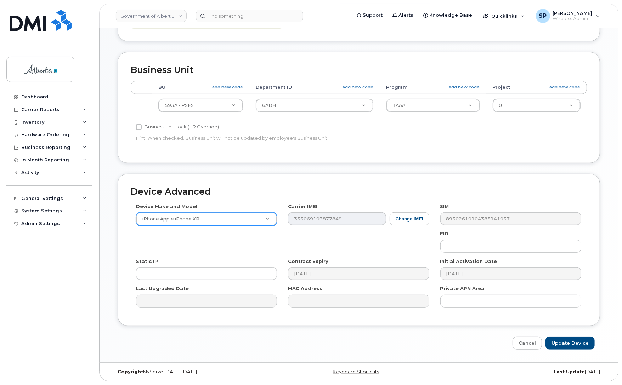
type input "[PERSON_NAME][EMAIL_ADDRESS][PERSON_NAME][DOMAIN_NAME]"
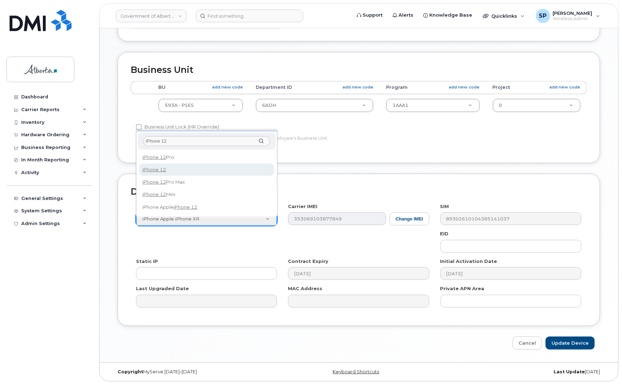
type input "iPhone 12"
select select "2435"
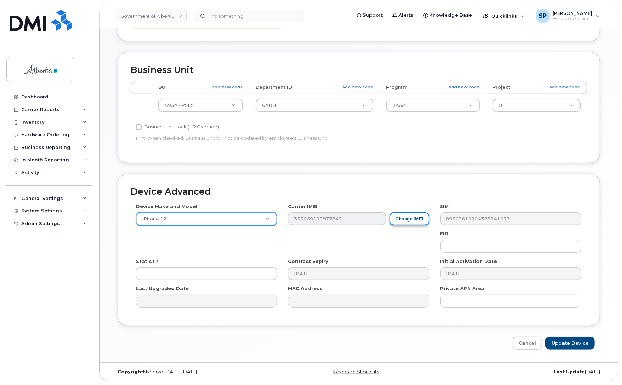
click at [407, 221] on button "Change IMEI" at bounding box center [409, 218] width 40 height 13
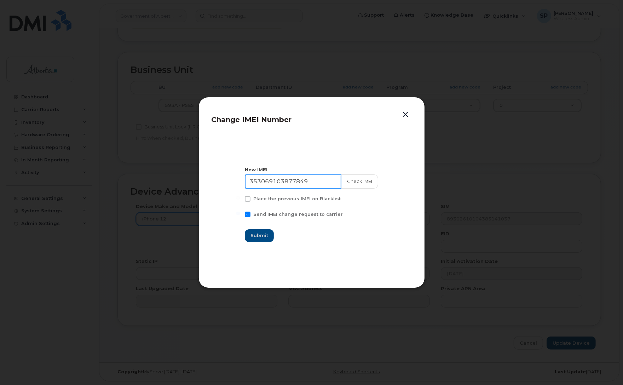
drag, startPoint x: 318, startPoint y: 183, endPoint x: 195, endPoint y: 172, distance: 123.0
click at [195, 172] on div "Change IMEI Number New IMEI 353069103877849 Check IMEI Place the previous IMEI …" at bounding box center [311, 192] width 623 height 385
paste input "8503116615528"
type input "358503116615528"
click at [358, 183] on button "Check IMEI" at bounding box center [359, 182] width 37 height 14
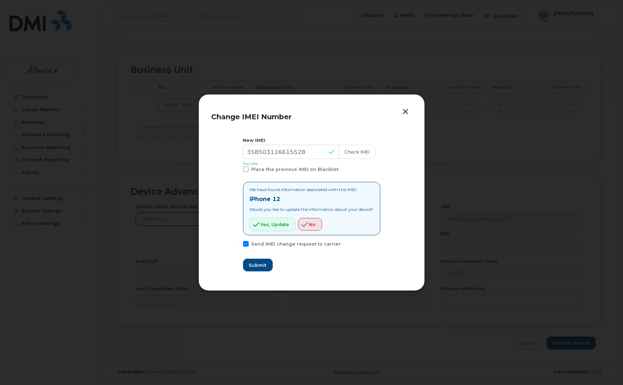
click at [264, 227] on span "Yes, update" at bounding box center [275, 224] width 29 height 7
drag, startPoint x: 264, startPoint y: 266, endPoint x: 257, endPoint y: 266, distance: 7.1
click at [261, 266] on button "Submit" at bounding box center [257, 265] width 29 height 13
type input "358503116615528"
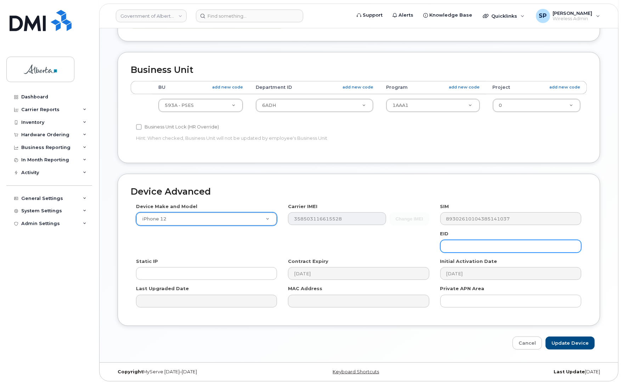
click at [464, 245] on input "text" at bounding box center [510, 246] width 141 height 13
paste input "89049032006008882600072365600711"
type input "89049032006008882600072365600711"
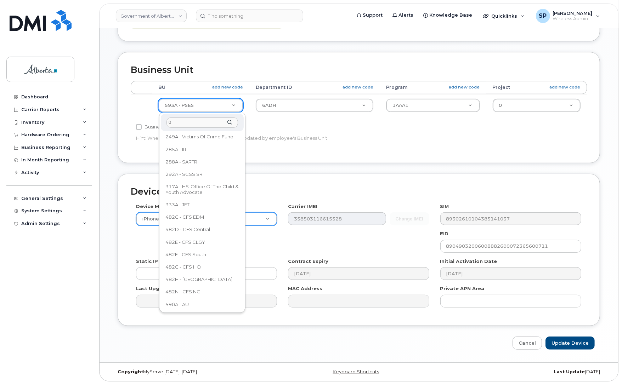
scroll to position [0, 0]
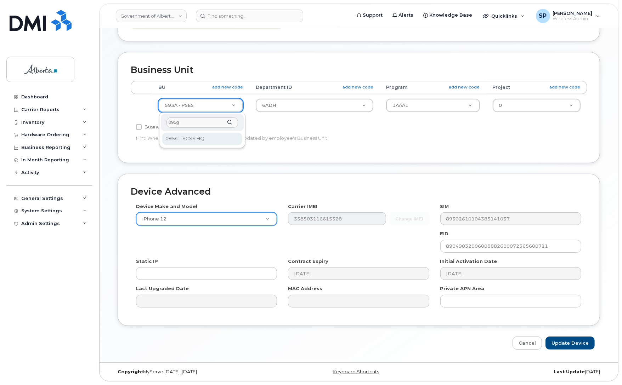
type input "095g"
select select "4120333"
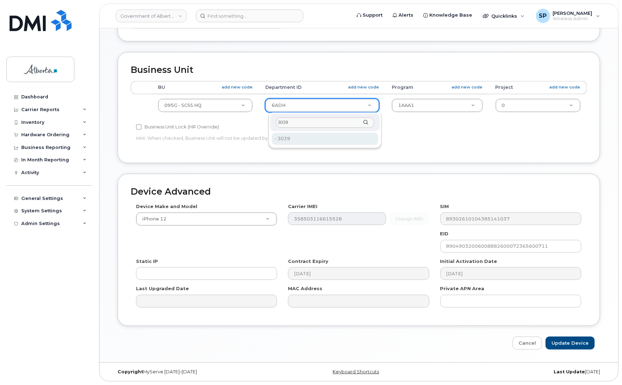
type input "3039"
type input "4752749"
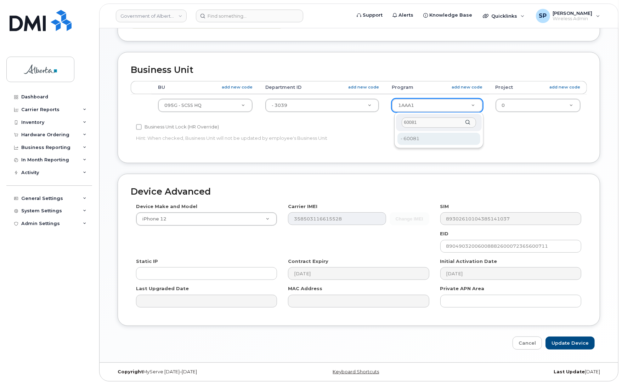
type input "60081"
type input "4753187"
click at [567, 341] on input "Update Device" at bounding box center [569, 343] width 49 height 13
type input "Saving..."
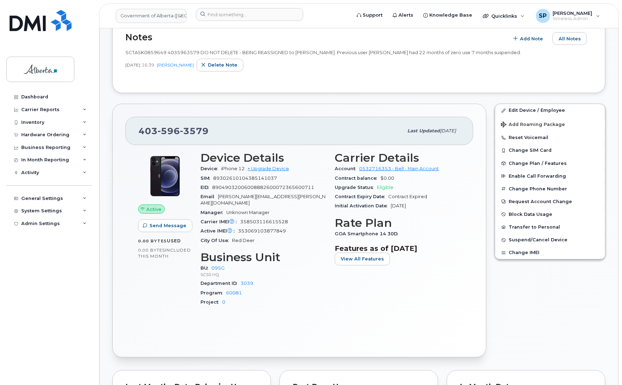
scroll to position [124, 0]
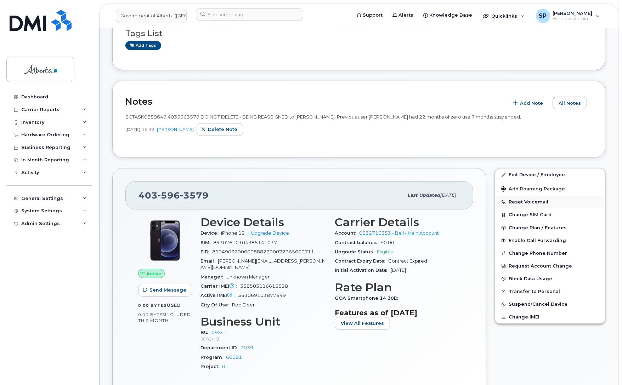
click at [528, 203] on button "Reset Voicemail" at bounding box center [550, 202] width 110 height 13
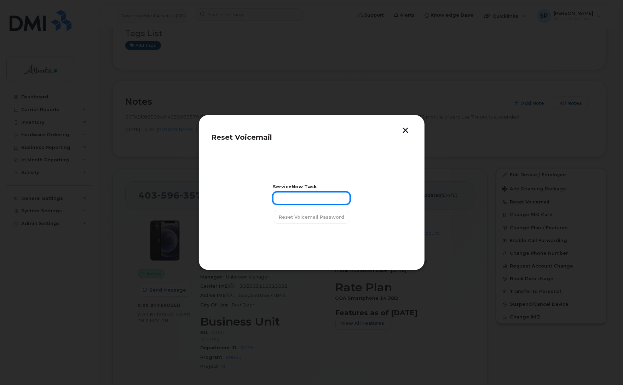
click at [315, 203] on input "text" at bounding box center [312, 198] width 78 height 13
paste input "4035963579"
type input "4035963579"
drag, startPoint x: 317, startPoint y: 196, endPoint x: 248, endPoint y: 200, distance: 69.2
click at [248, 200] on section "ServiceNow Task 4035963579 Reset Voicemail Password" at bounding box center [312, 204] width 200 height 106
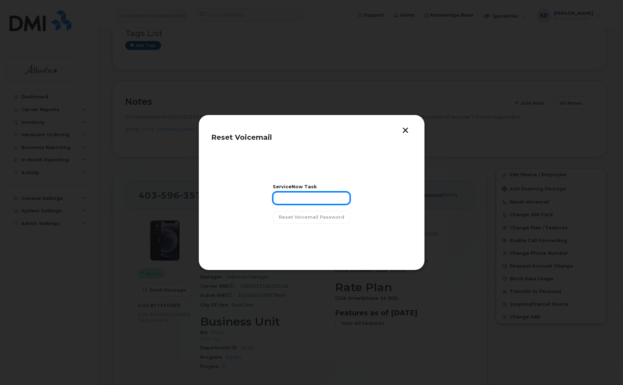
click at [301, 200] on input "text" at bounding box center [312, 198] width 78 height 13
paste input "SCTASK0859649"
type input "SCTASK0859649"
click at [303, 217] on span "Reset Voicemail Password" at bounding box center [311, 217] width 65 height 7
click at [310, 238] on span "Close" at bounding box center [312, 235] width 14 height 7
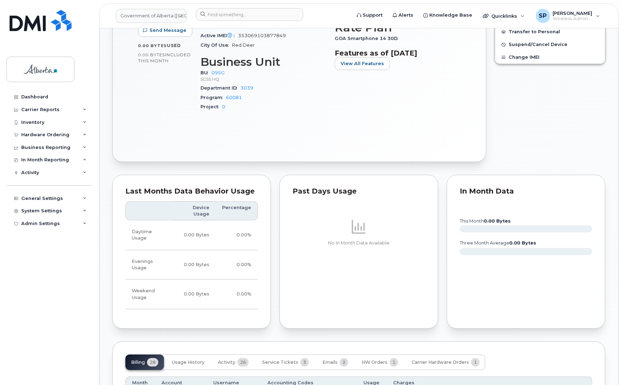
scroll to position [403, 0]
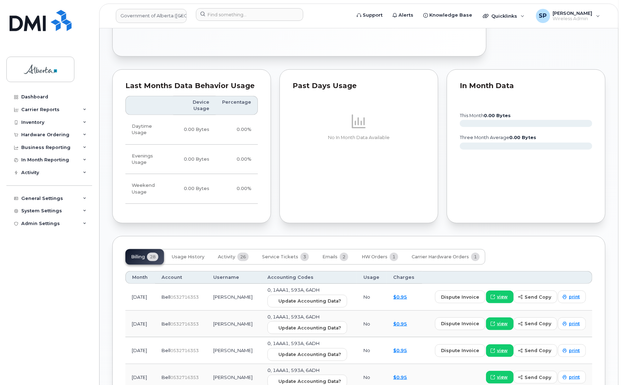
scroll to position [578, 0]
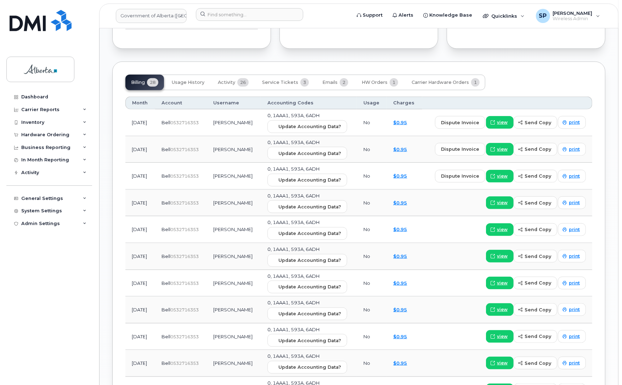
scroll to position [666, 0]
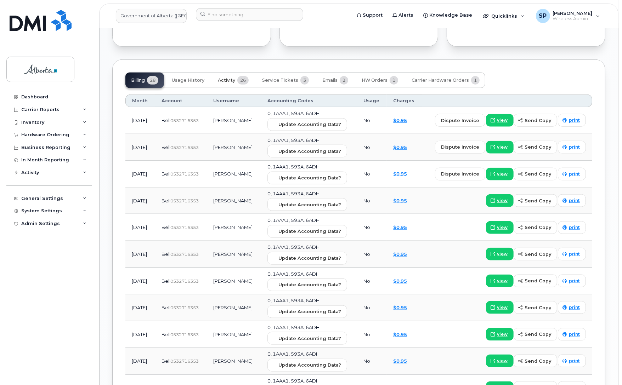
click at [234, 78] on span "Activity" at bounding box center [226, 81] width 17 height 6
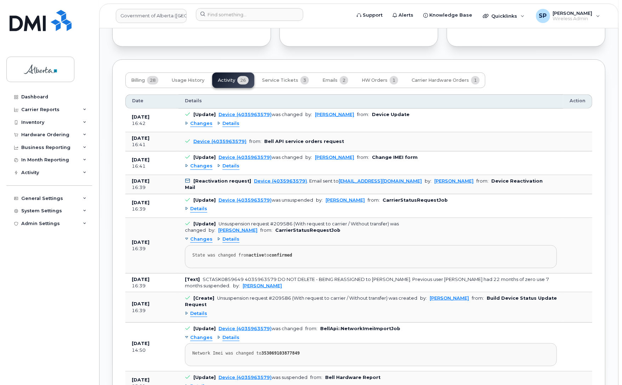
click at [202, 163] on span "Changes" at bounding box center [201, 166] width 22 height 7
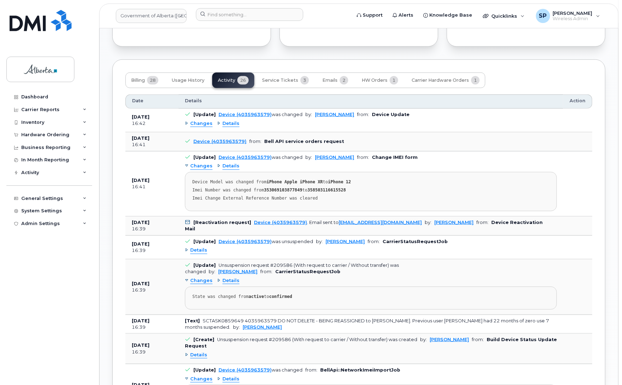
click at [202, 163] on span "Changes" at bounding box center [201, 166] width 22 height 7
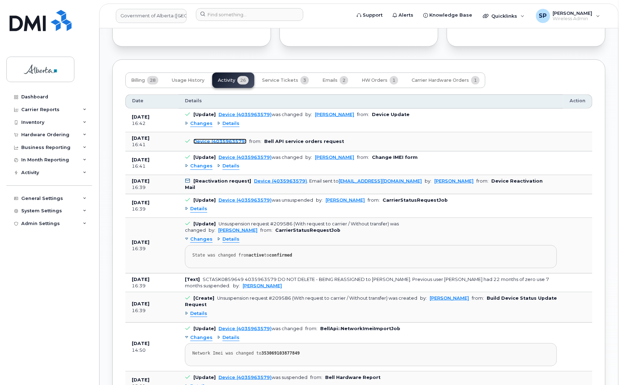
click at [206, 139] on link "Device (4035963579)" at bounding box center [219, 141] width 53 height 5
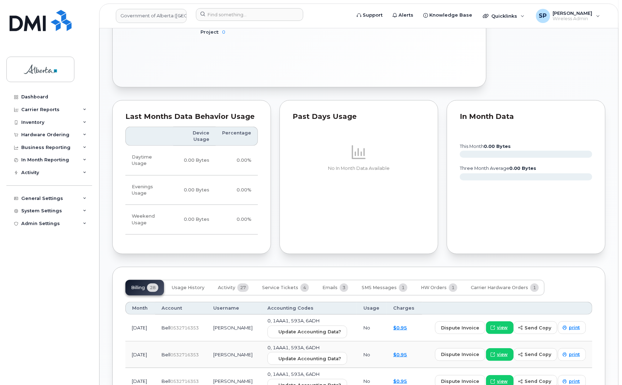
scroll to position [450, 0]
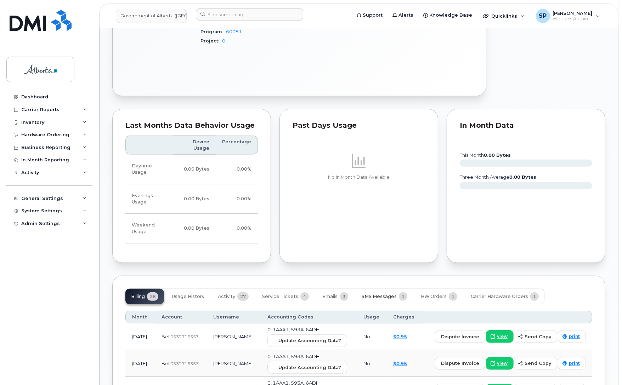
click at [382, 294] on span "SMS Messages" at bounding box center [378, 297] width 35 height 6
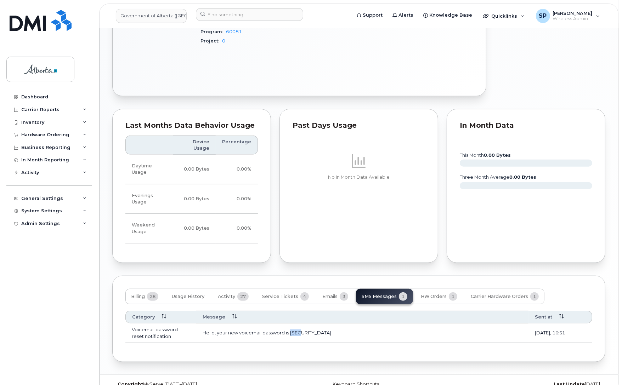
drag, startPoint x: 305, startPoint y: 321, endPoint x: 290, endPoint y: 324, distance: 15.2
click at [290, 324] on td "Hello, your new voicemail password is [SECURITY_DATA]" at bounding box center [362, 333] width 332 height 19
copy td "6377"
